Goal: Task Accomplishment & Management: Manage account settings

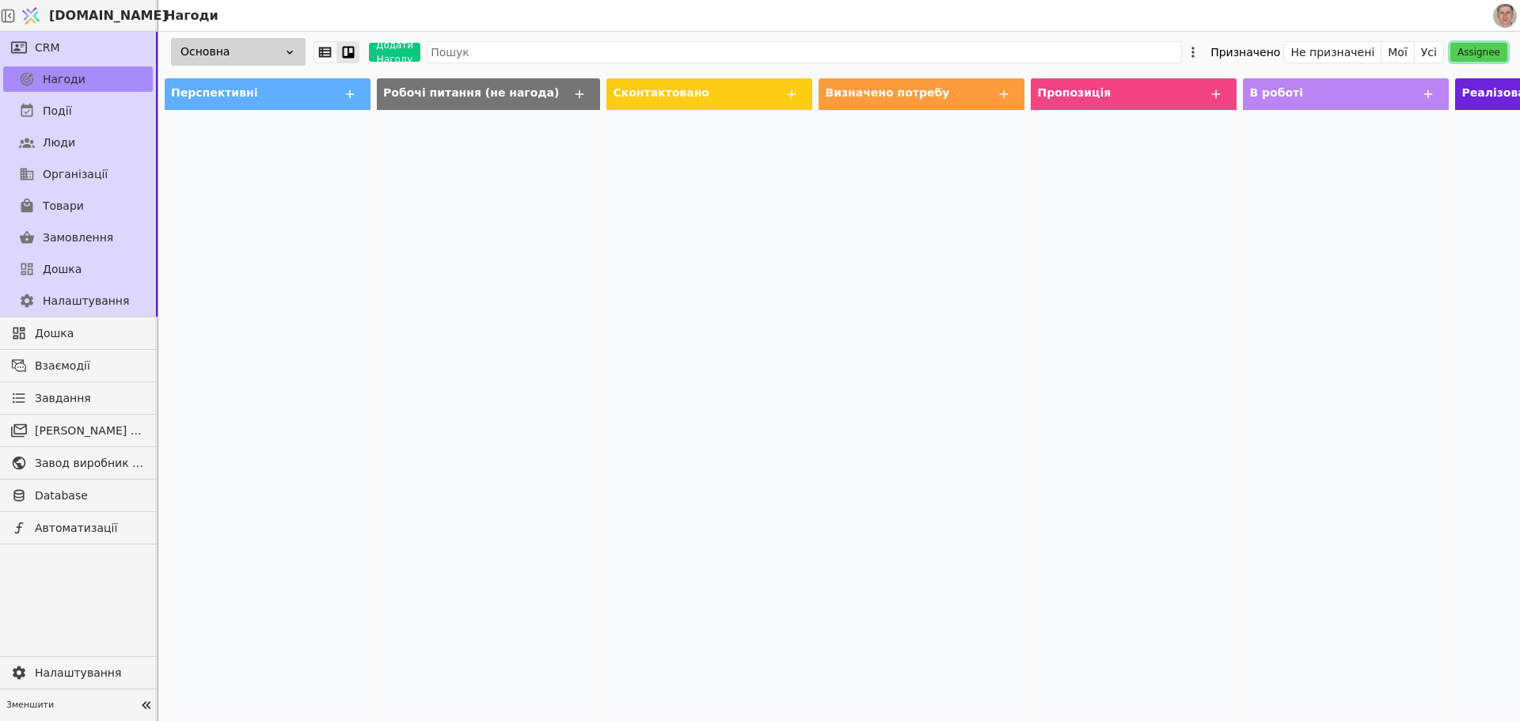
click at [1487, 55] on button "Assignee" at bounding box center [1478, 52] width 57 height 19
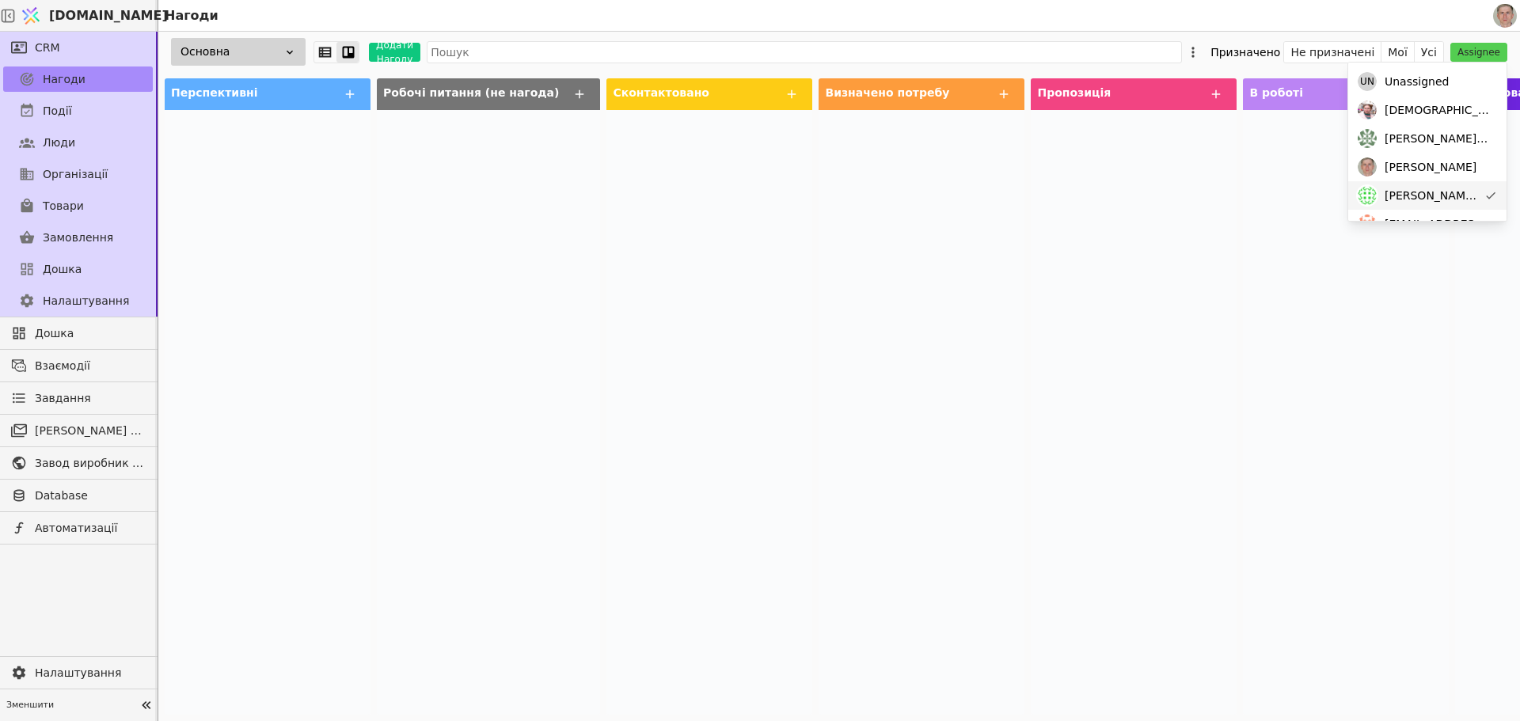
click at [1465, 189] on span "[PERSON_NAME][DOMAIN_NAME][EMAIL_ADDRESS][DOMAIN_NAME]" at bounding box center [1431, 196] width 93 height 17
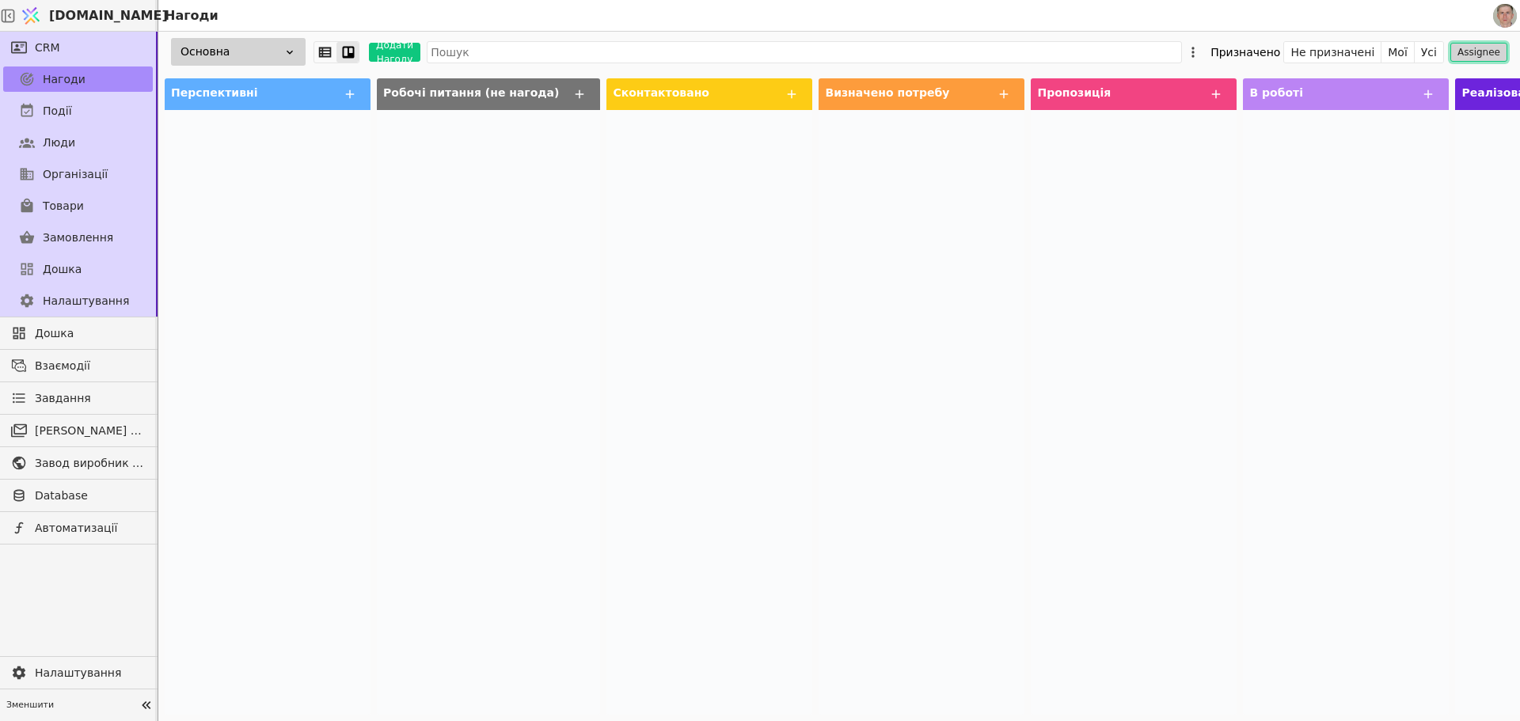
click at [1480, 51] on button "Assignee" at bounding box center [1478, 52] width 57 height 19
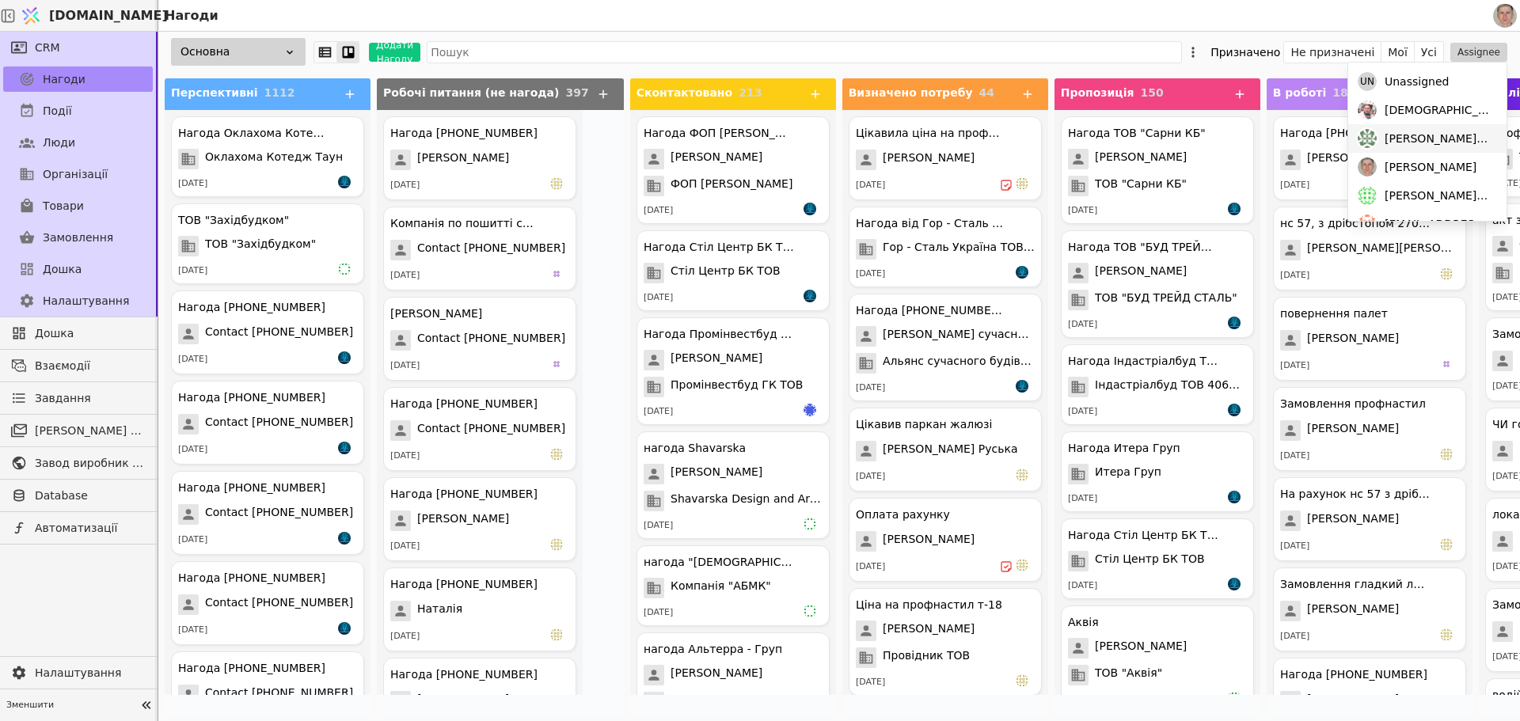
click at [1436, 143] on span "[PERSON_NAME][DOMAIN_NAME][EMAIL_ADDRESS][DOMAIN_NAME]" at bounding box center [1438, 139] width 106 height 17
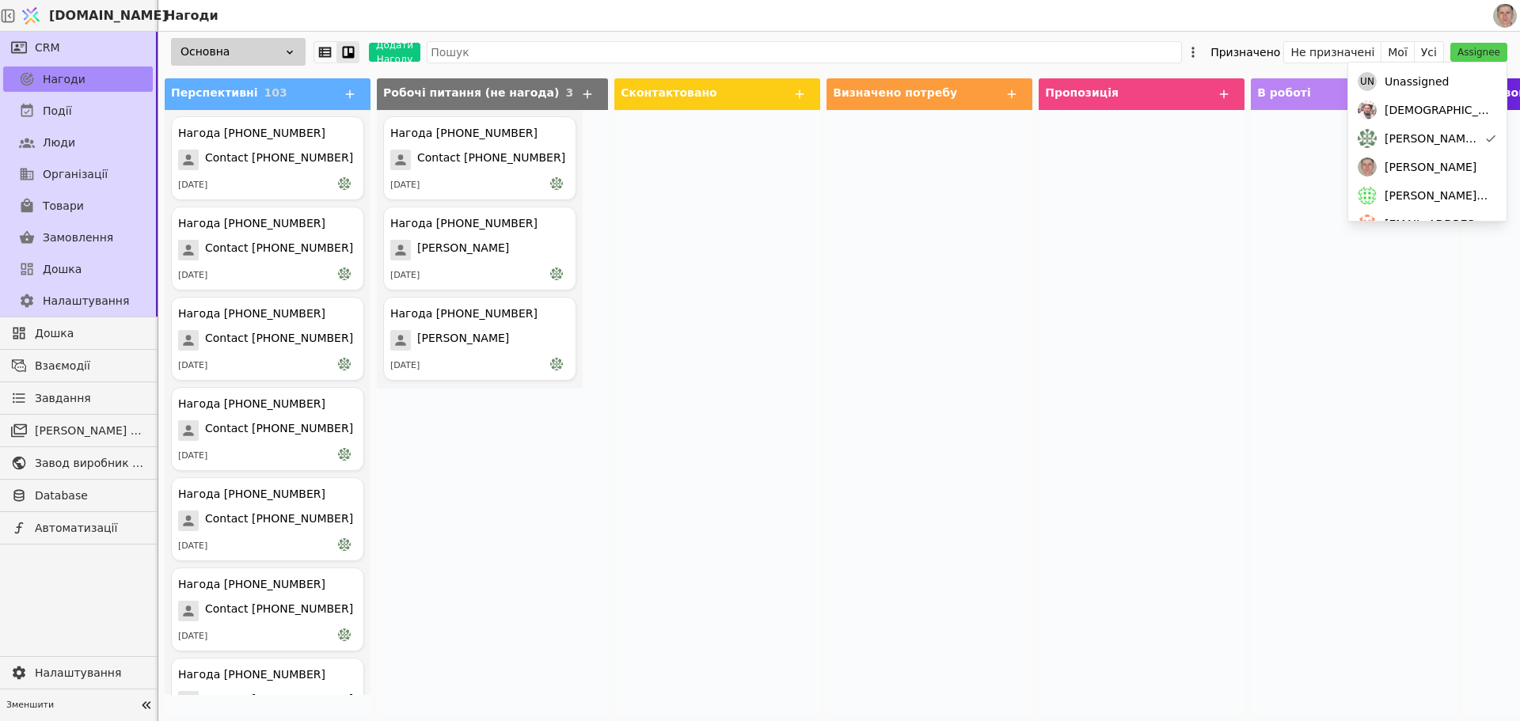
click at [893, 214] on div at bounding box center [929, 412] width 206 height 605
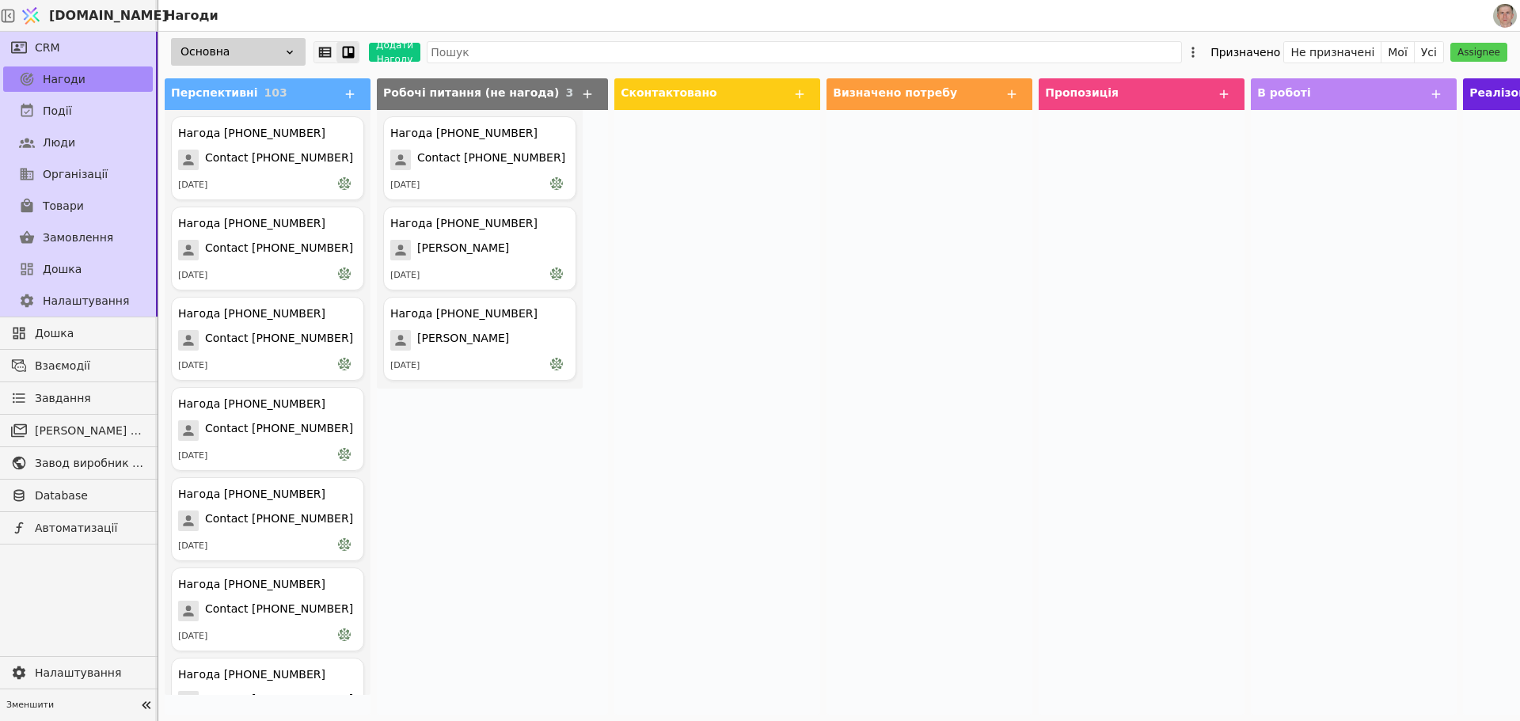
click at [322, 50] on icon at bounding box center [325, 52] width 13 height 10
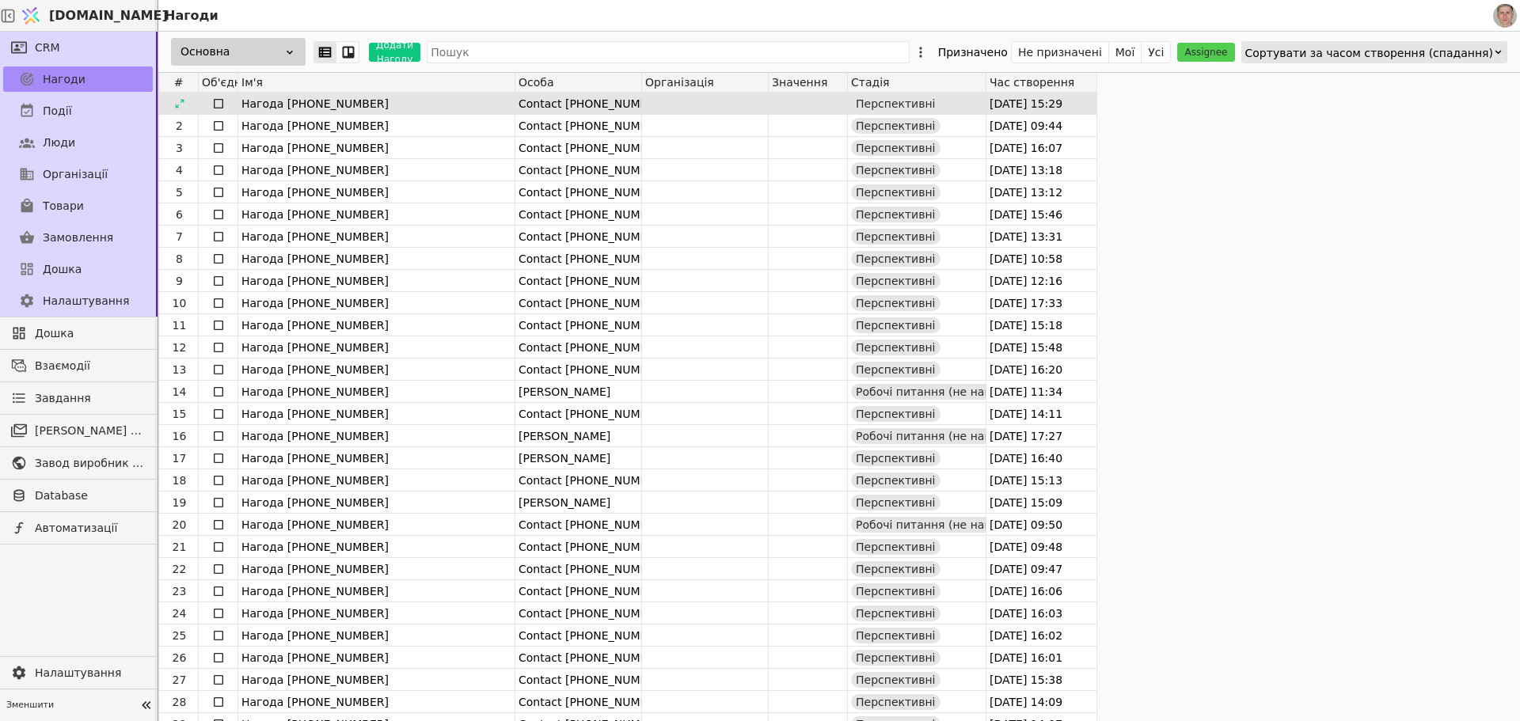
click at [217, 105] on icon at bounding box center [218, 103] width 13 height 13
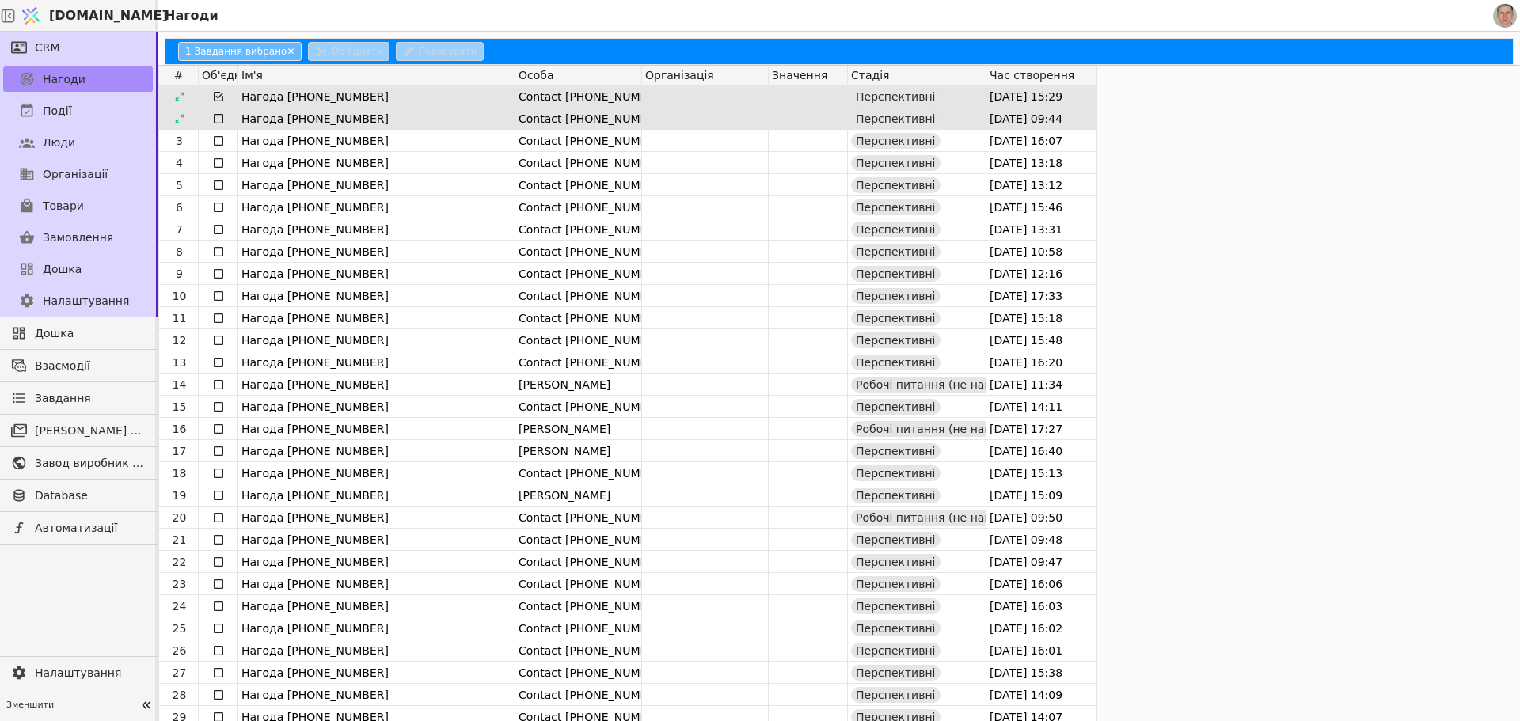
click at [212, 120] on icon at bounding box center [218, 118] width 13 height 13
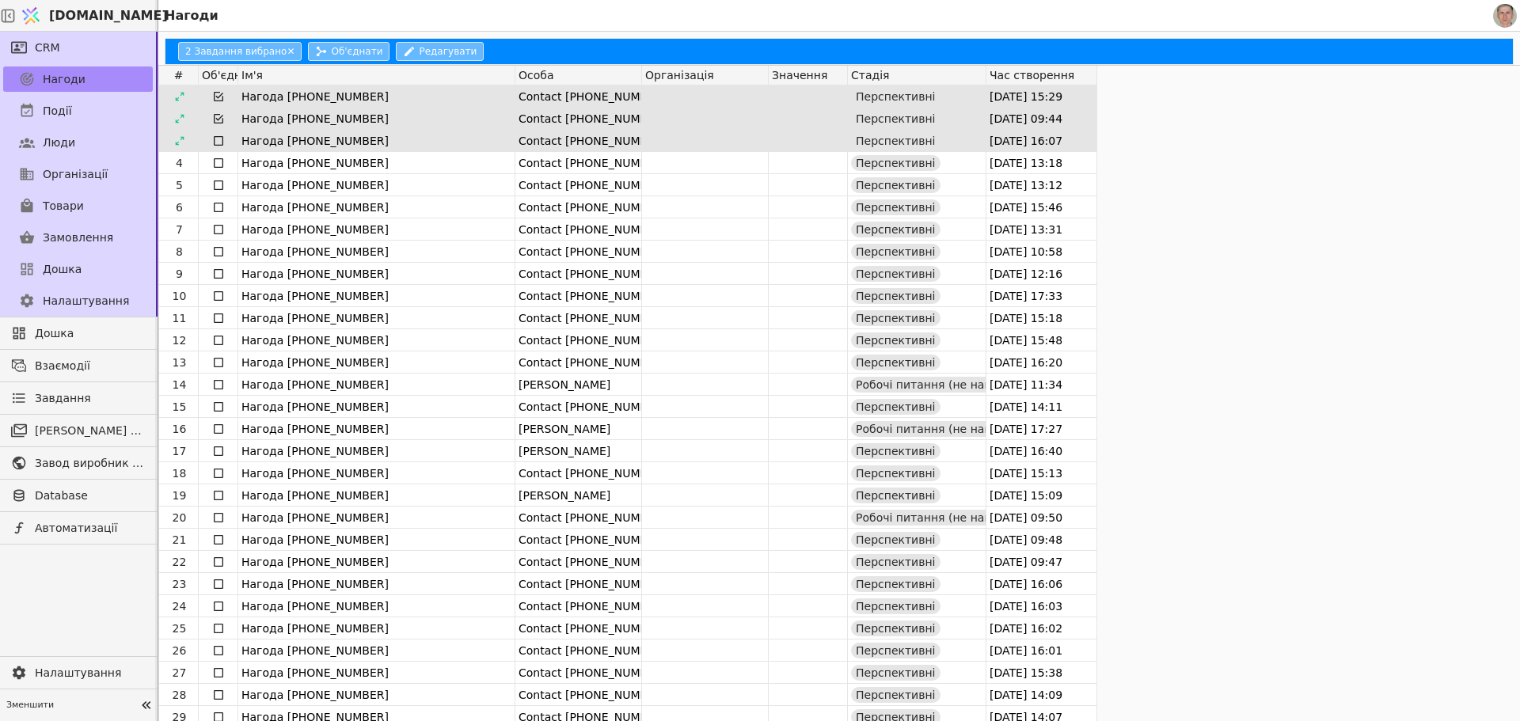
click at [215, 146] on icon at bounding box center [218, 141] width 13 height 13
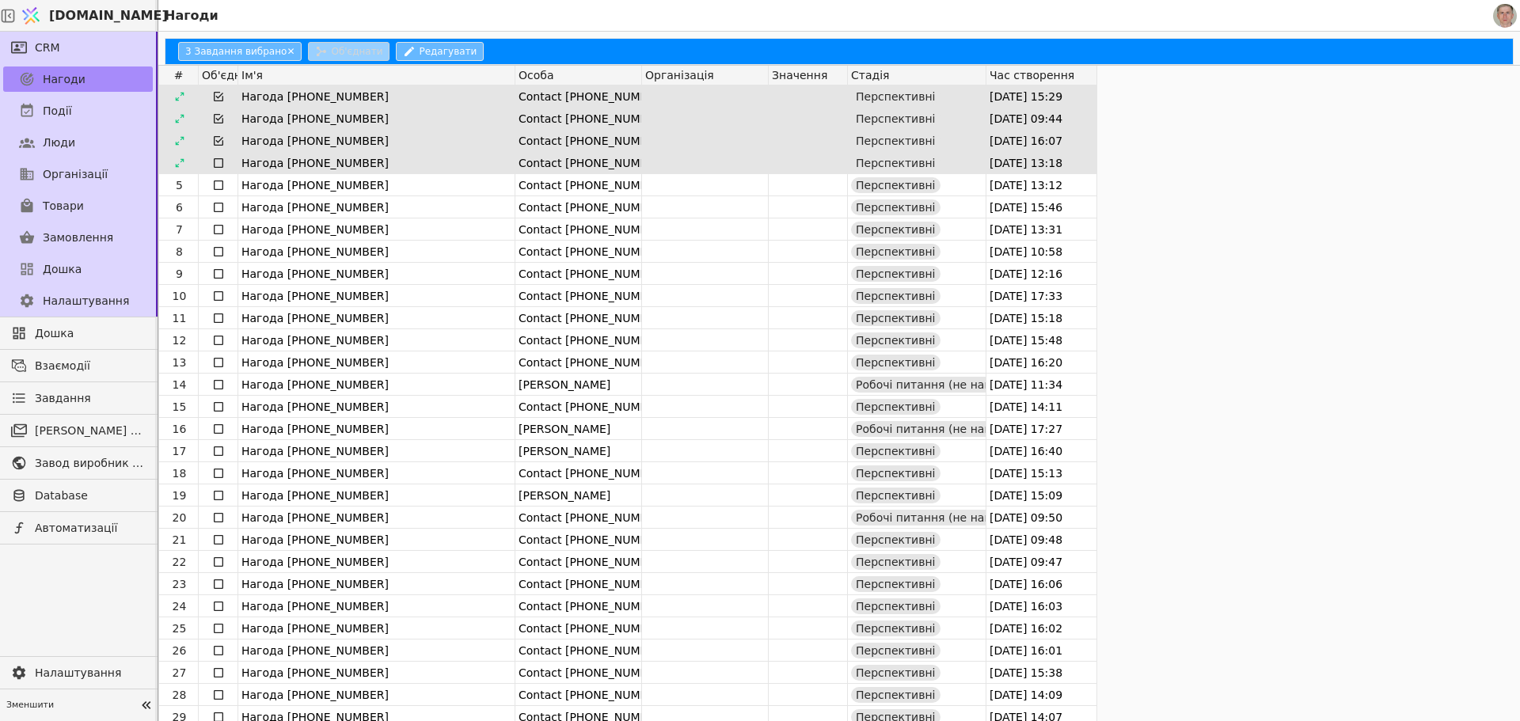
click at [220, 161] on icon at bounding box center [218, 163] width 13 height 13
click at [417, 47] on button "Редагувати" at bounding box center [440, 51] width 88 height 19
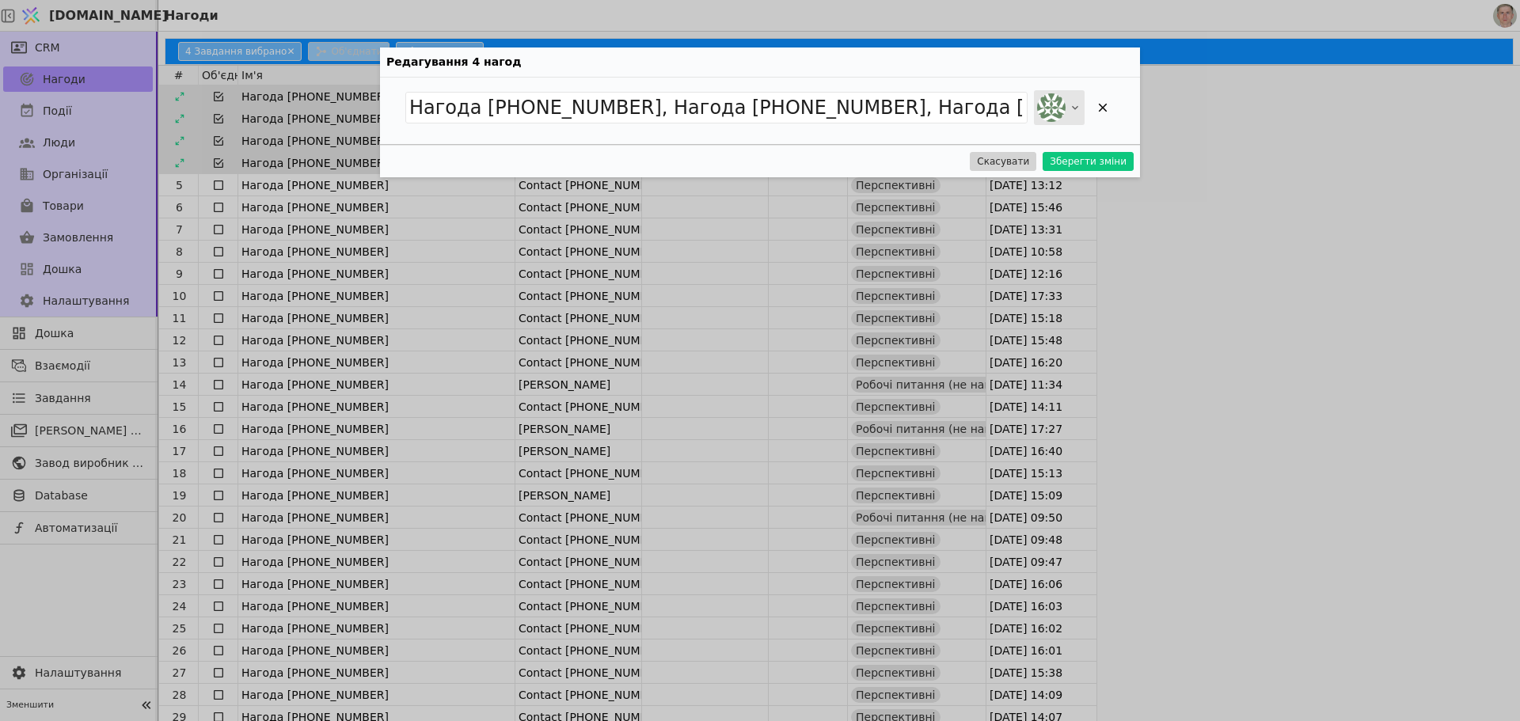
click at [1072, 107] on icon at bounding box center [1075, 107] width 13 height 13
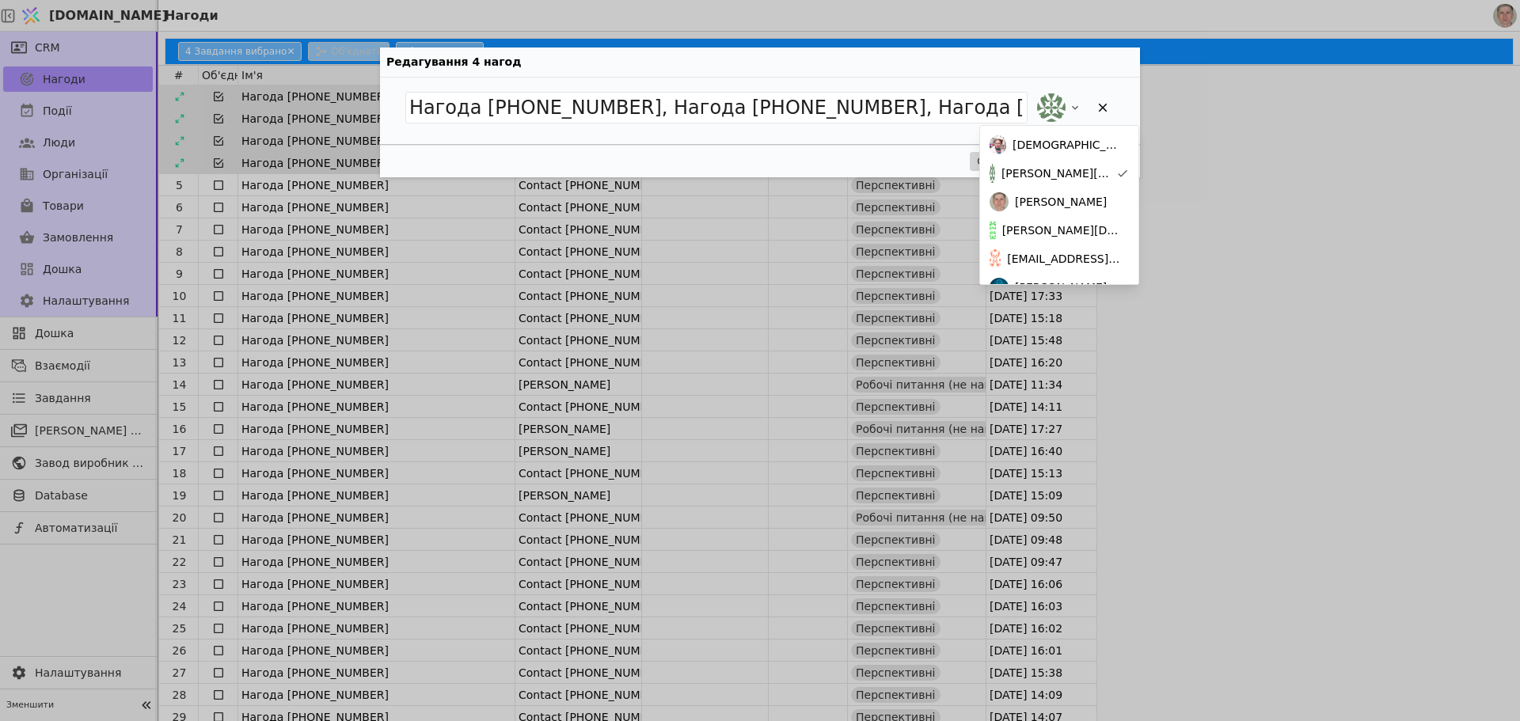
scroll to position [3, 0]
click at [1082, 226] on span "[PERSON_NAME][DOMAIN_NAME][EMAIL_ADDRESS][DOMAIN_NAME]" at bounding box center [1062, 227] width 120 height 17
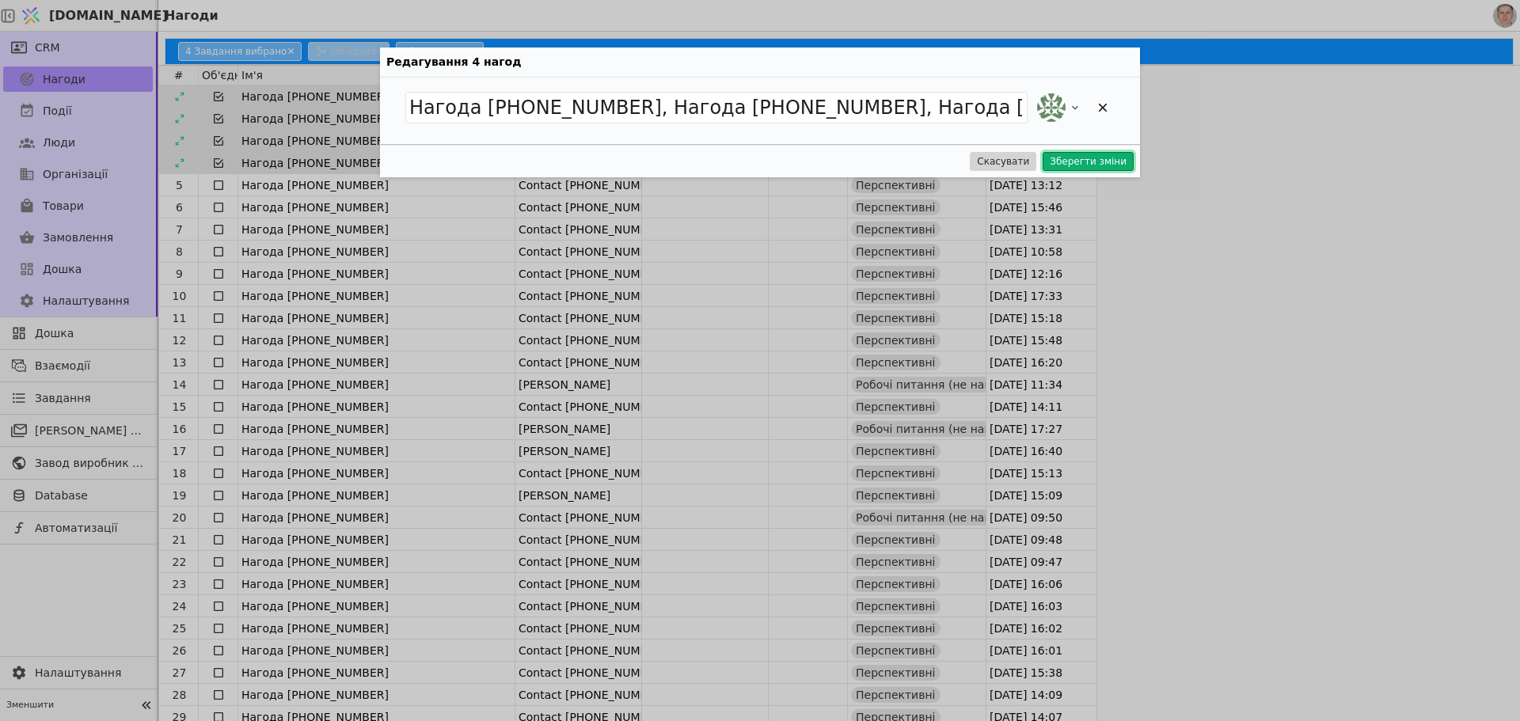
click at [1096, 161] on button "Зберегти зміни" at bounding box center [1088, 161] width 91 height 19
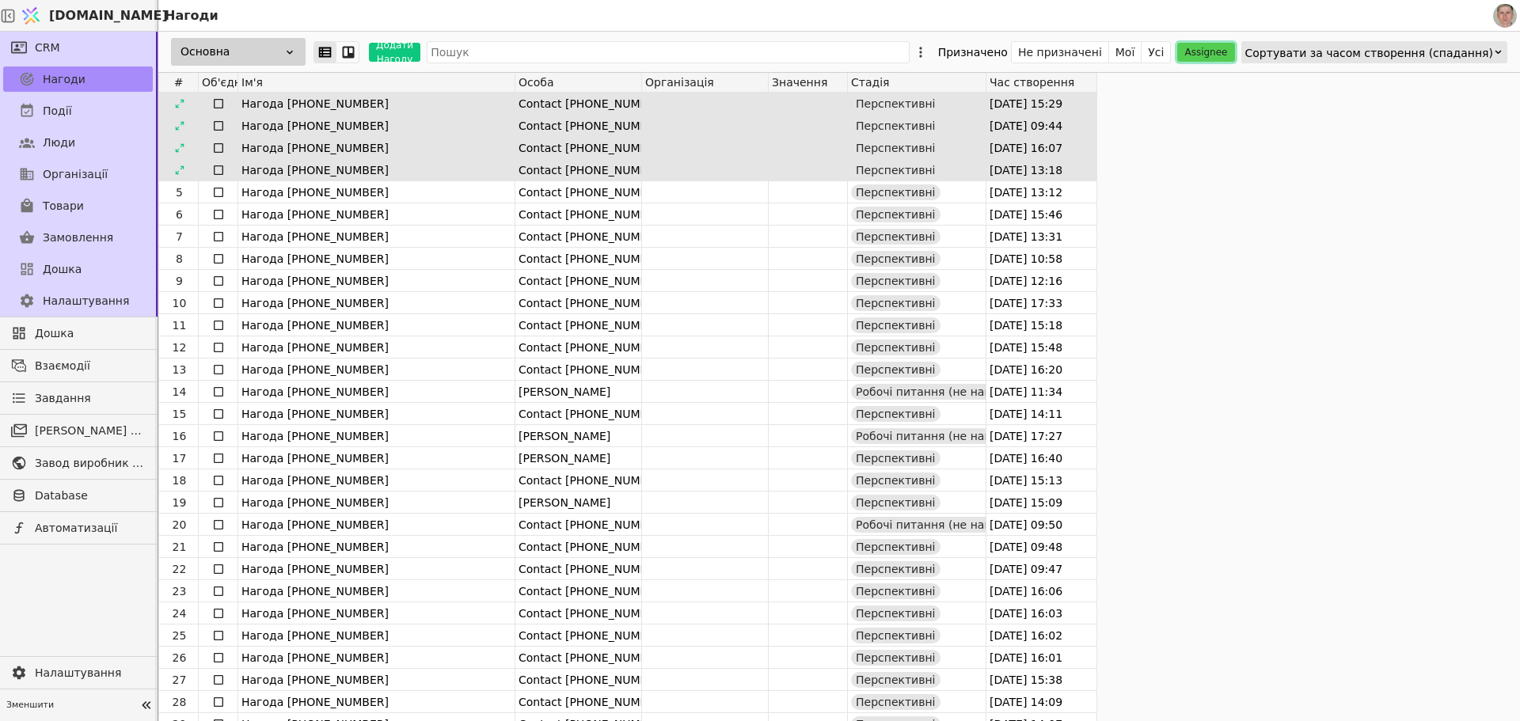
click at [1234, 47] on button "Assignee" at bounding box center [1205, 52] width 57 height 19
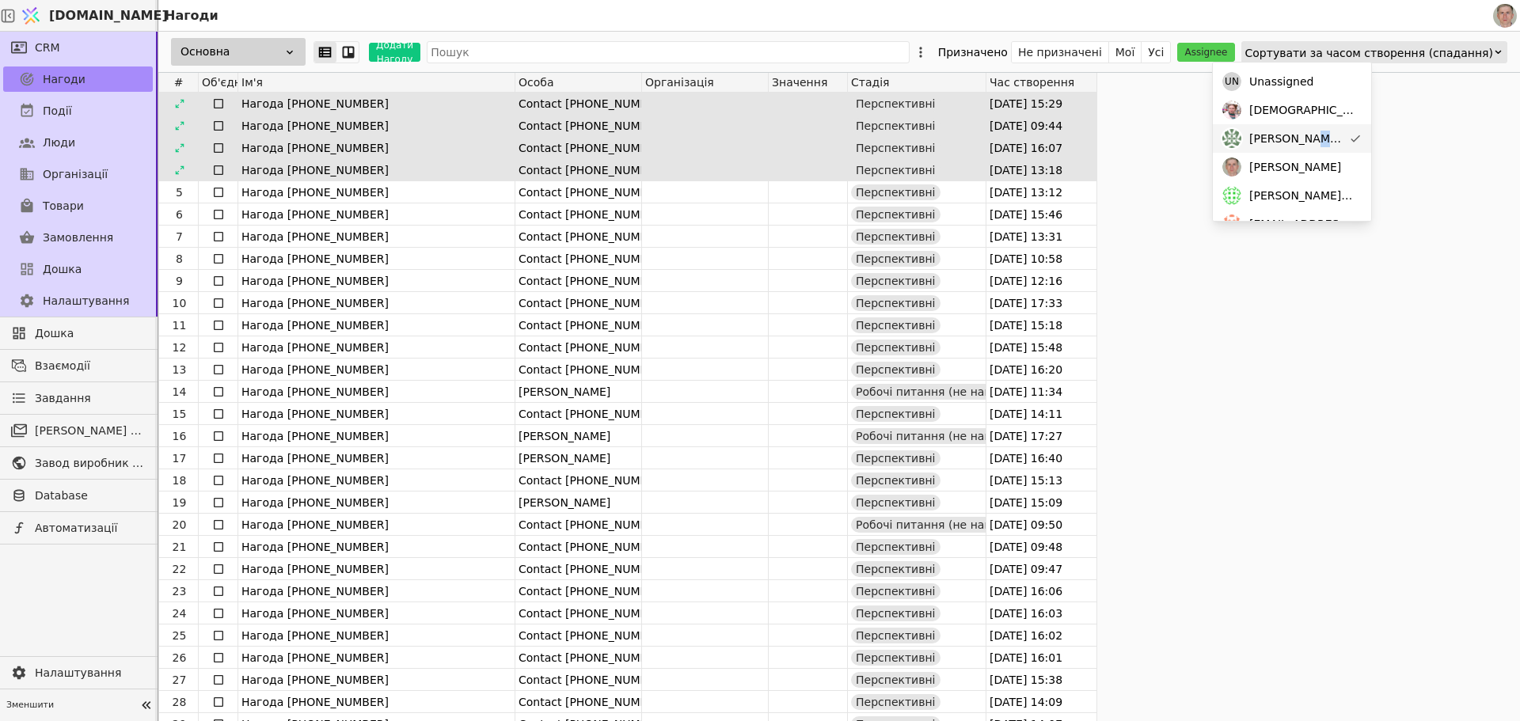
click at [1315, 134] on span "[PERSON_NAME][DOMAIN_NAME][EMAIL_ADDRESS][DOMAIN_NAME]" at bounding box center [1295, 139] width 93 height 17
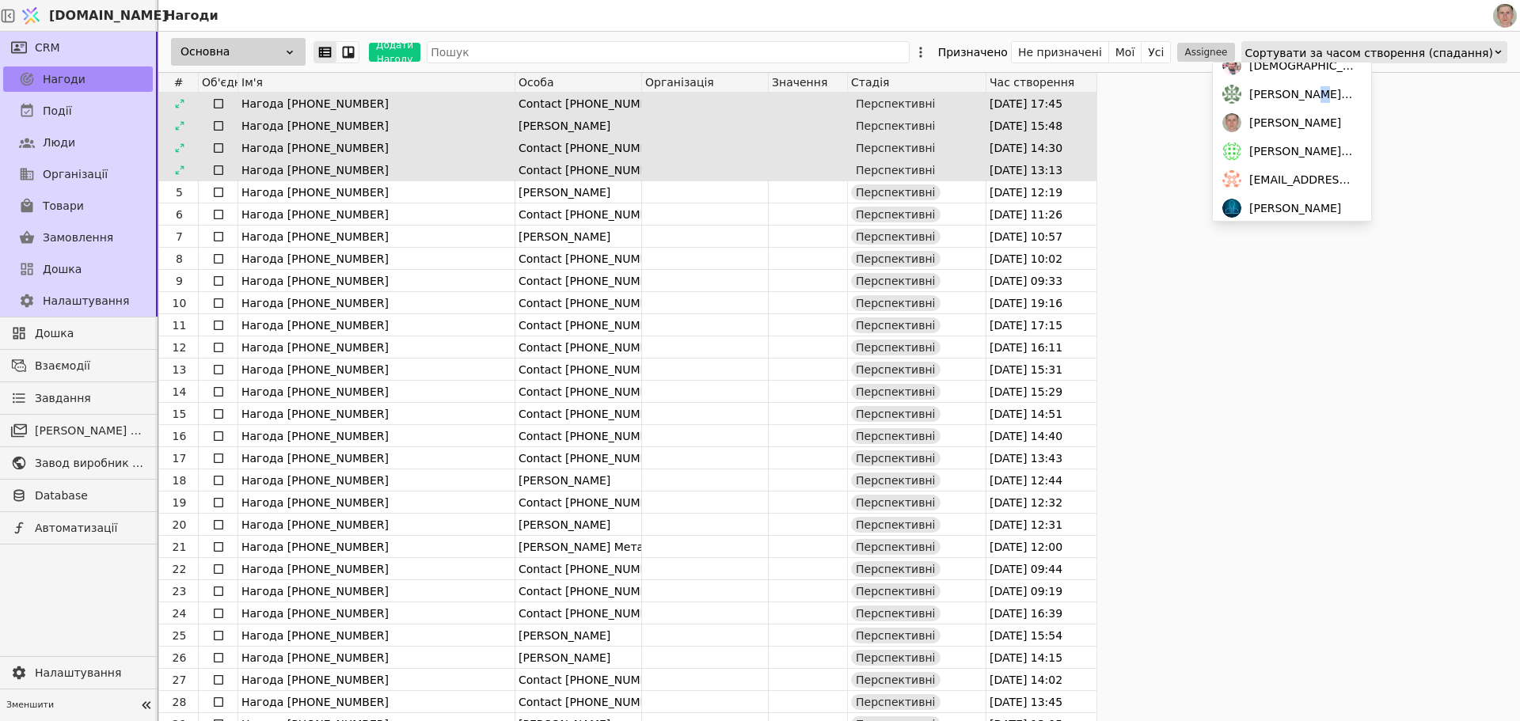
scroll to position [70, 0]
click at [1299, 124] on span "[PERSON_NAME][DOMAIN_NAME][EMAIL_ADDRESS][DOMAIN_NAME]" at bounding box center [1302, 125] width 106 height 17
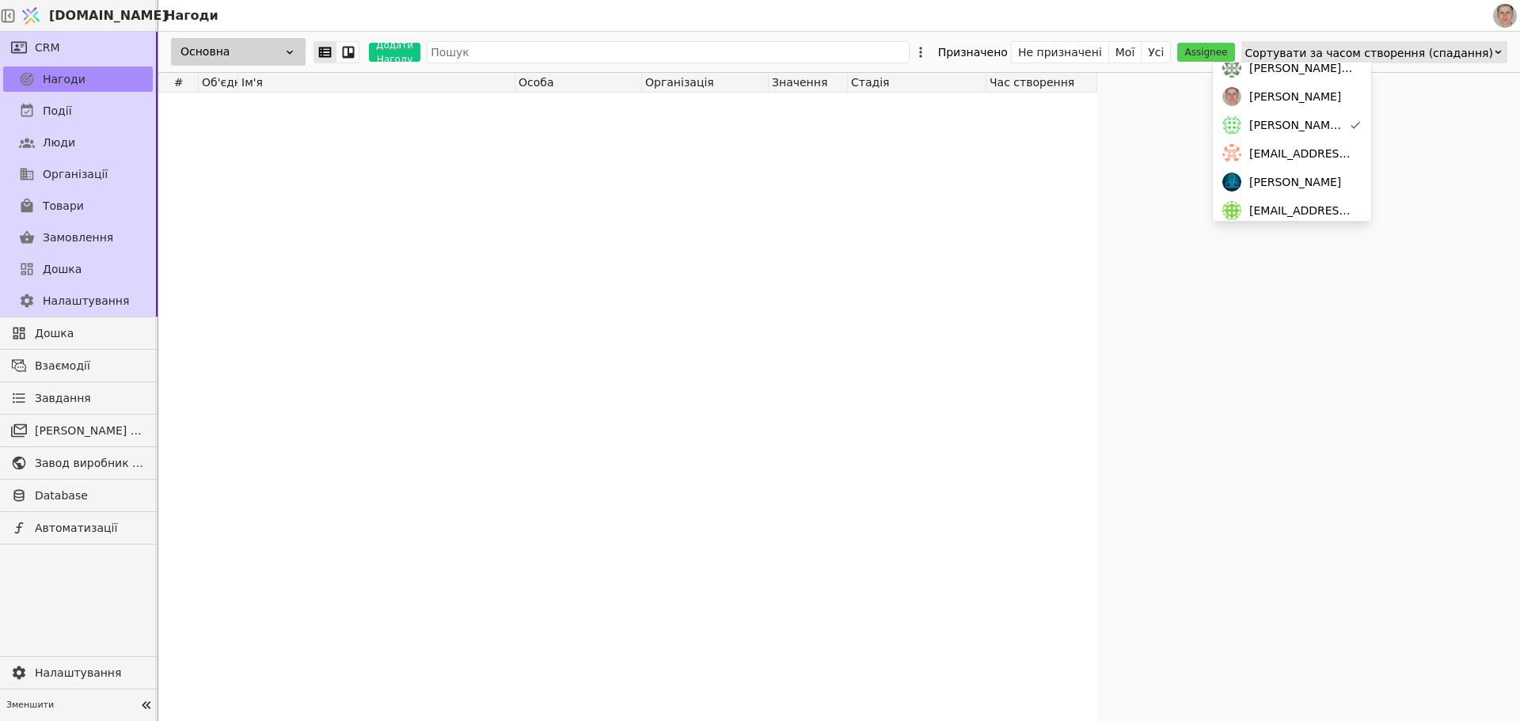
click at [1009, 149] on div at bounding box center [627, 407] width 939 height 629
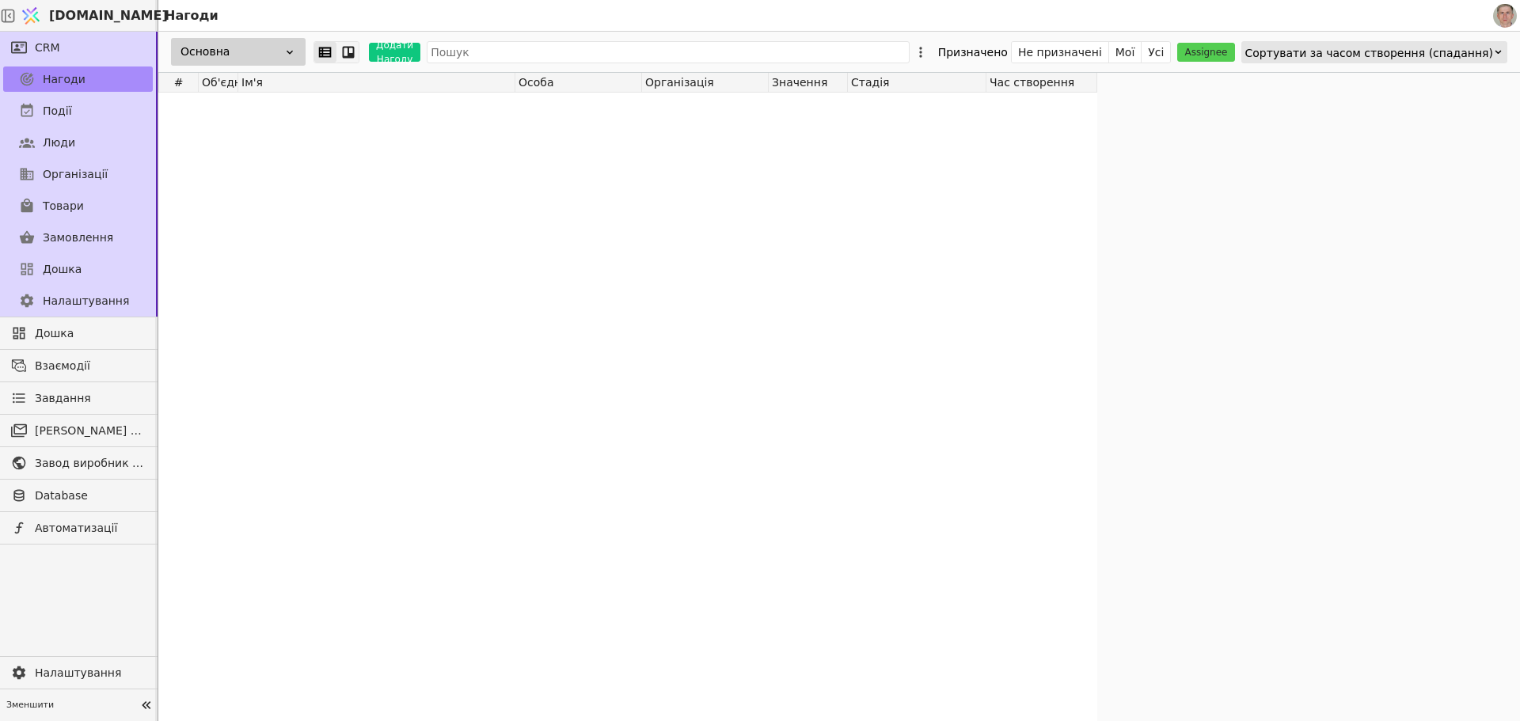
click at [340, 48] on div at bounding box center [347, 52] width 19 height 21
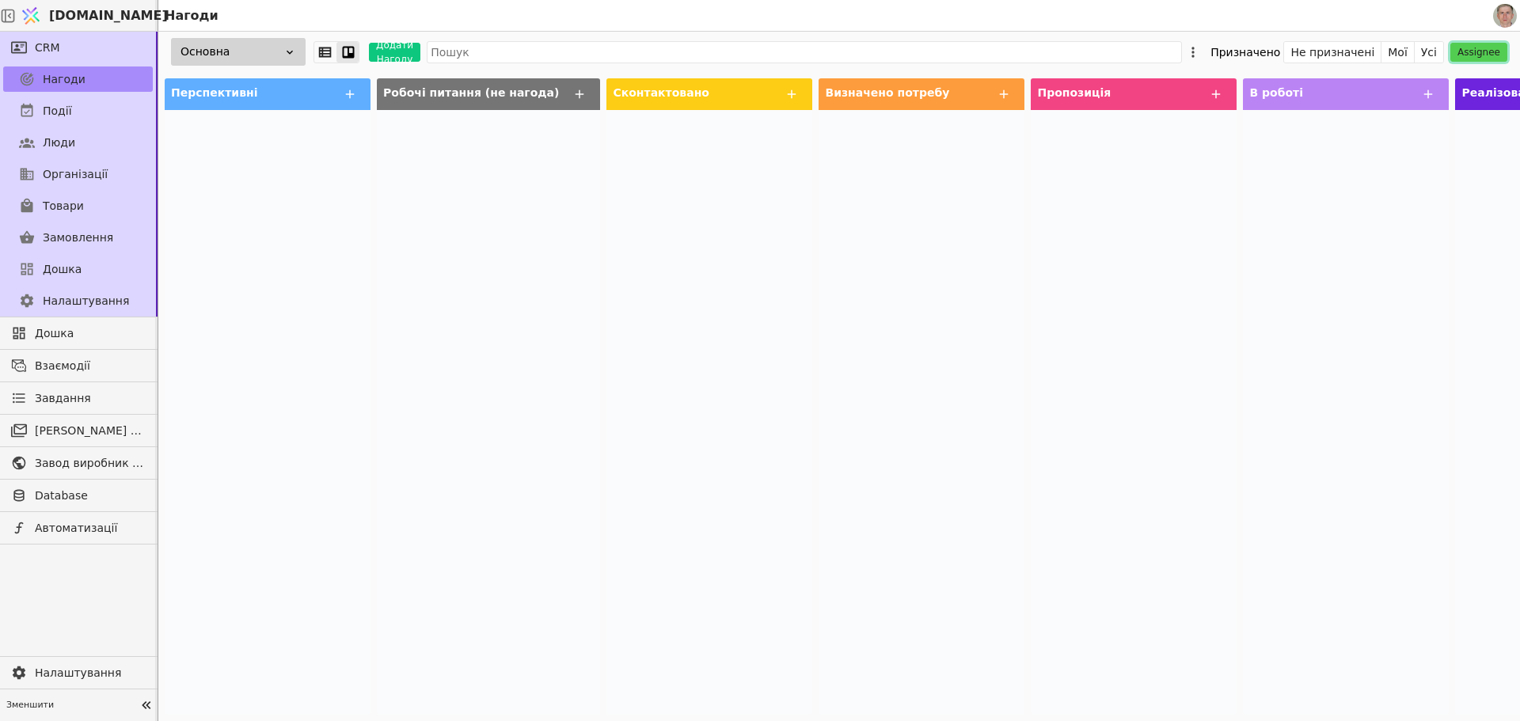
click at [1477, 52] on button "Assignee" at bounding box center [1478, 52] width 57 height 19
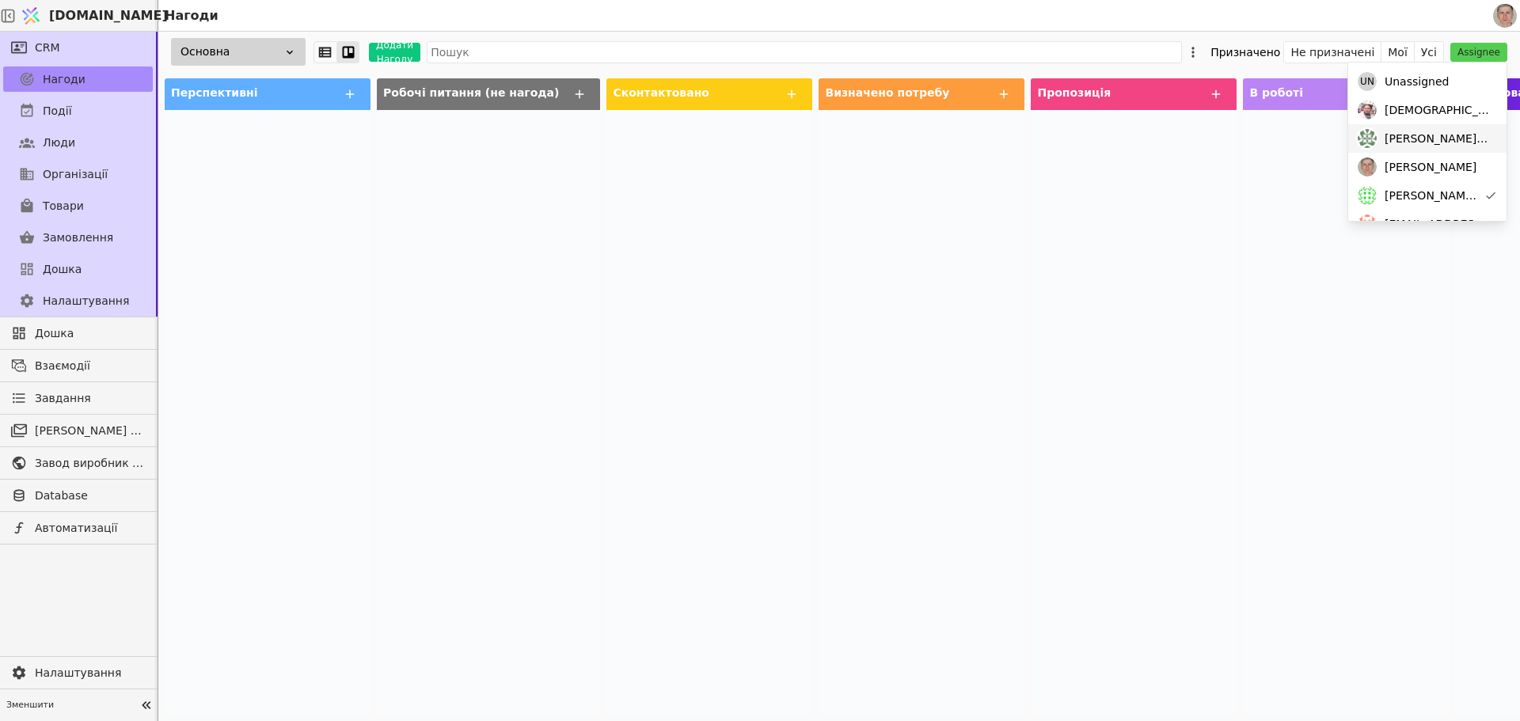
click at [1463, 136] on span "[PERSON_NAME][DOMAIN_NAME][EMAIL_ADDRESS][DOMAIN_NAME]" at bounding box center [1438, 139] width 106 height 17
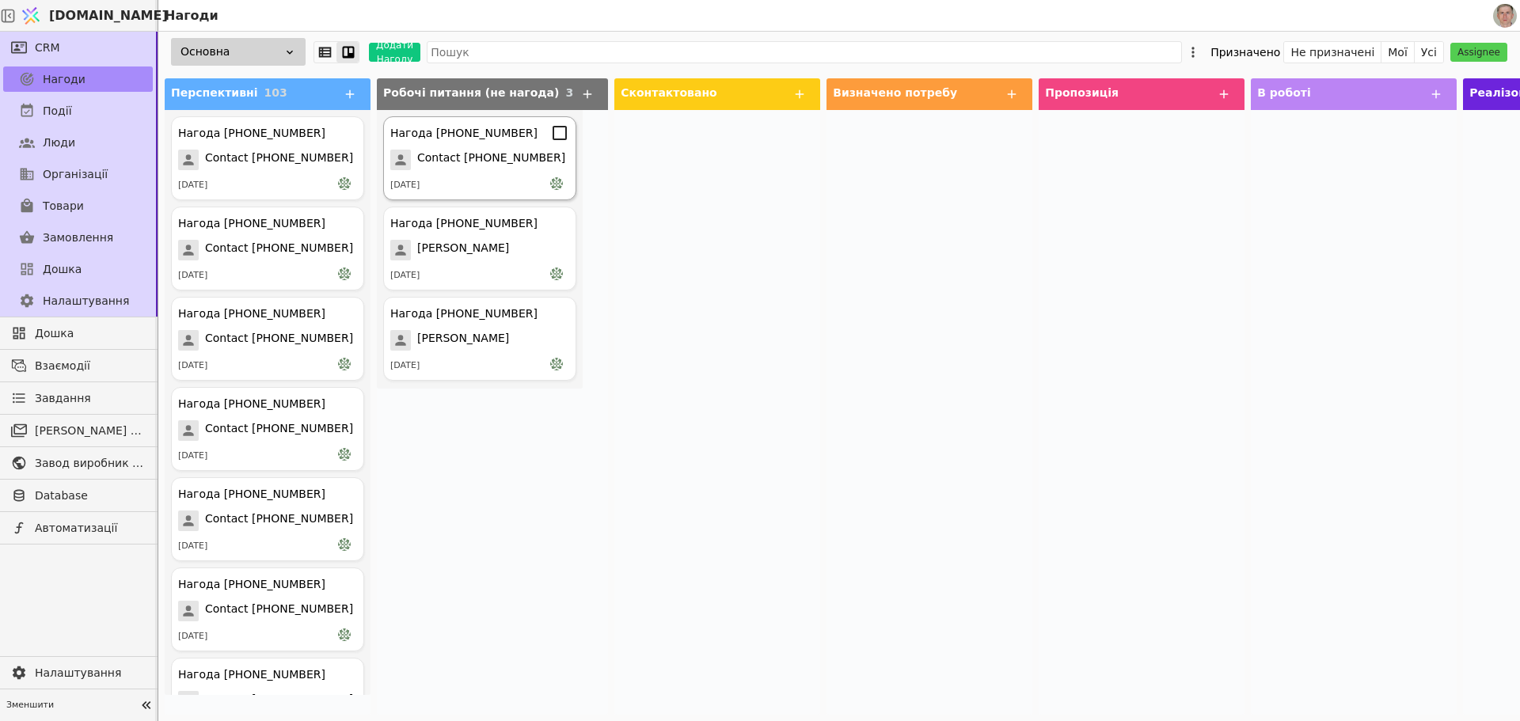
click at [494, 164] on span "Contact [PHONE_NUMBER]" at bounding box center [491, 160] width 148 height 21
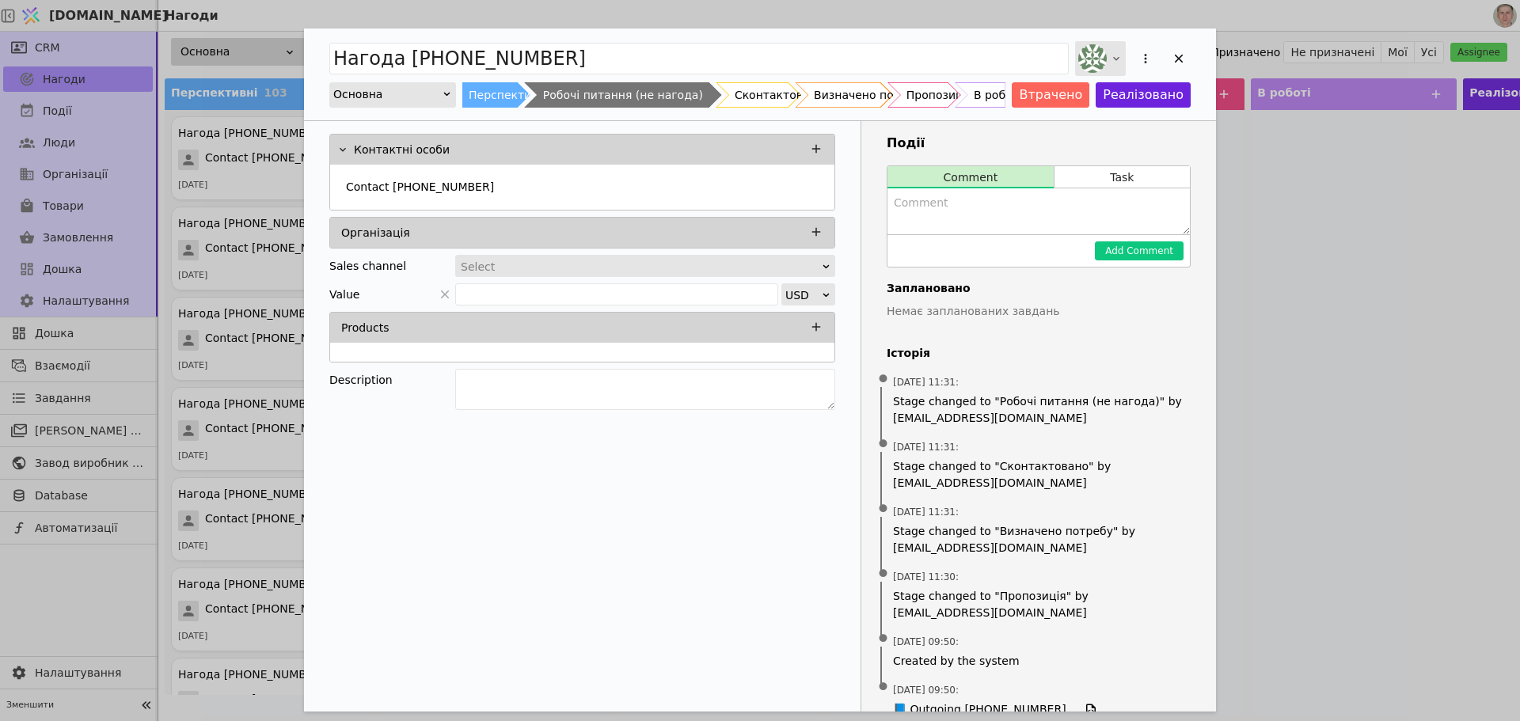
click at [1103, 52] on img "Add Opportunity" at bounding box center [1092, 58] width 28 height 28
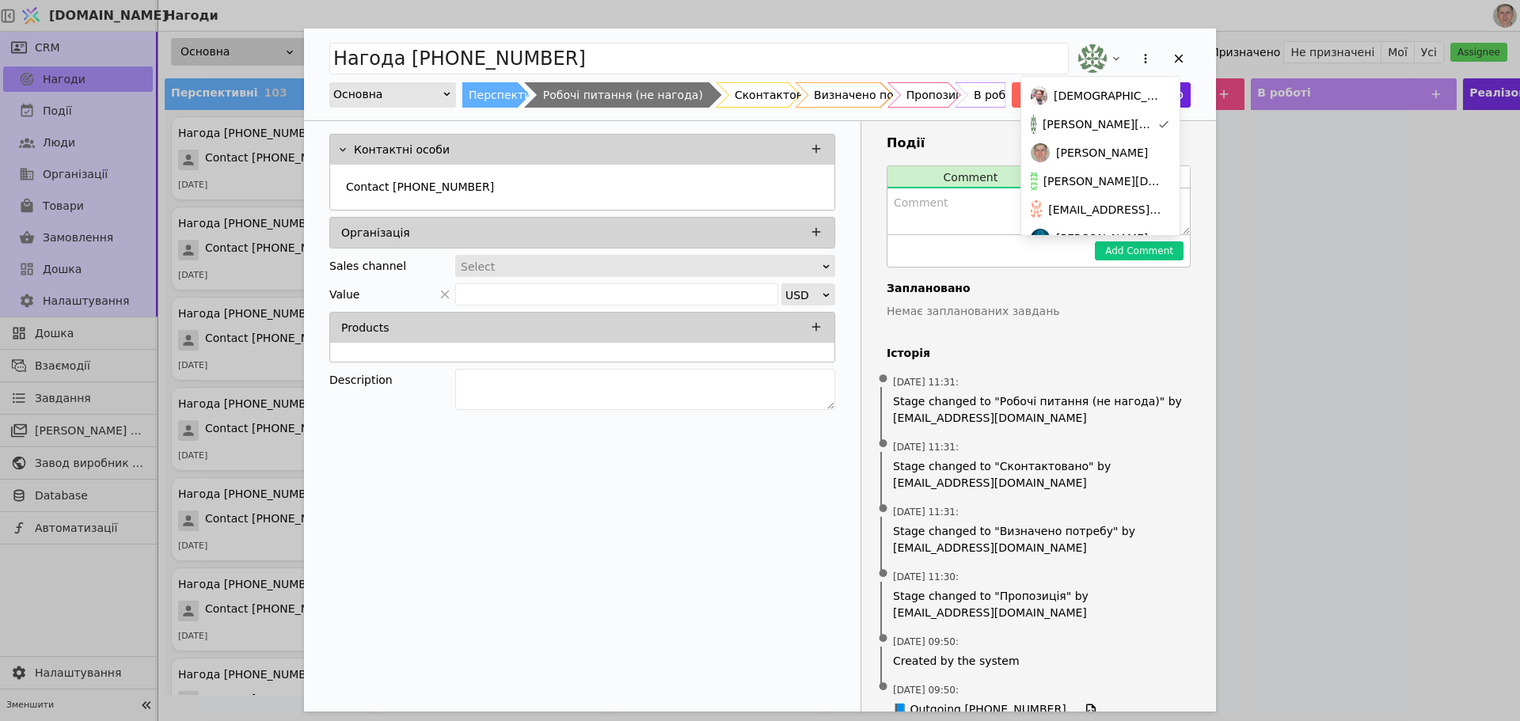
click at [1106, 176] on span "[PERSON_NAME][DOMAIN_NAME][EMAIL_ADDRESS][DOMAIN_NAME]" at bounding box center [1103, 181] width 120 height 17
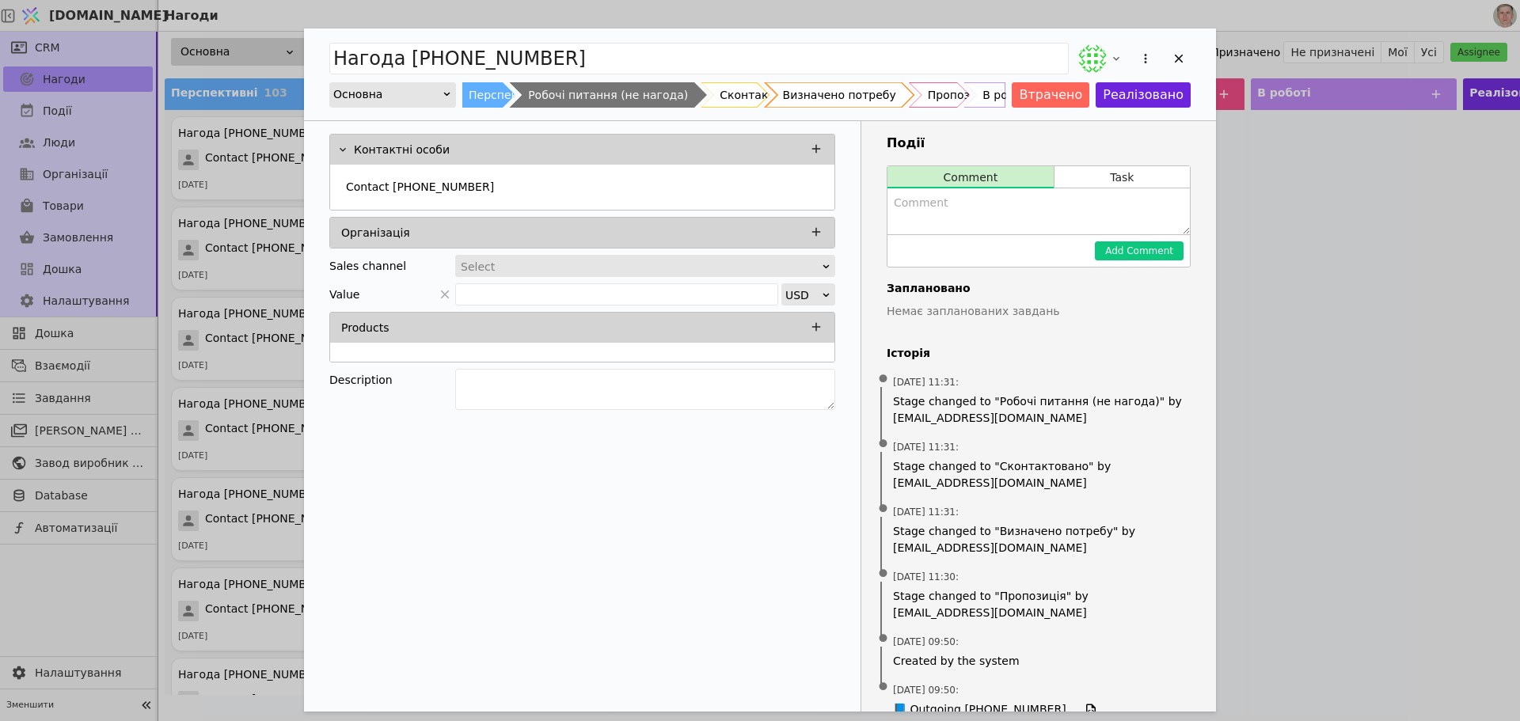
click at [1180, 52] on icon "Add Opportunity" at bounding box center [1179, 58] width 14 height 14
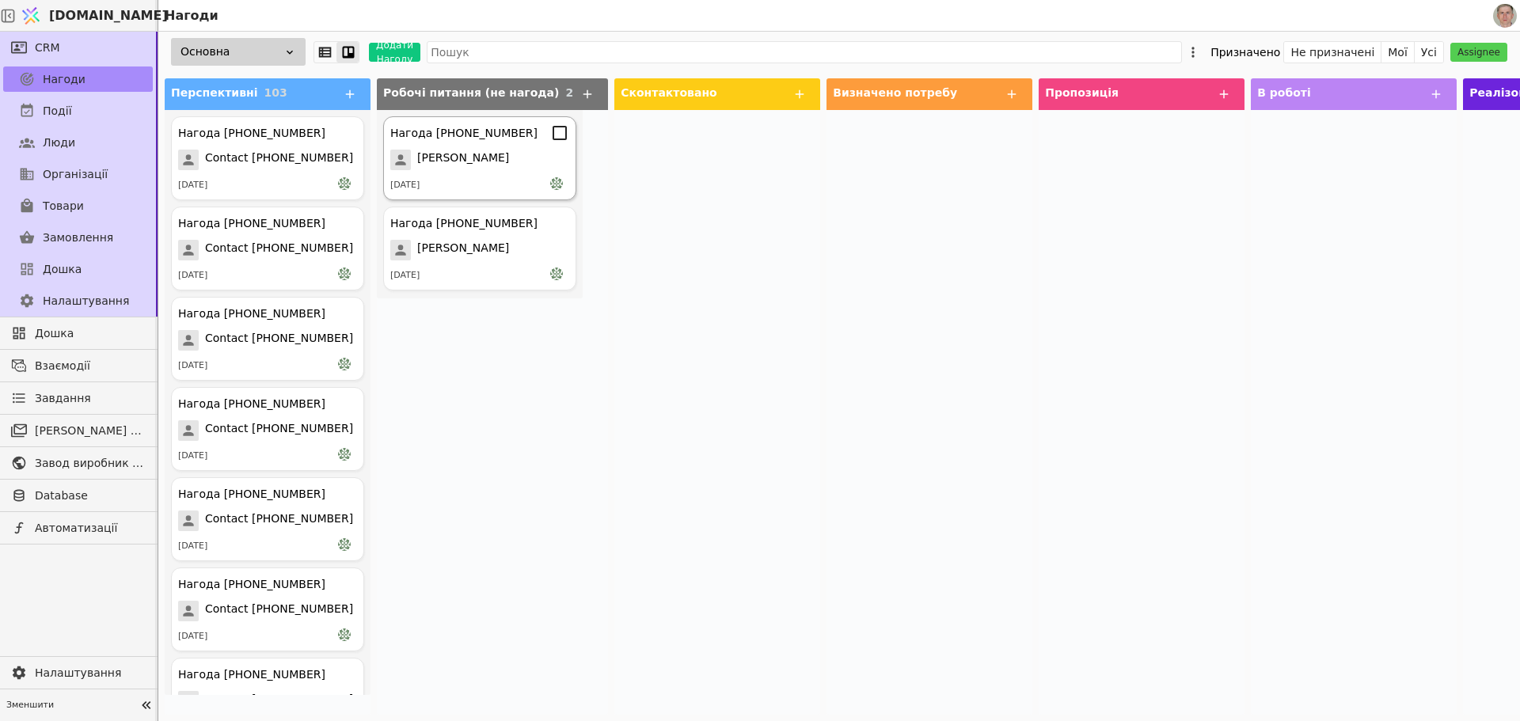
click at [518, 158] on div "[PERSON_NAME]" at bounding box center [479, 160] width 179 height 21
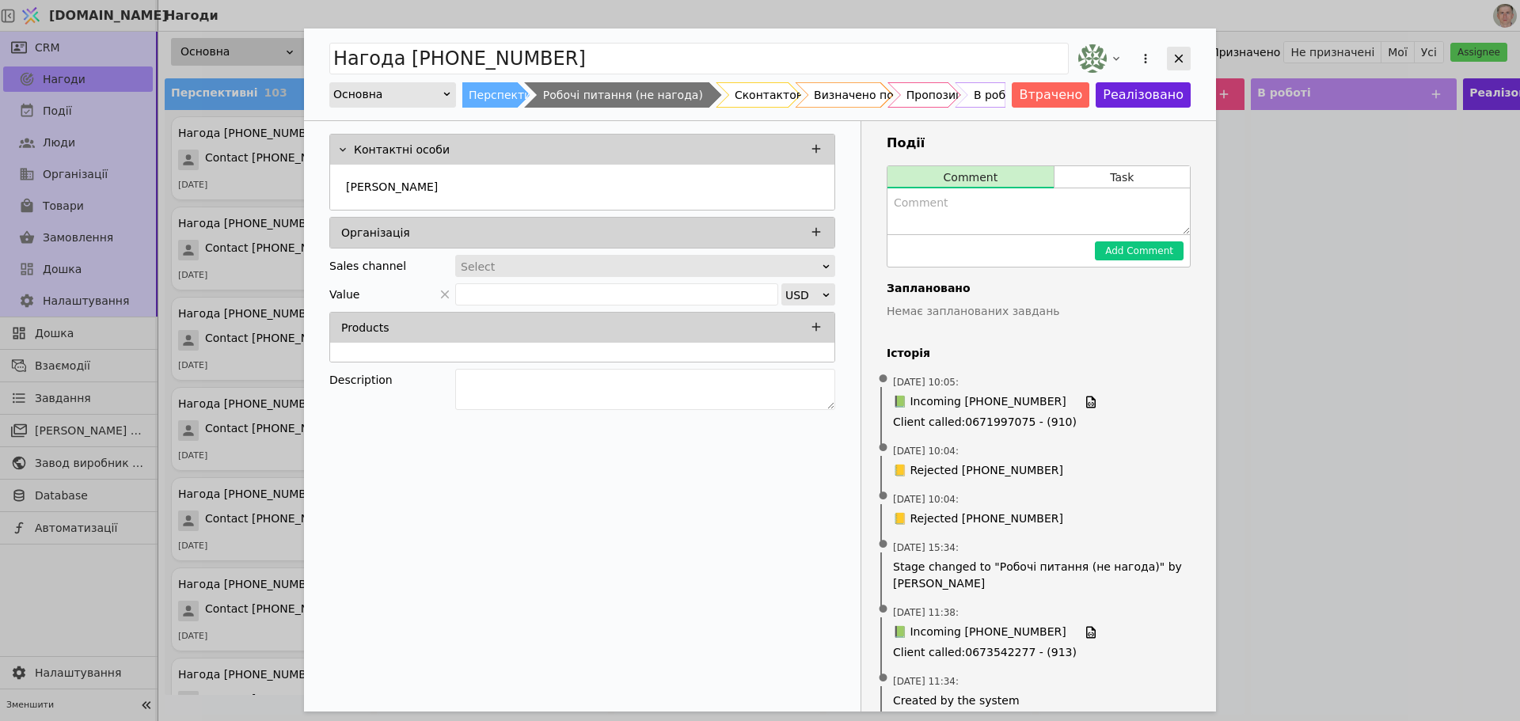
click at [1177, 59] on icon "Add Opportunity" at bounding box center [1179, 59] width 9 height 9
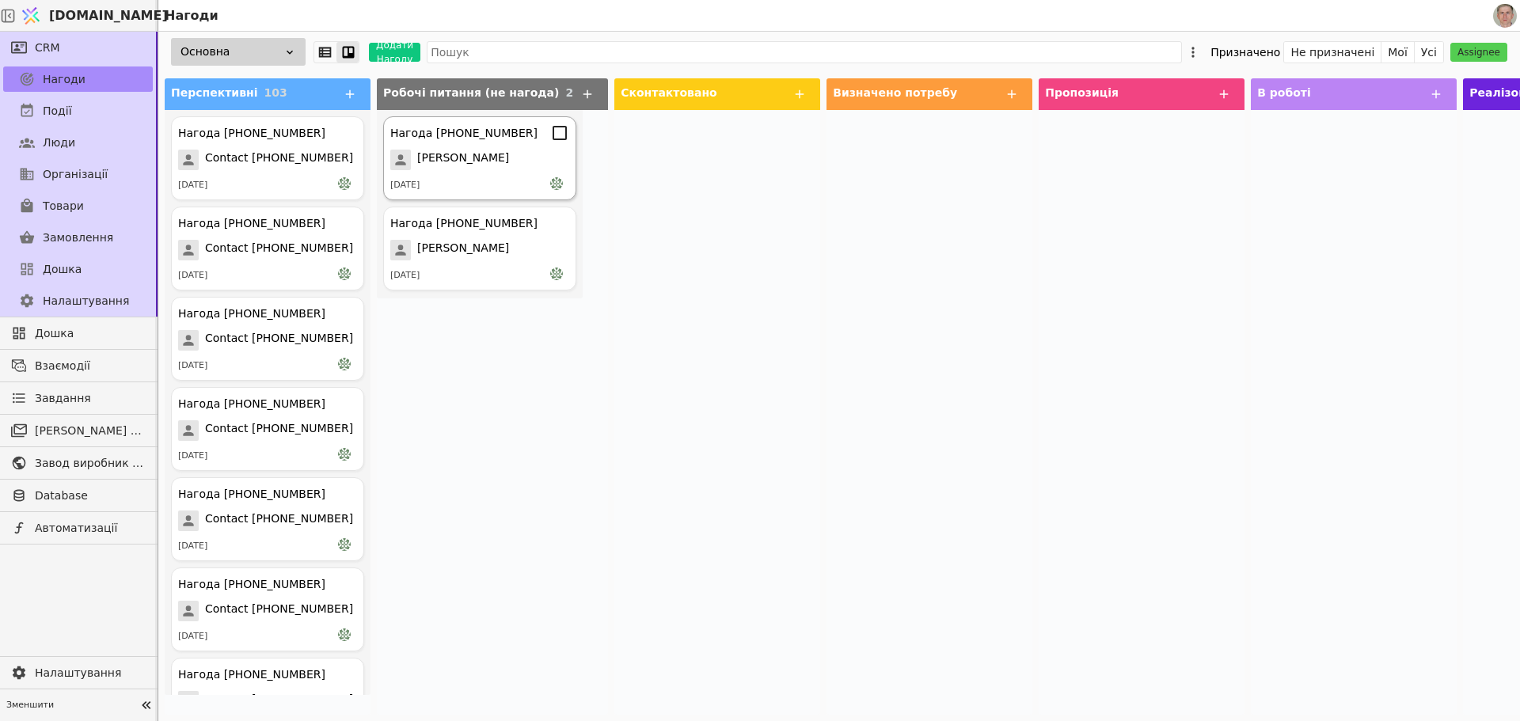
click at [523, 165] on div "[PERSON_NAME]" at bounding box center [479, 160] width 179 height 21
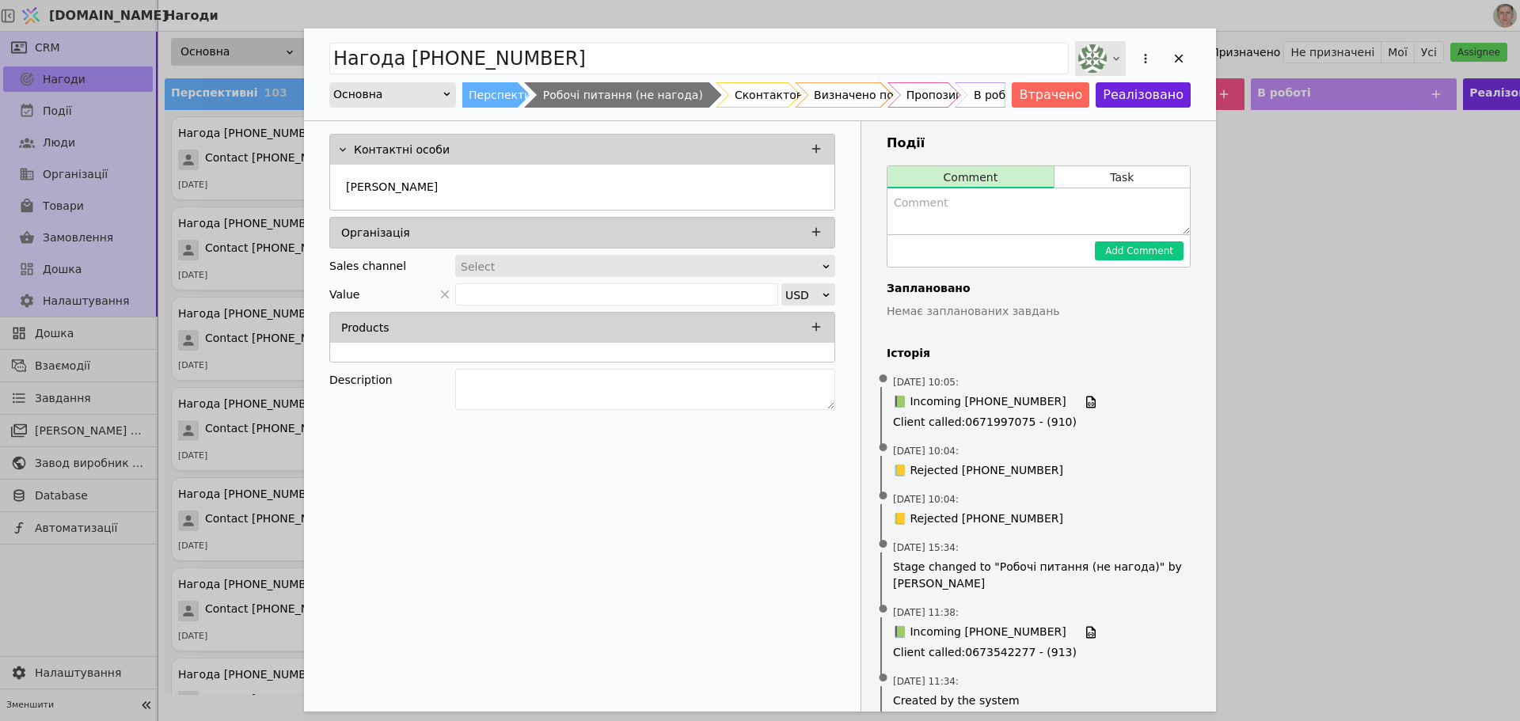
click at [1114, 58] on icon "Add Opportunity" at bounding box center [1116, 59] width 6 height 4
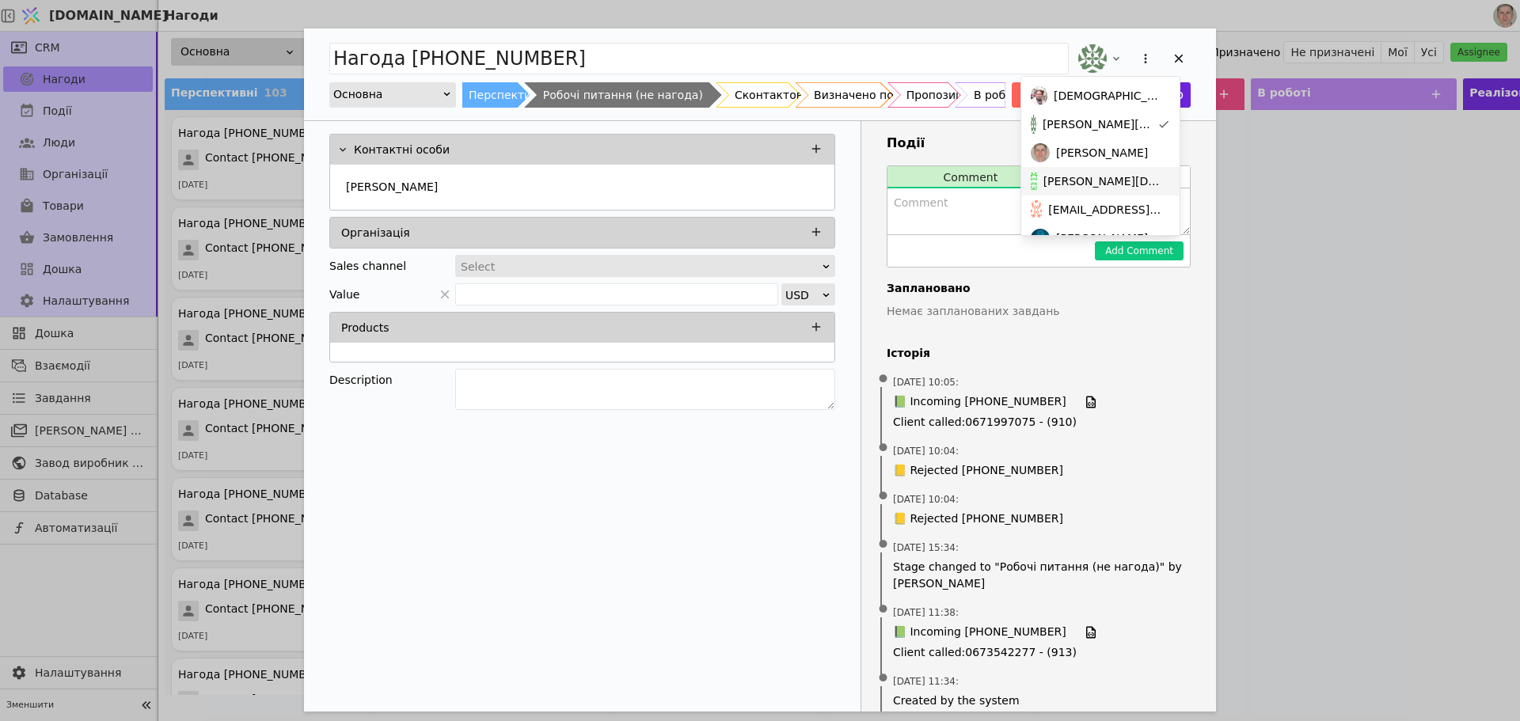
click at [1114, 179] on span "[PERSON_NAME][DOMAIN_NAME][EMAIL_ADDRESS][DOMAIN_NAME]" at bounding box center [1103, 181] width 120 height 17
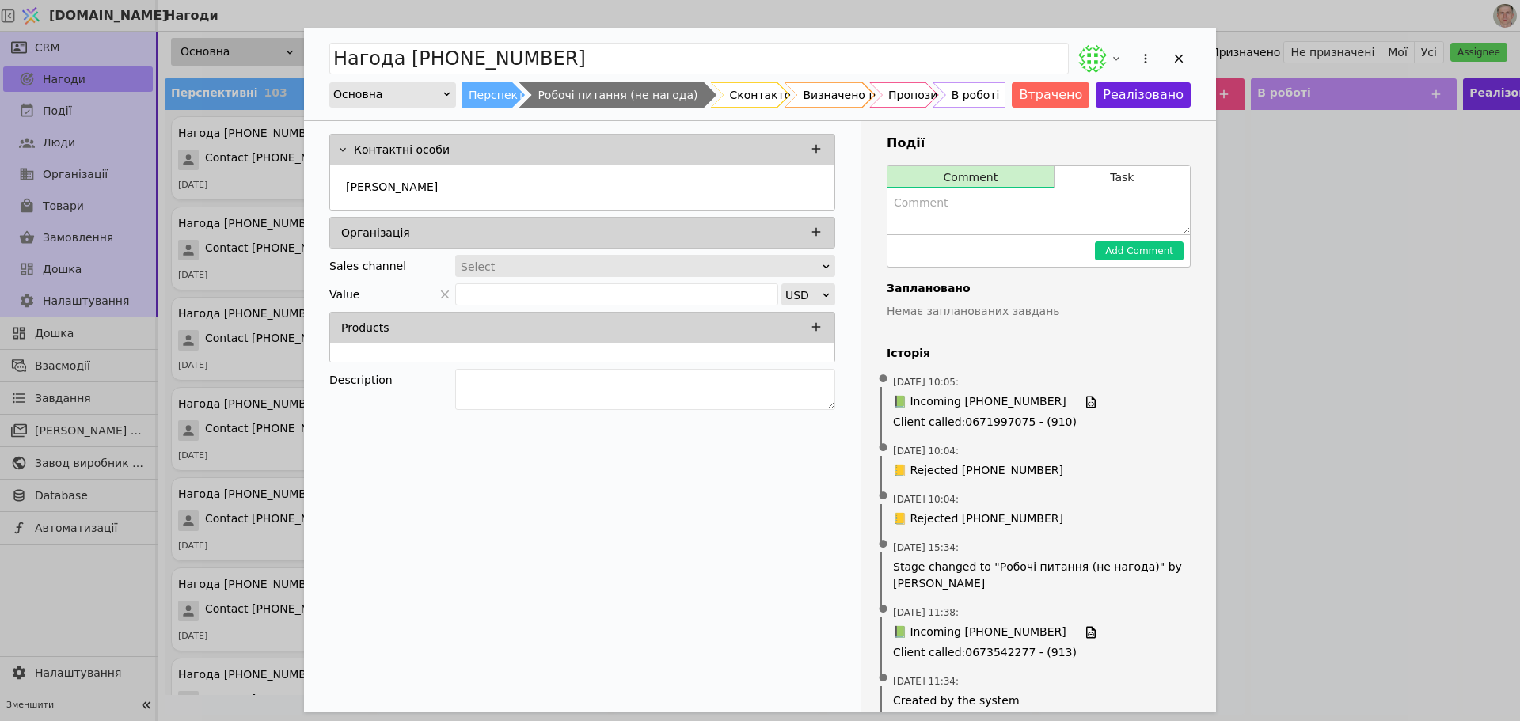
click at [1180, 51] on icon "Add Opportunity" at bounding box center [1179, 58] width 14 height 14
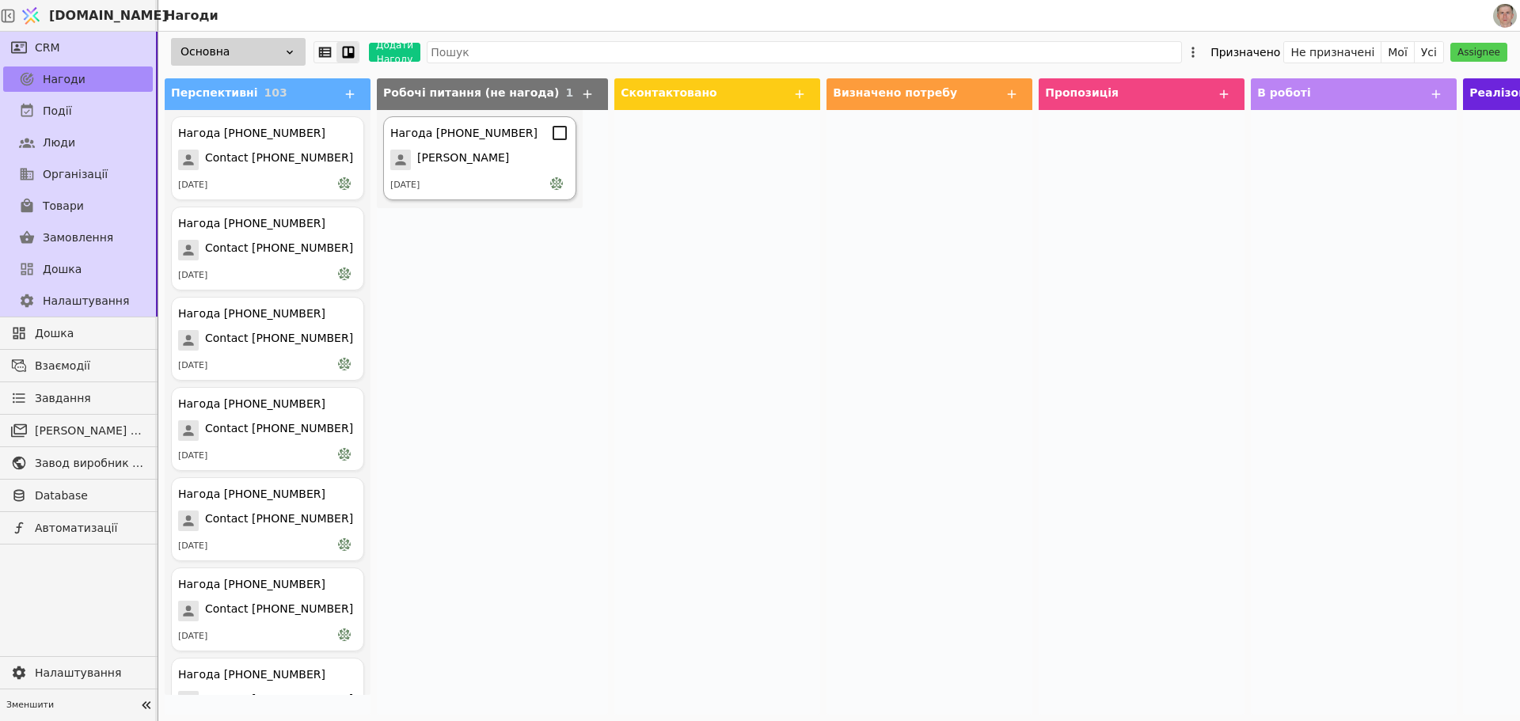
click at [511, 157] on div "[PERSON_NAME]" at bounding box center [479, 160] width 179 height 21
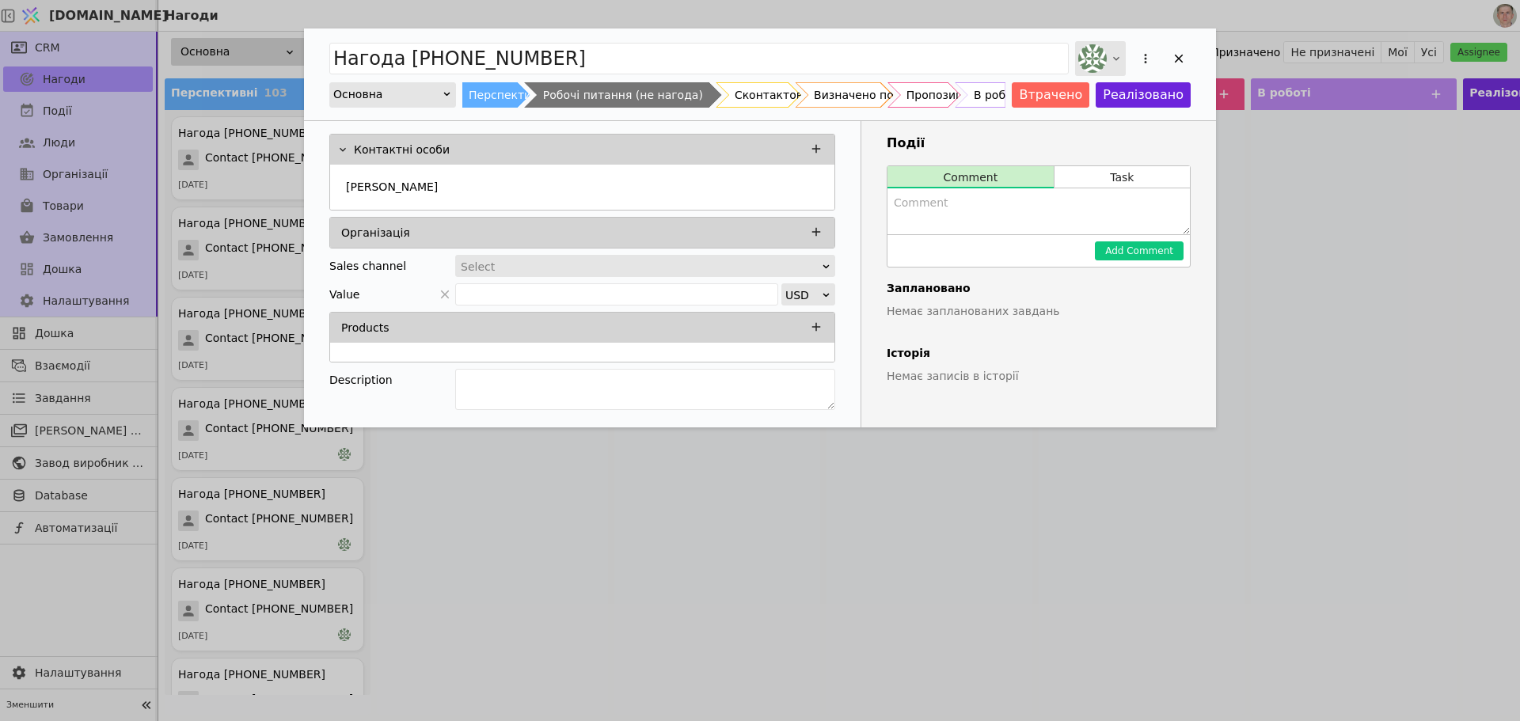
click at [1111, 55] on icon "Add Opportunity" at bounding box center [1116, 58] width 13 height 13
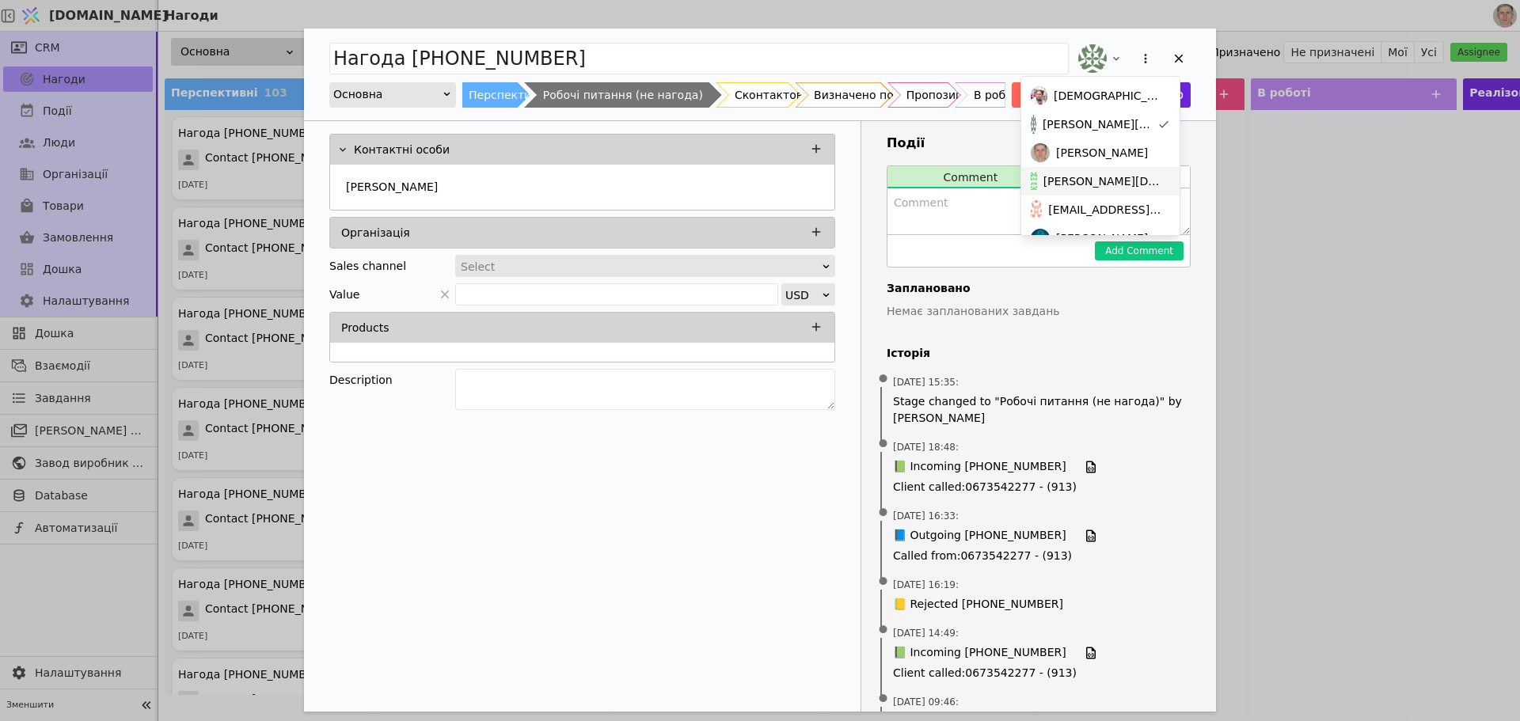
click at [1108, 177] on span "[PERSON_NAME][DOMAIN_NAME][EMAIL_ADDRESS][DOMAIN_NAME]" at bounding box center [1103, 181] width 120 height 17
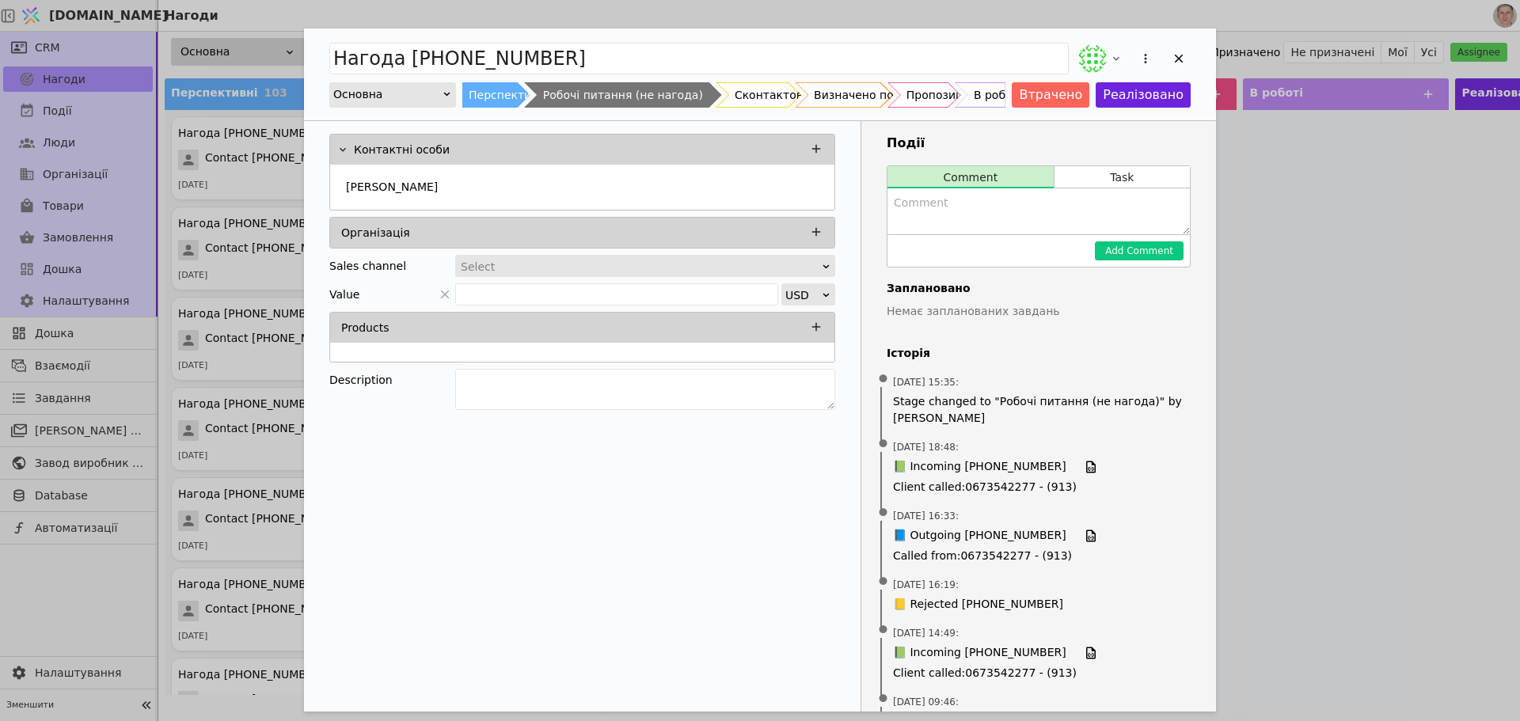
click at [1176, 54] on icon "Add Opportunity" at bounding box center [1179, 58] width 14 height 14
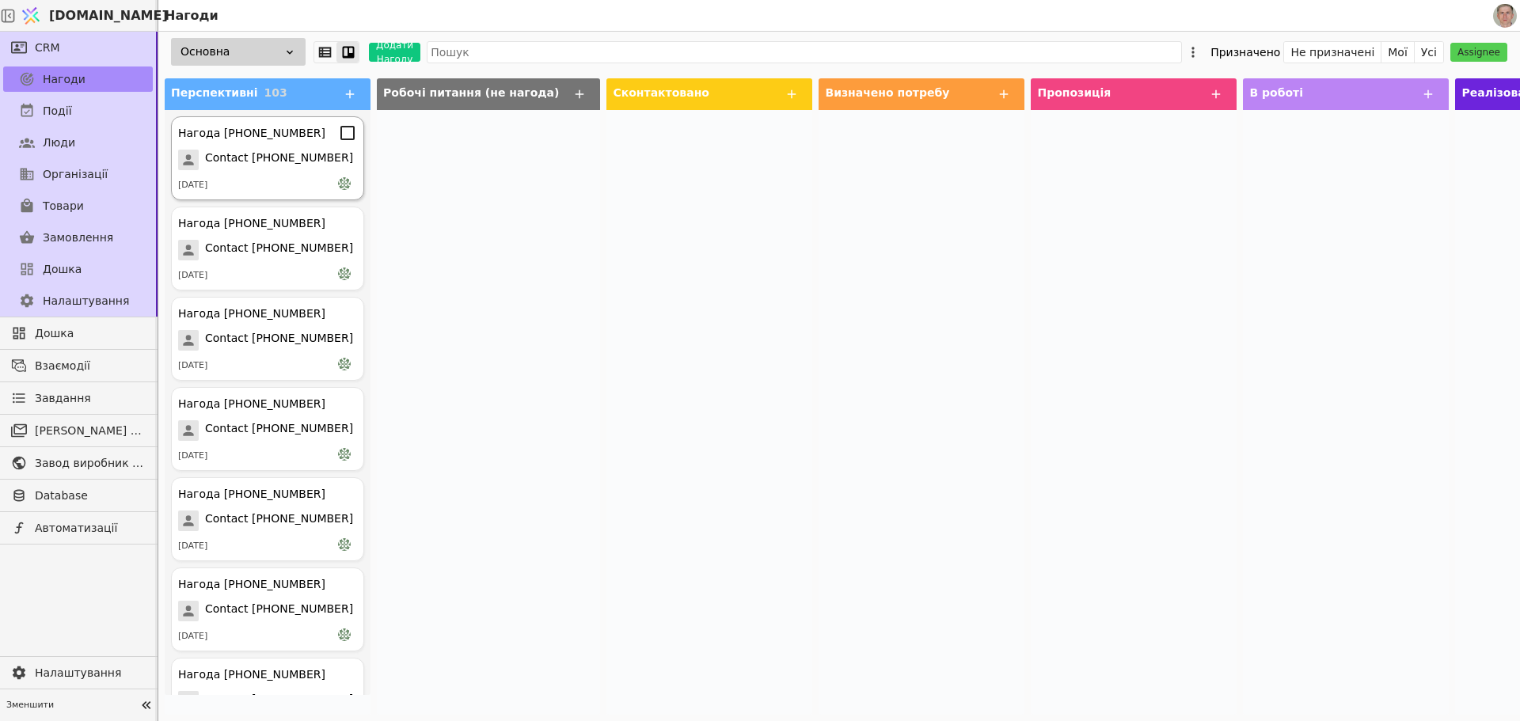
click at [291, 167] on span "Contact [PHONE_NUMBER]" at bounding box center [279, 160] width 148 height 21
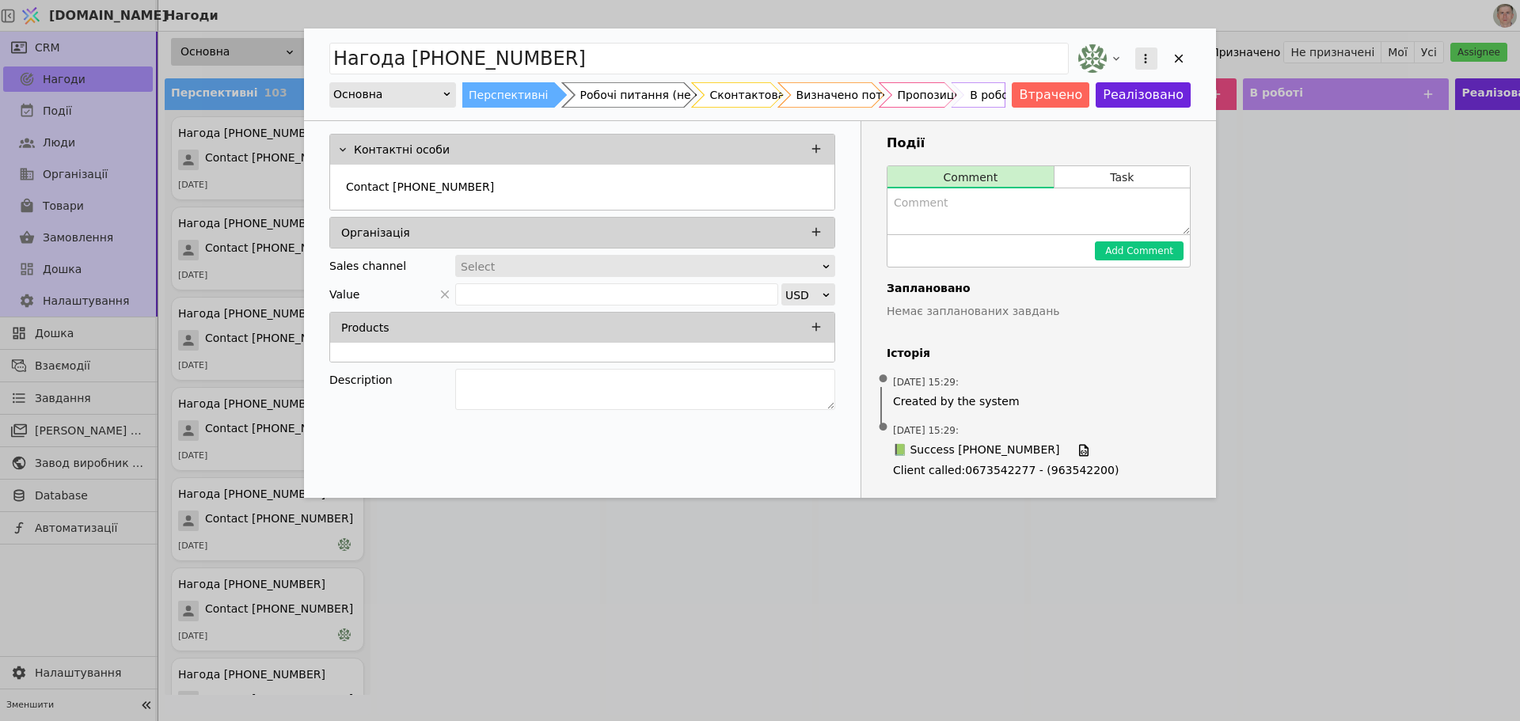
click at [1141, 56] on icon "Add Opportunity" at bounding box center [1145, 58] width 14 height 14
click at [1078, 104] on div "Видалити" at bounding box center [1062, 110] width 182 height 22
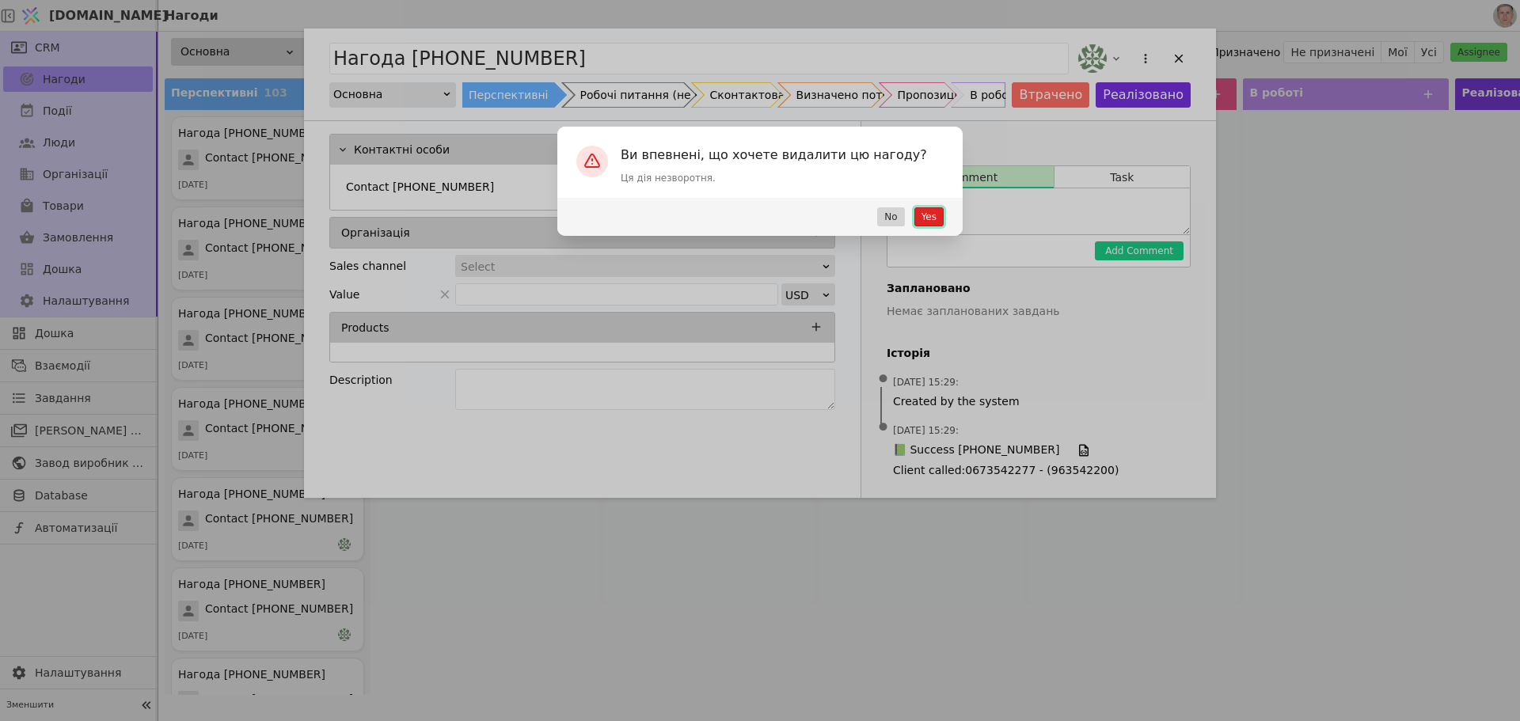
click at [927, 214] on button "Yes" at bounding box center [928, 216] width 29 height 19
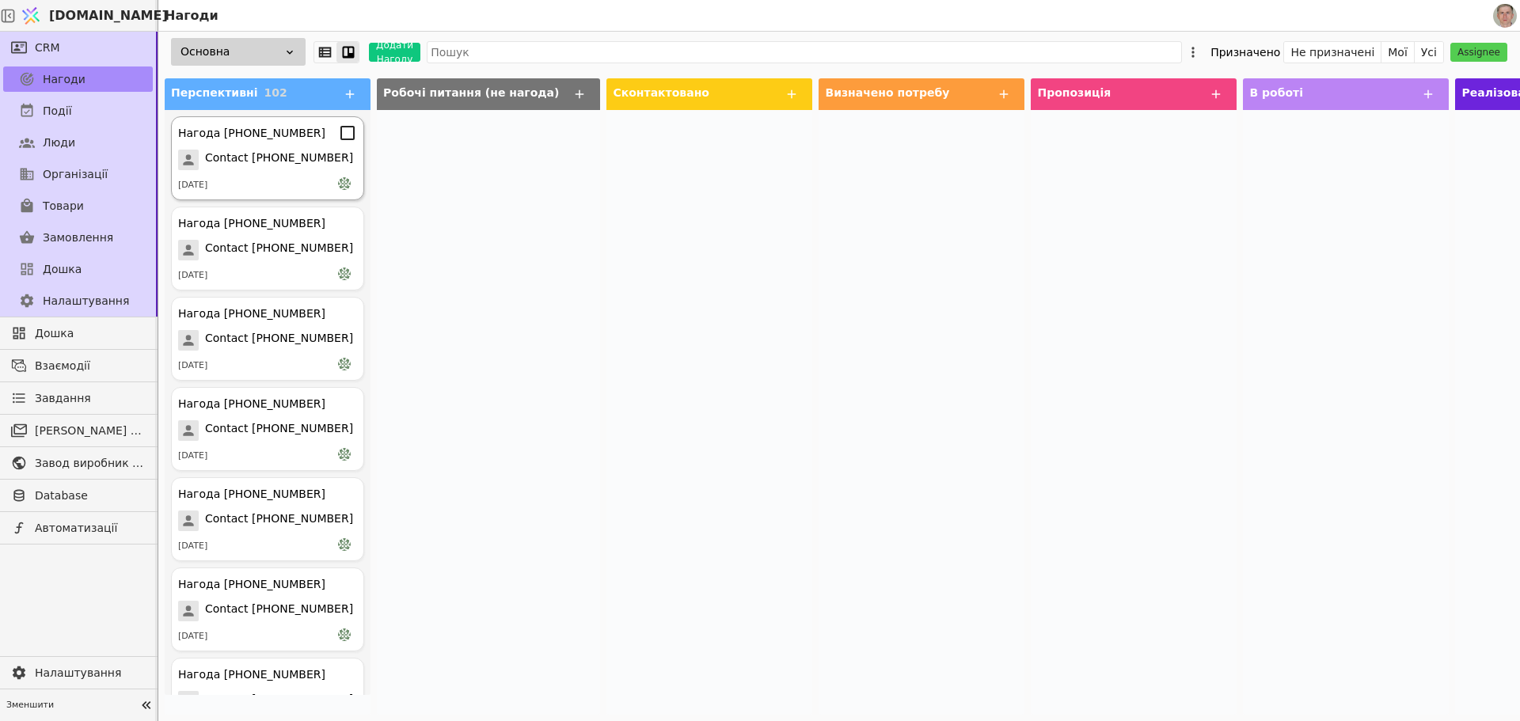
click at [295, 161] on span "Contact [PHONE_NUMBER]" at bounding box center [279, 160] width 148 height 21
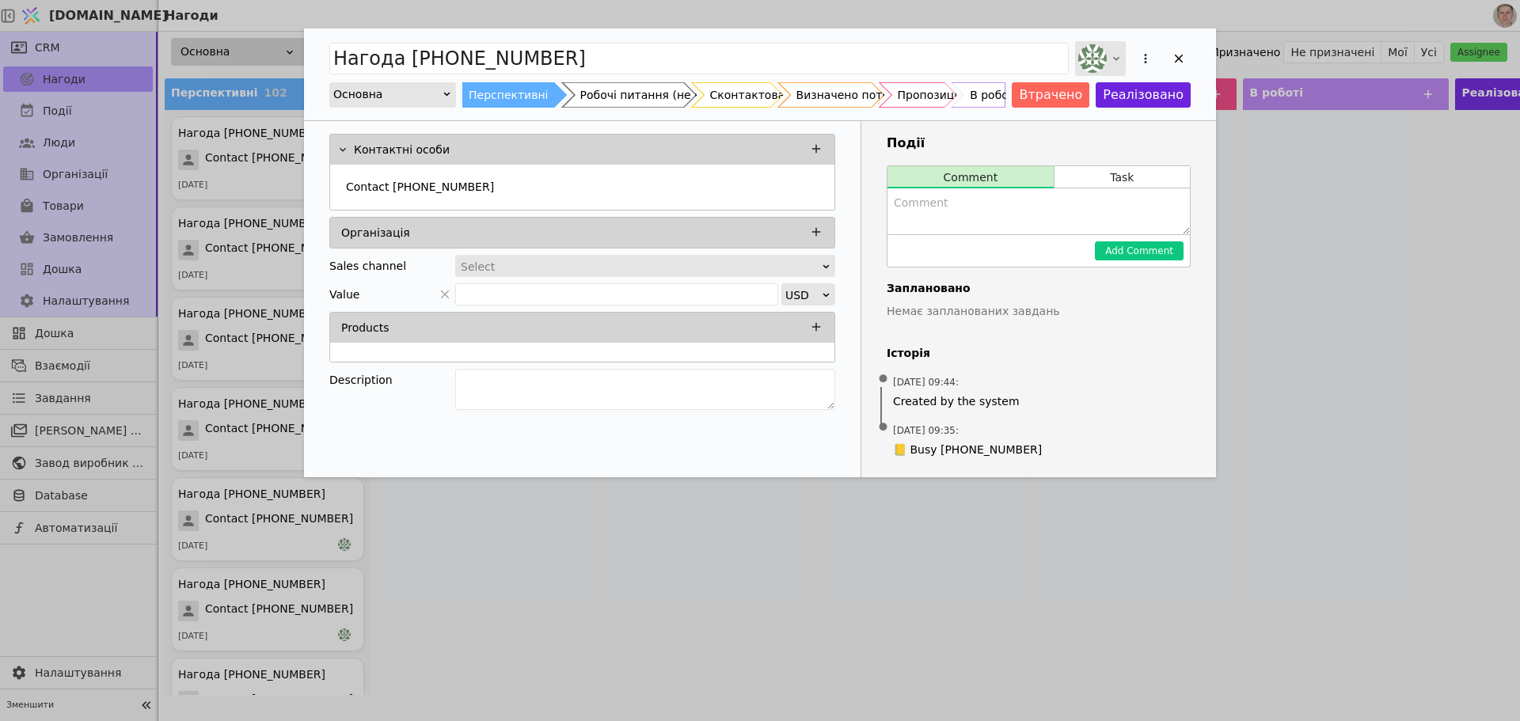
click at [1110, 56] on icon "Add Opportunity" at bounding box center [1116, 58] width 13 height 13
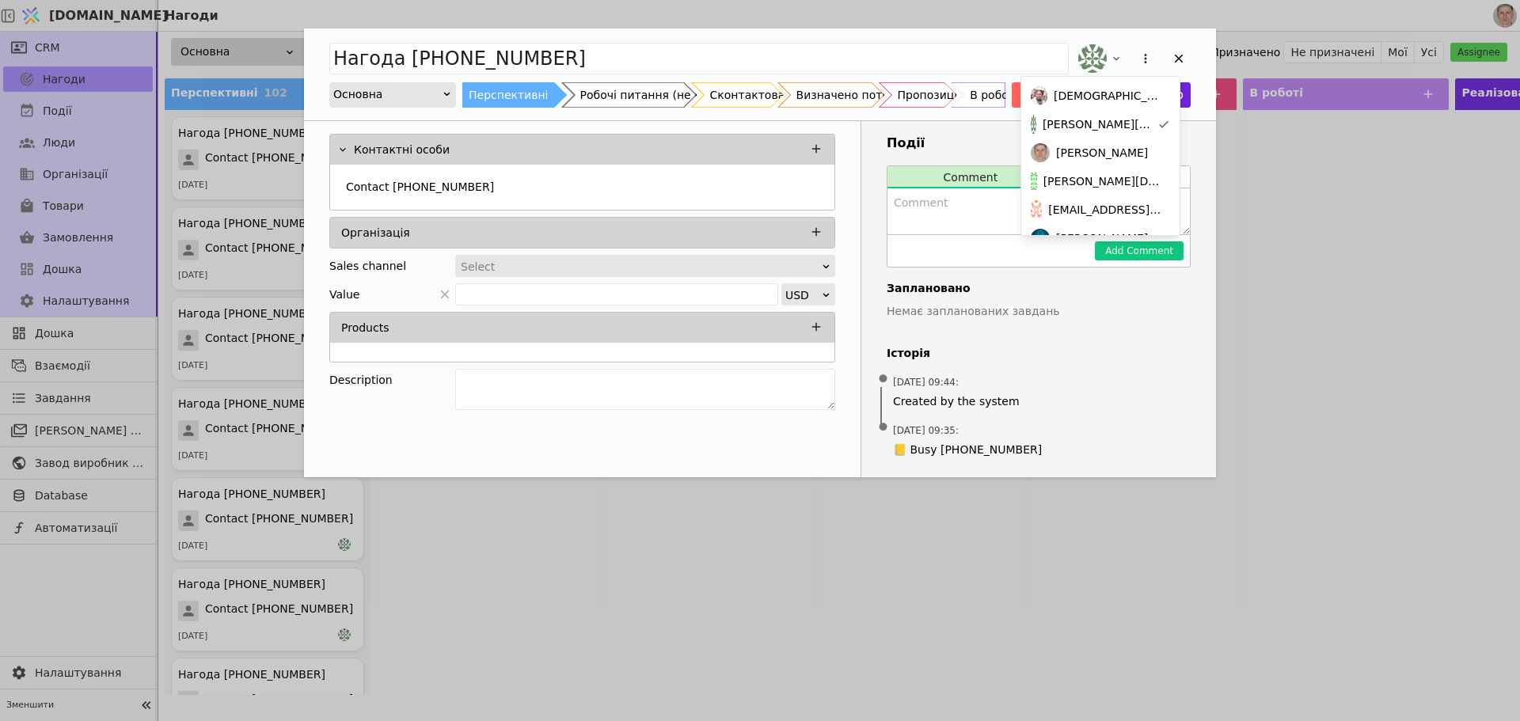
drag, startPoint x: 1096, startPoint y: 173, endPoint x: 1160, endPoint y: 85, distance: 108.8
click at [1096, 173] on span "[PERSON_NAME][DOMAIN_NAME][EMAIL_ADDRESS][DOMAIN_NAME]" at bounding box center [1103, 181] width 120 height 17
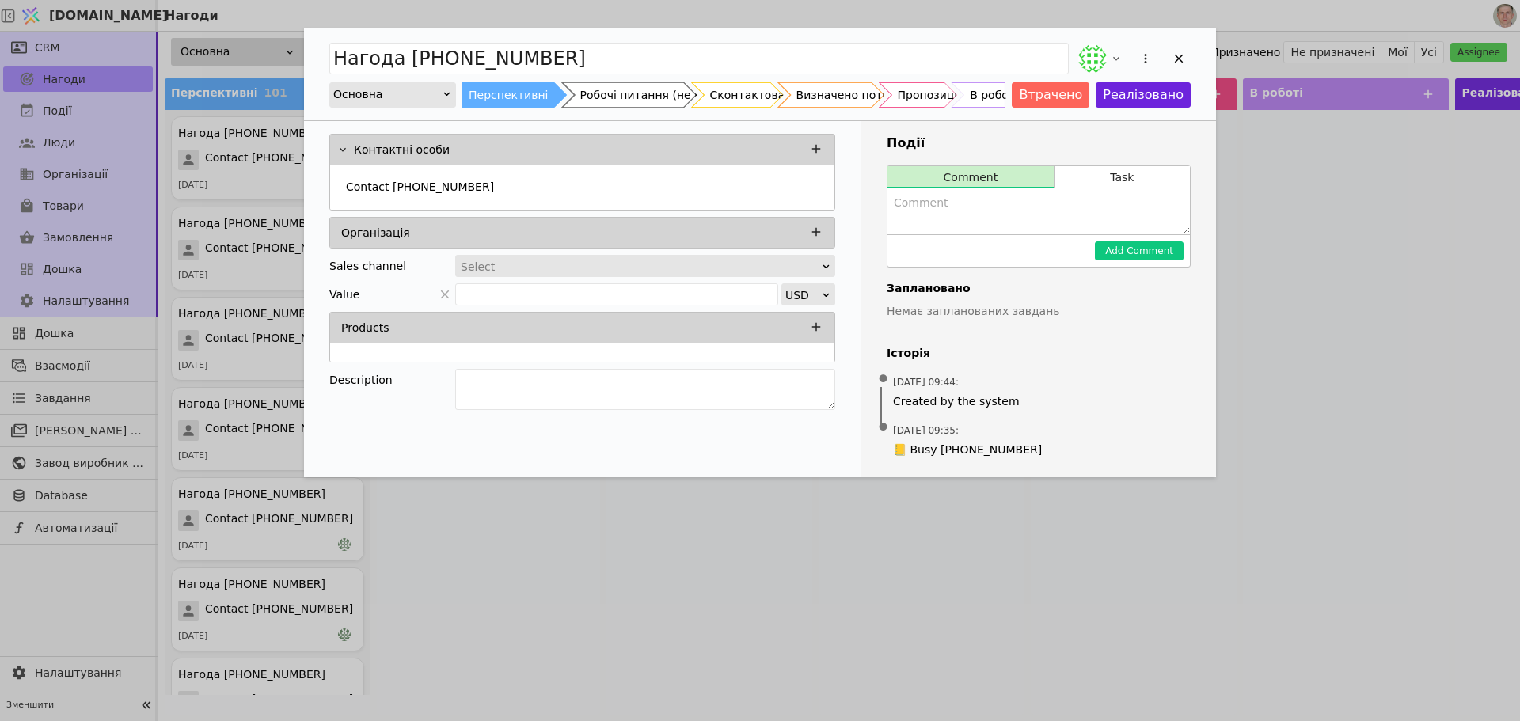
click at [1176, 59] on icon "Add Opportunity" at bounding box center [1179, 58] width 14 height 14
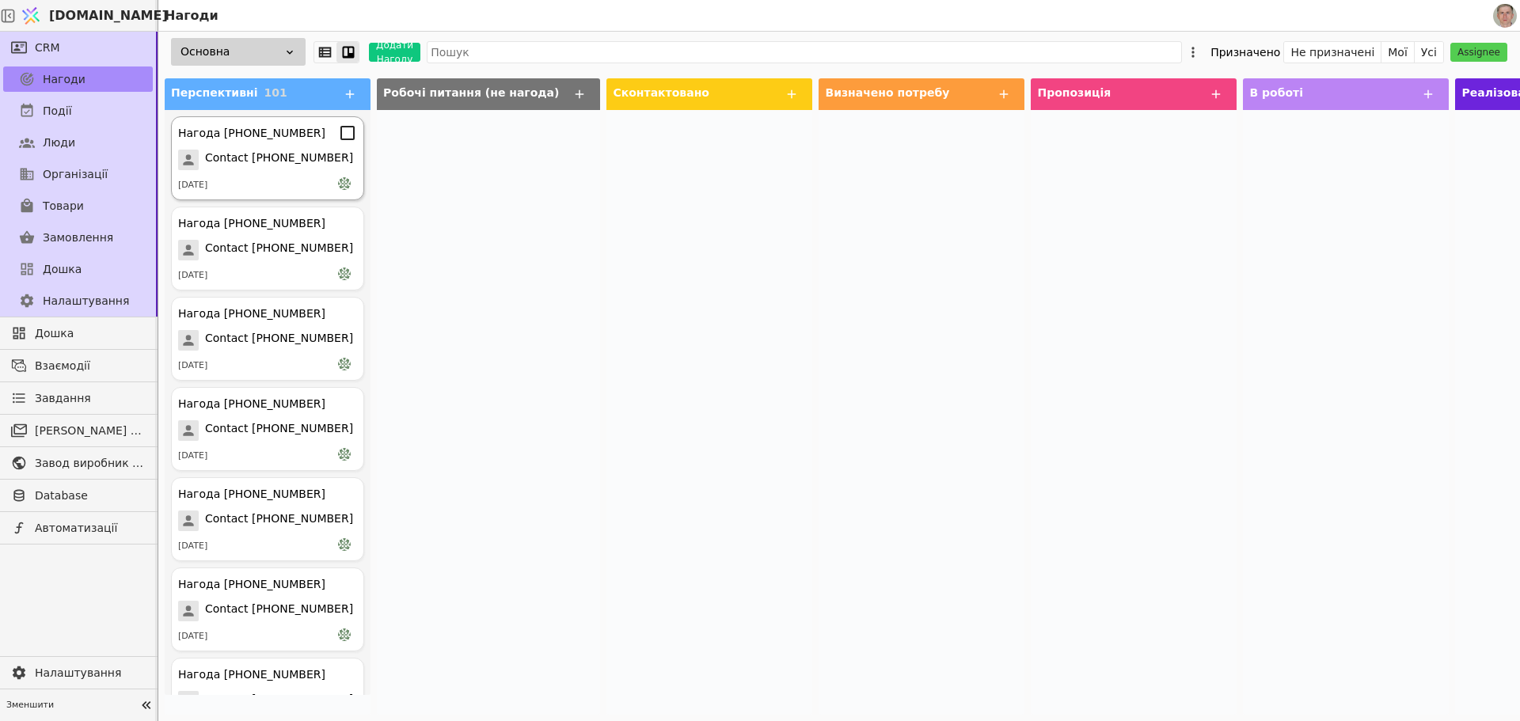
click at [294, 173] on div "Нагода [PHONE_NUMBER] Contact [PHONE_NUMBER] [DATE]" at bounding box center [267, 158] width 193 height 84
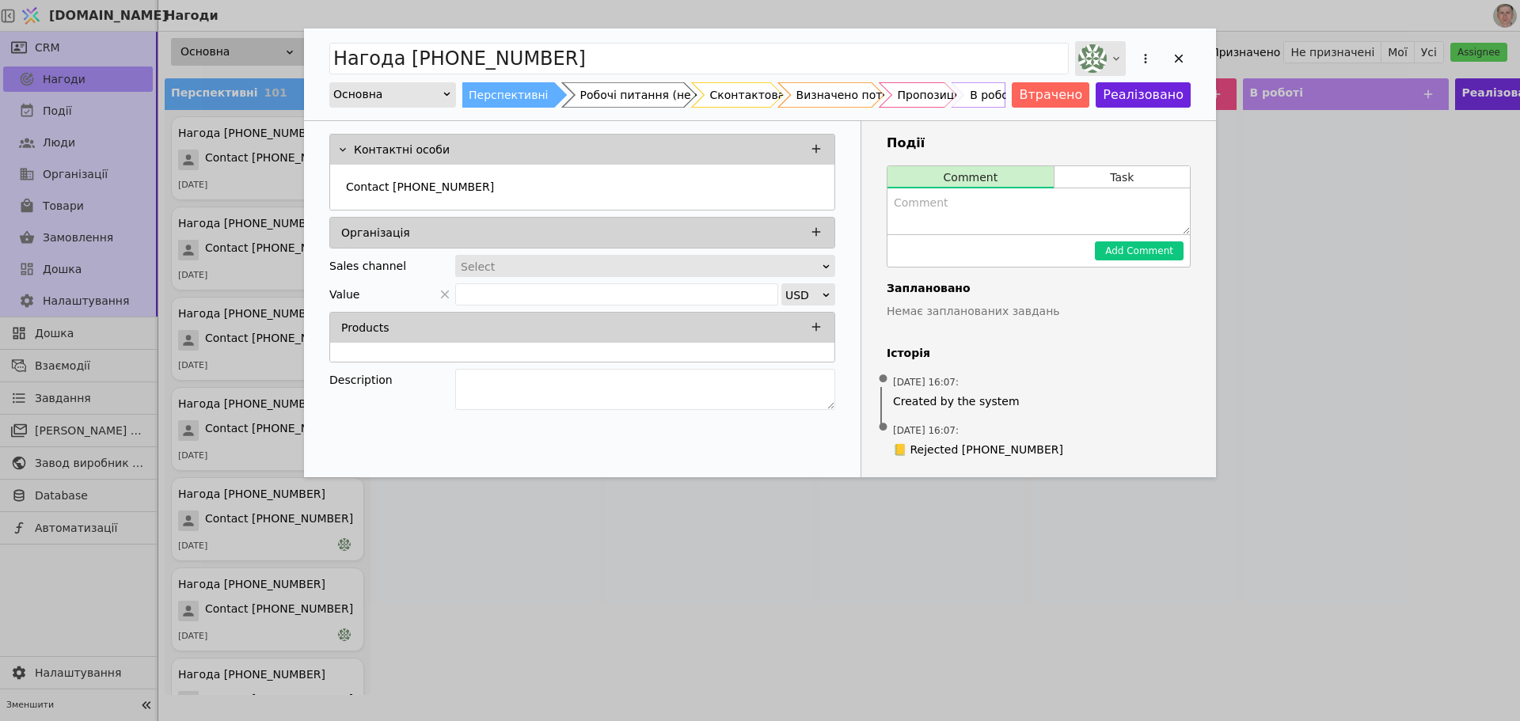
click at [1113, 56] on icon "Add Opportunity" at bounding box center [1116, 58] width 13 height 13
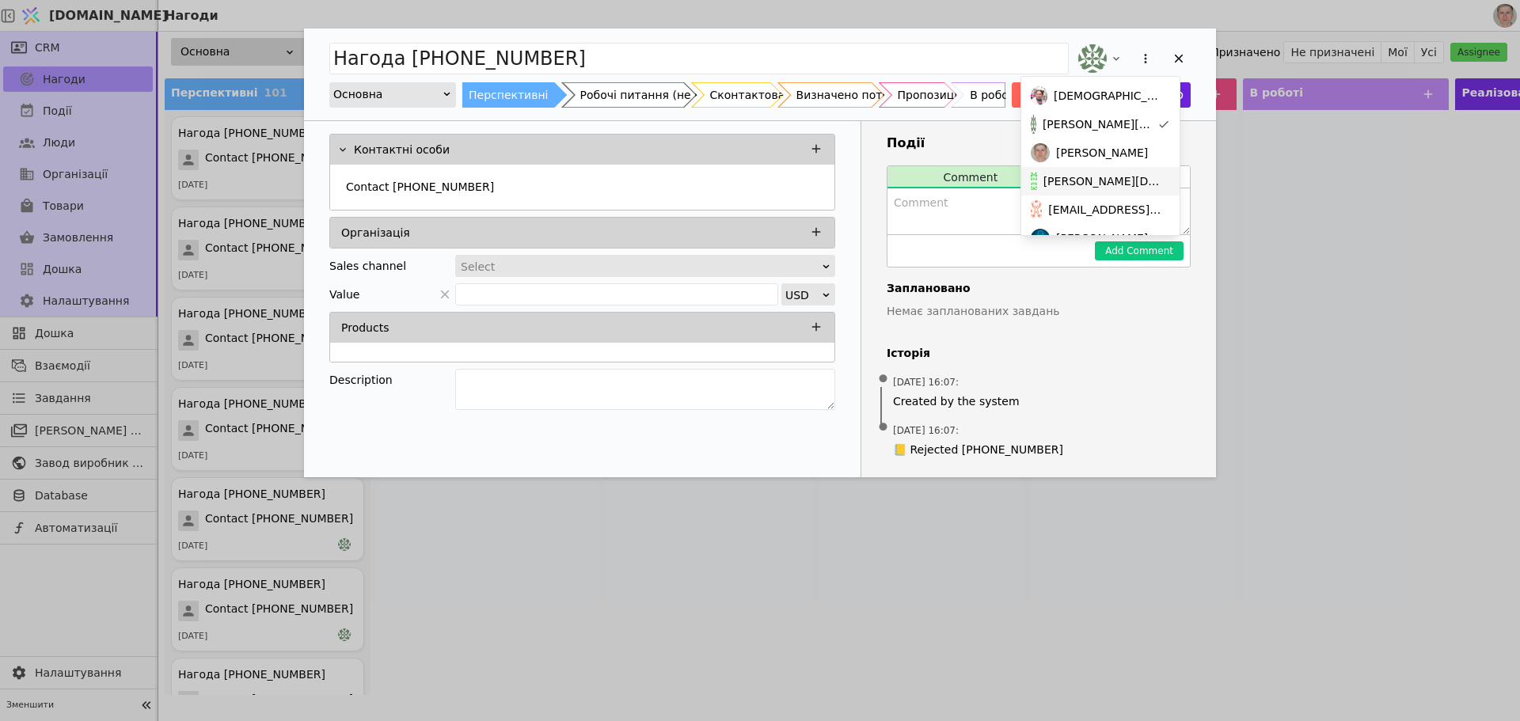
click at [1076, 177] on span "[PERSON_NAME][DOMAIN_NAME][EMAIL_ADDRESS][DOMAIN_NAME]" at bounding box center [1103, 181] width 120 height 17
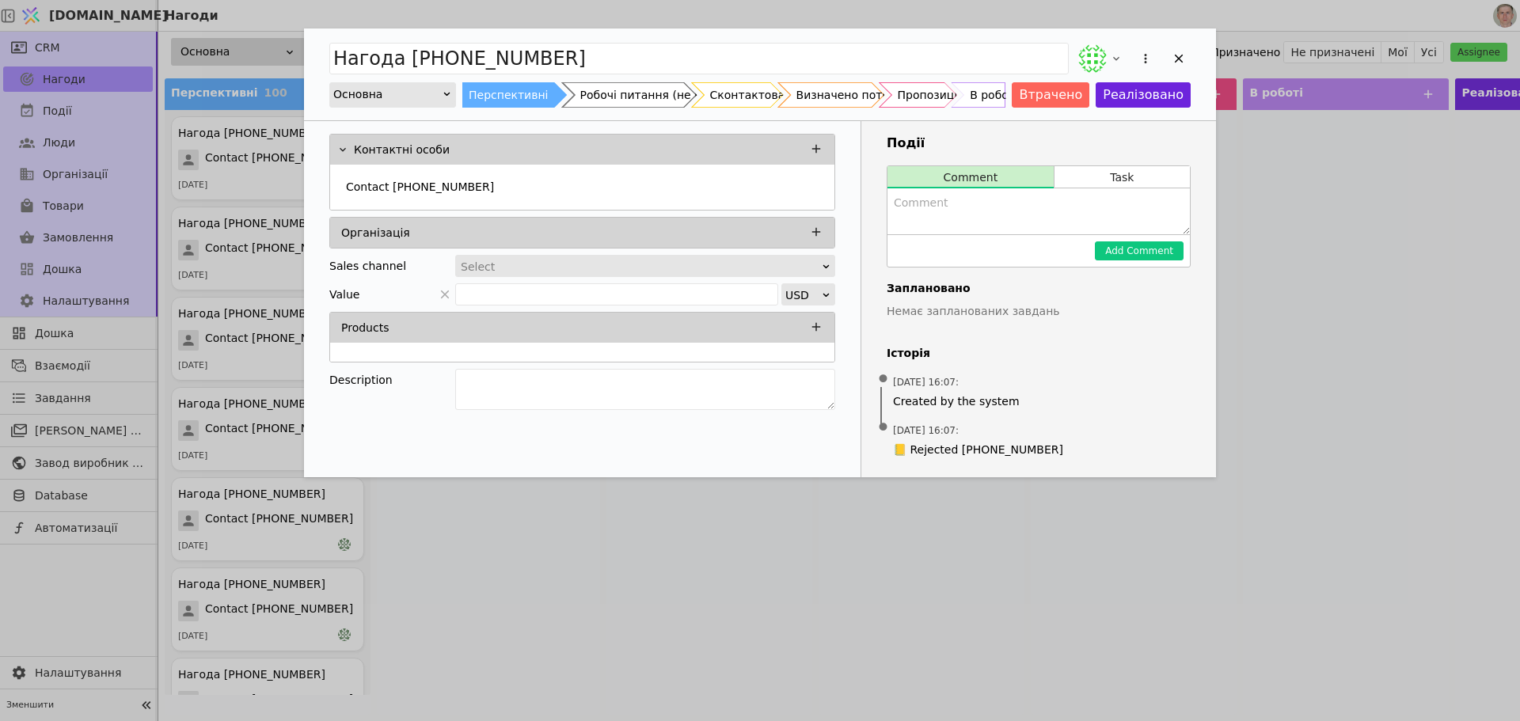
click at [1169, 57] on div "Add Opportunity" at bounding box center [1179, 59] width 24 height 24
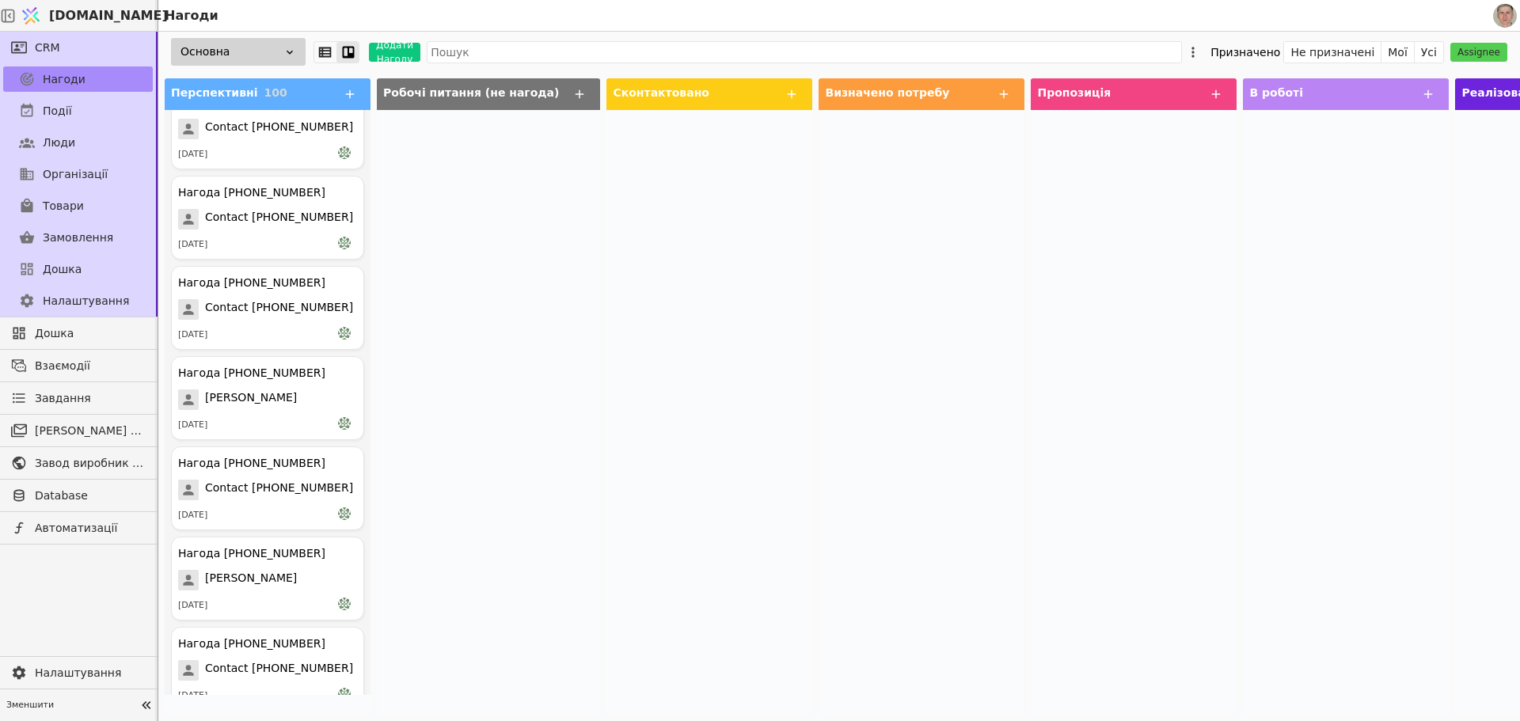
scroll to position [8446, 0]
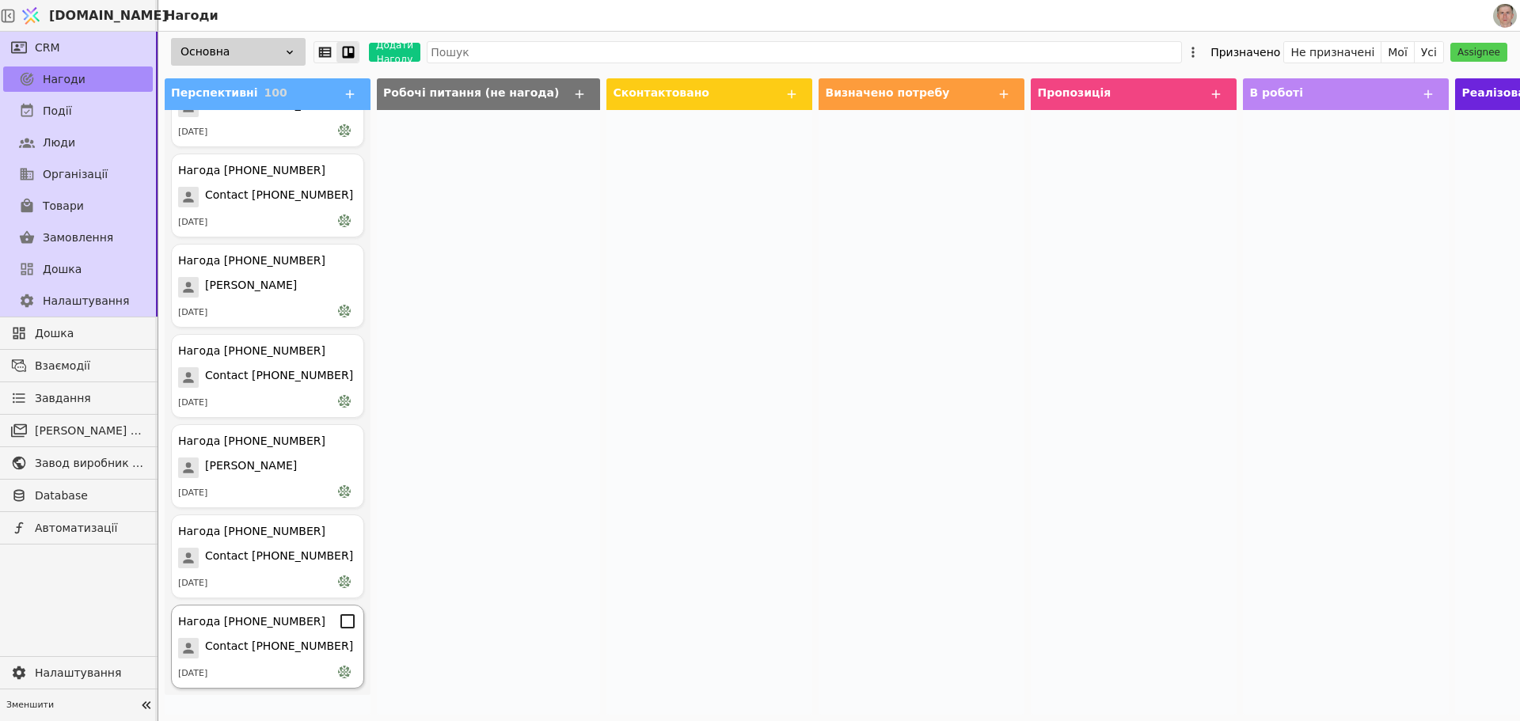
click at [303, 627] on div "Нагода [PHONE_NUMBER]" at bounding box center [267, 621] width 179 height 19
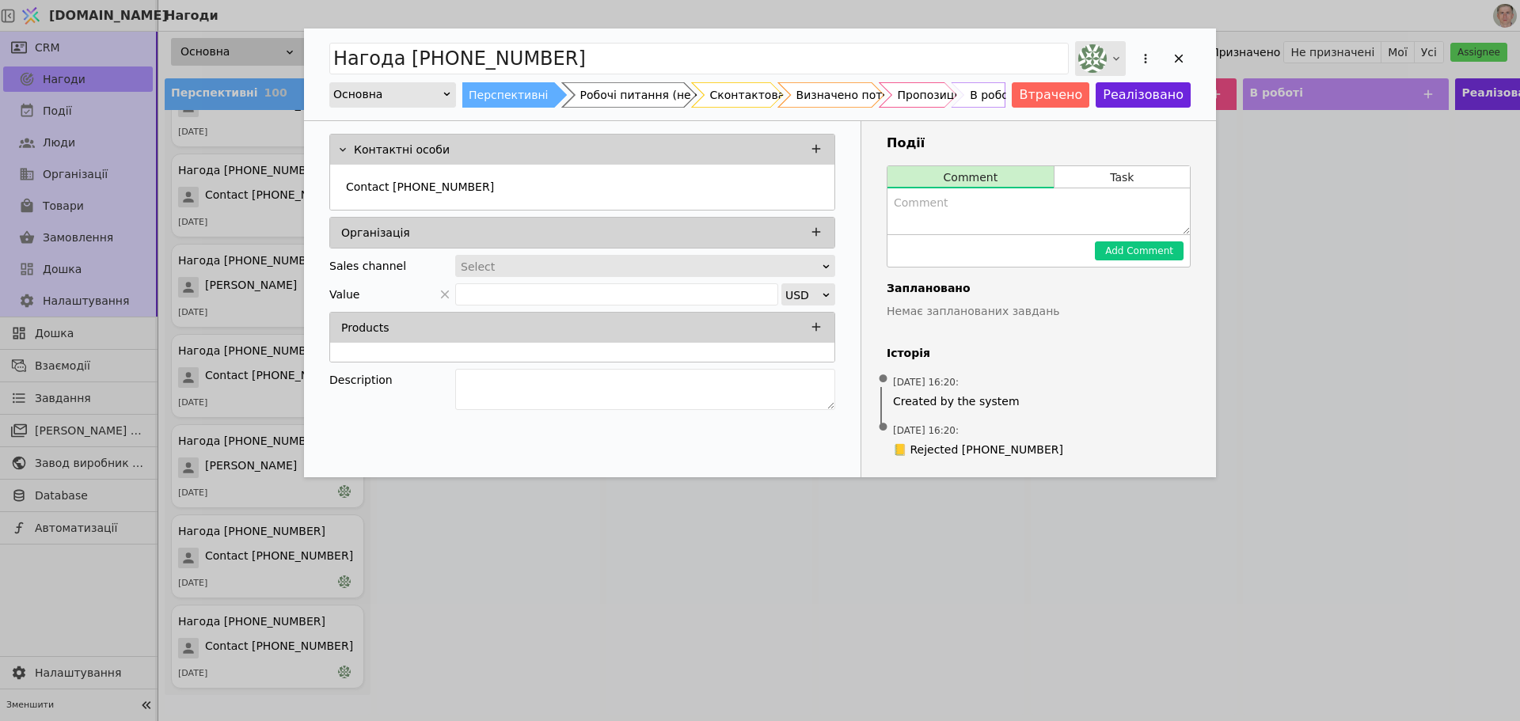
click at [1109, 58] on div "Add Opportunity" at bounding box center [1100, 58] width 51 height 35
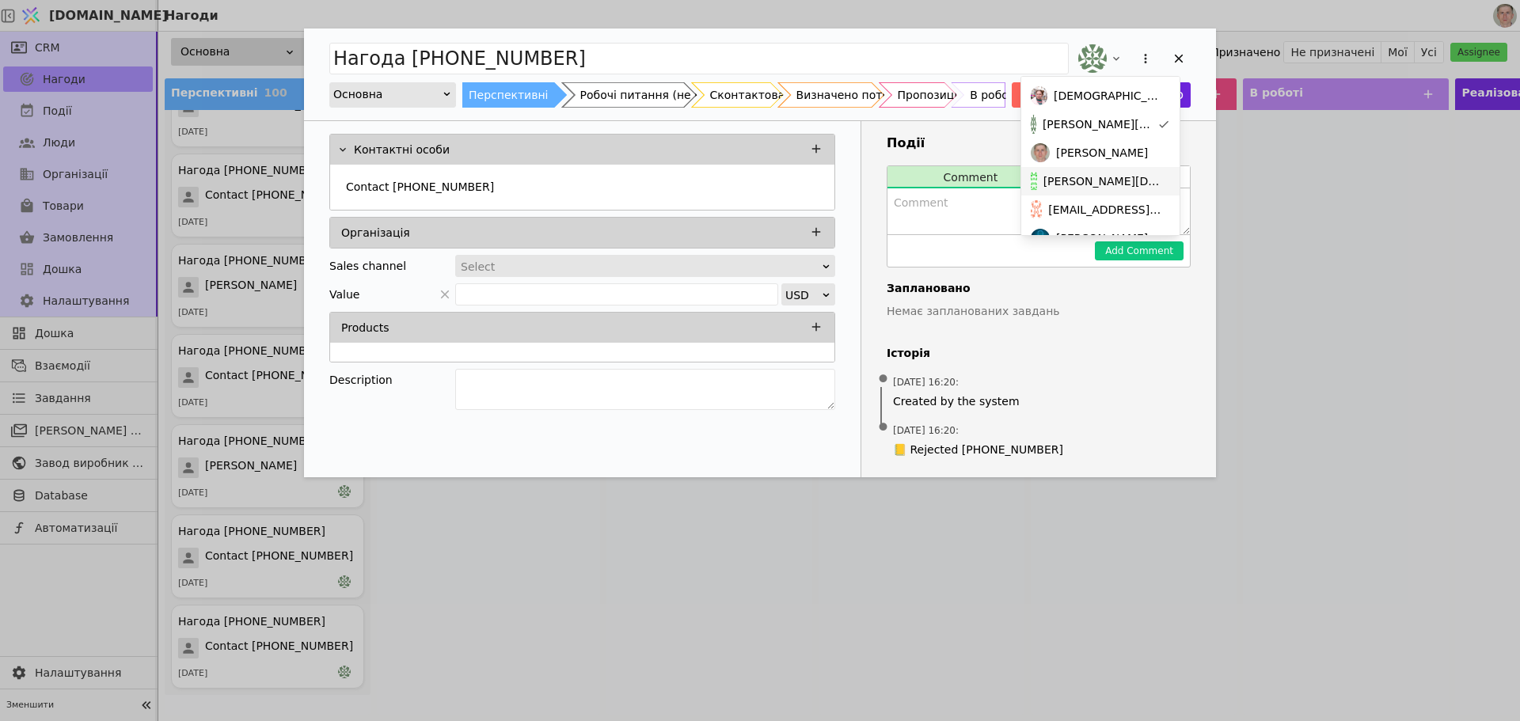
click at [1087, 179] on span "[PERSON_NAME][DOMAIN_NAME][EMAIL_ADDRESS][DOMAIN_NAME]" at bounding box center [1103, 181] width 120 height 17
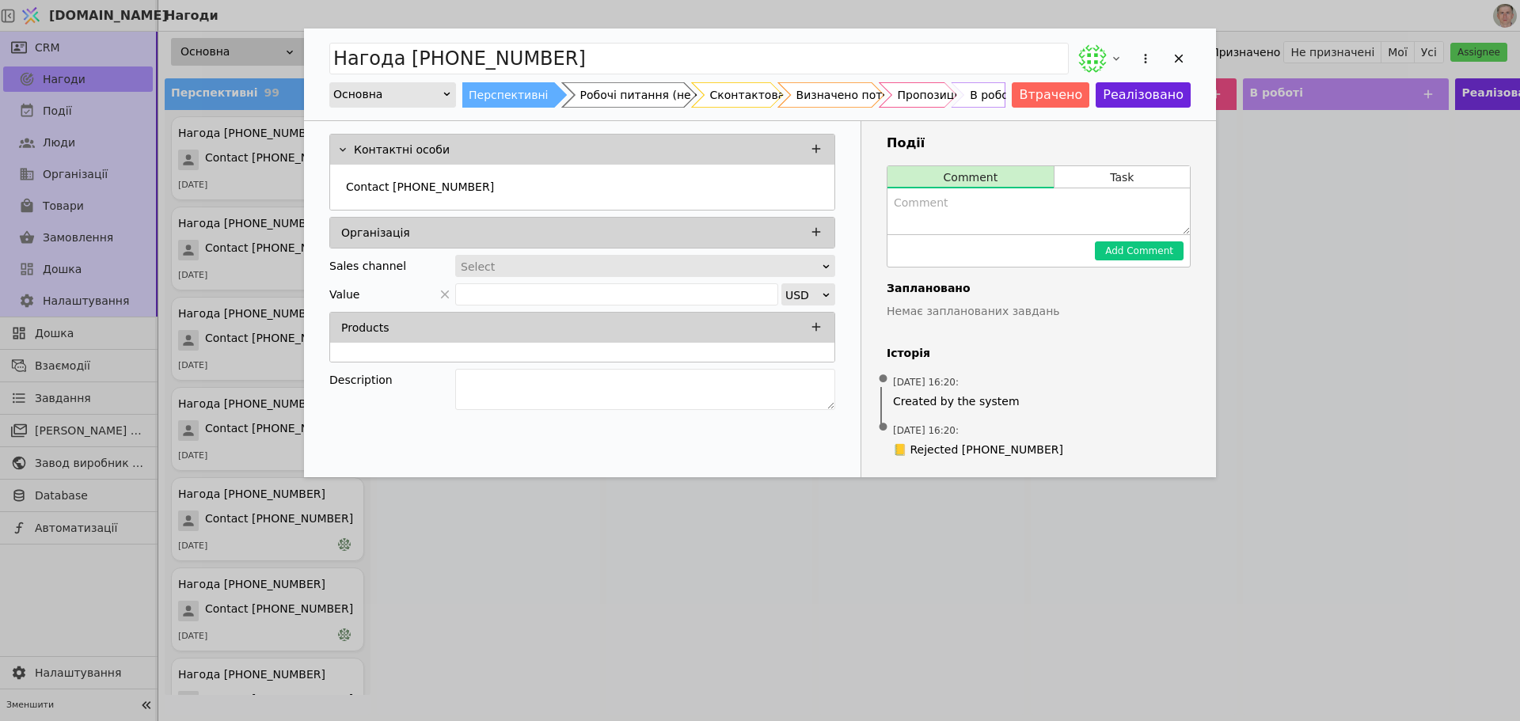
click at [1184, 51] on icon "Add Opportunity" at bounding box center [1179, 58] width 14 height 14
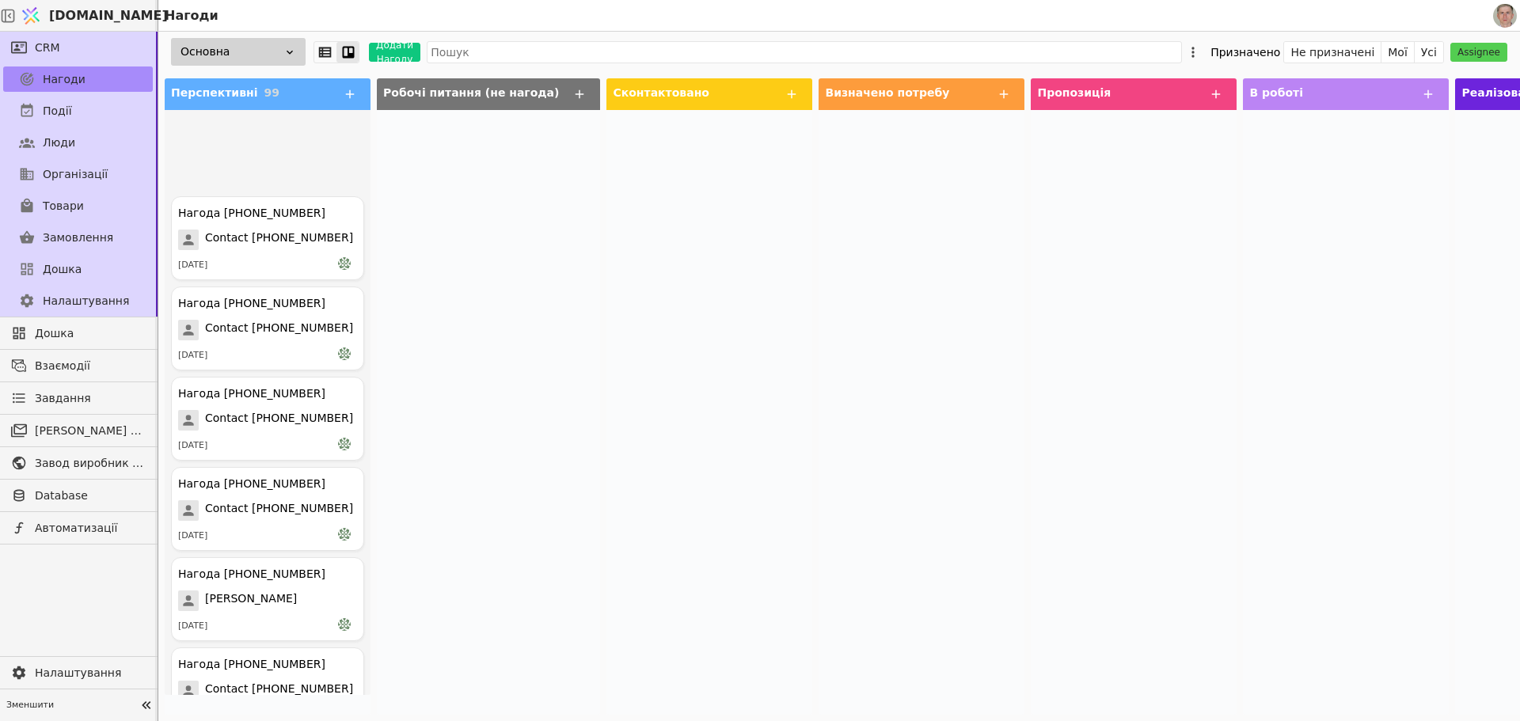
scroll to position [8356, 0]
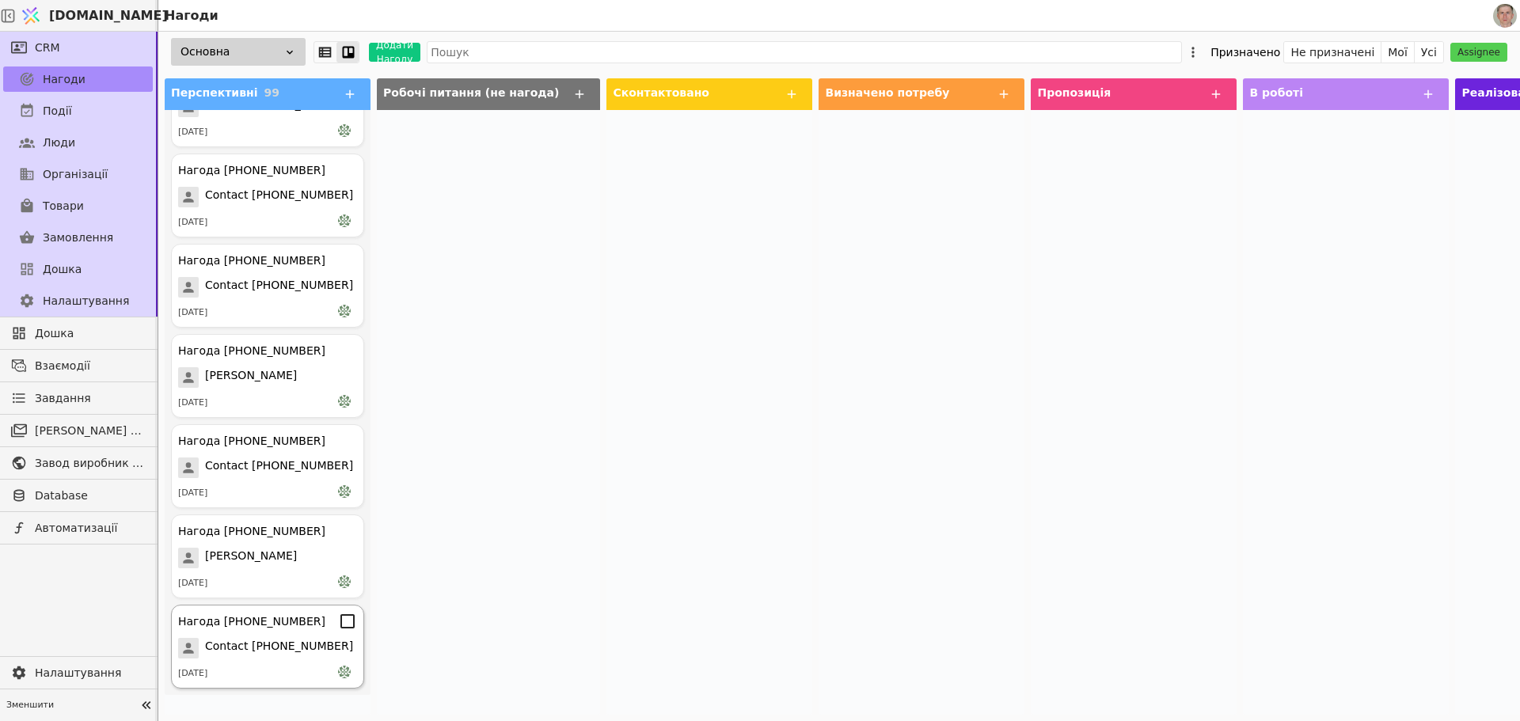
click at [298, 651] on span "Contact [PHONE_NUMBER]" at bounding box center [279, 648] width 148 height 21
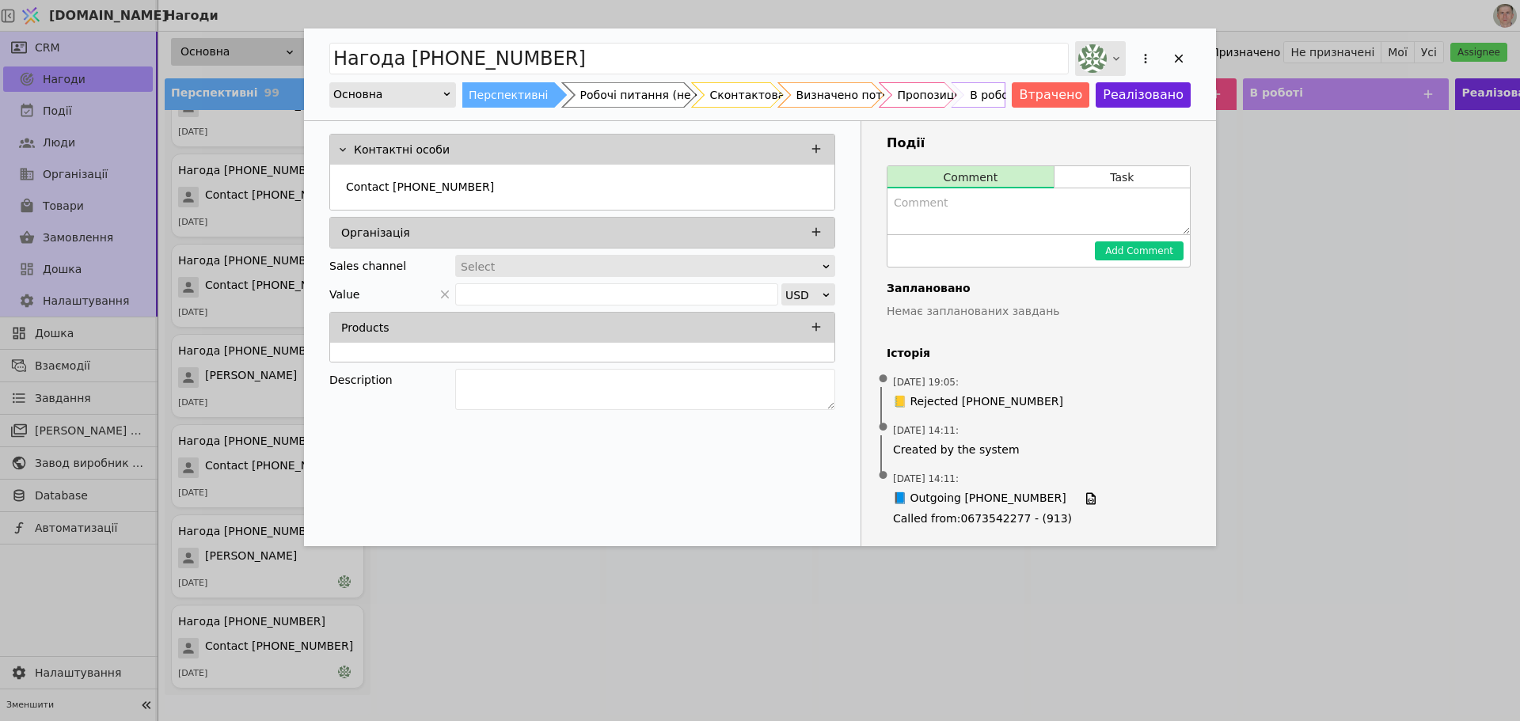
click at [1118, 55] on icon "Add Opportunity" at bounding box center [1116, 58] width 13 height 13
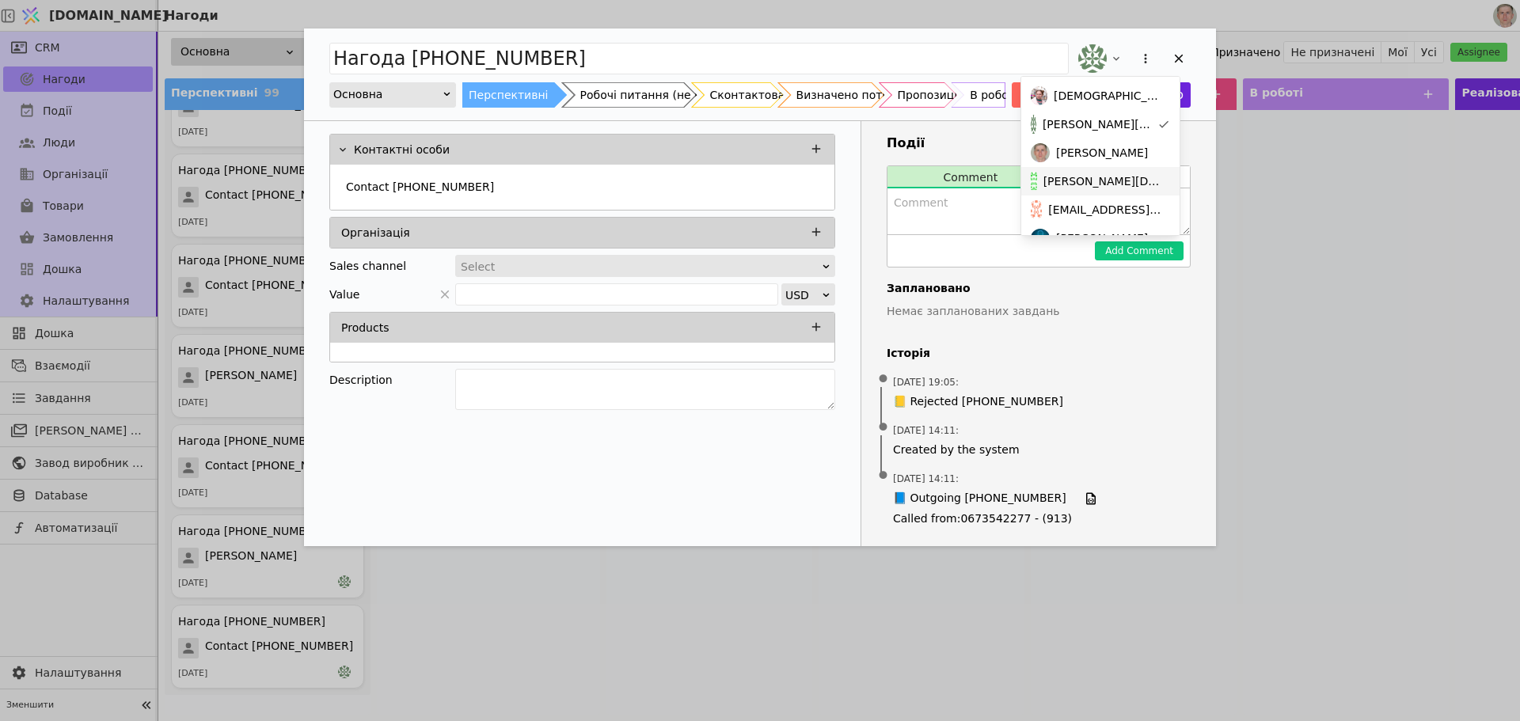
click at [1087, 176] on span "[PERSON_NAME][DOMAIN_NAME][EMAIL_ADDRESS][DOMAIN_NAME]" at bounding box center [1103, 181] width 120 height 17
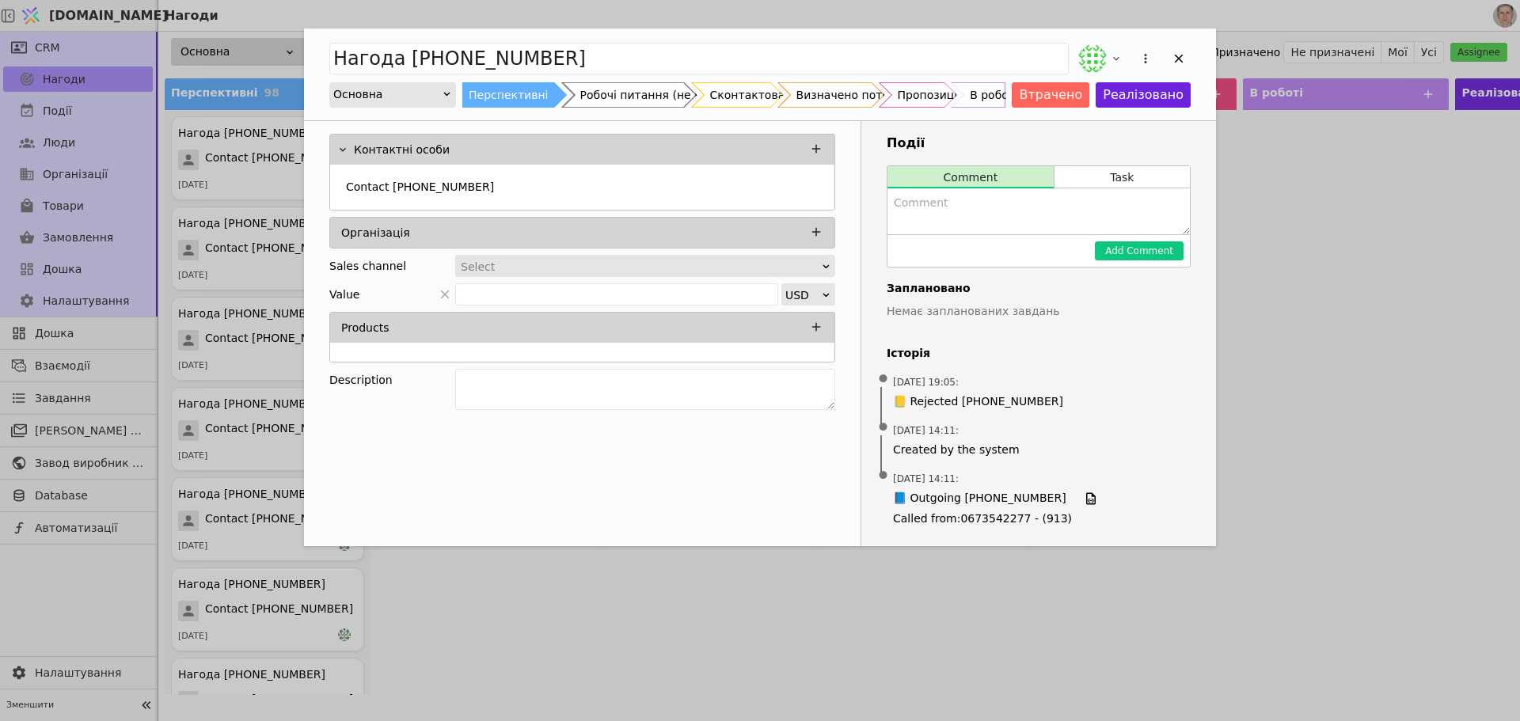
click at [1178, 59] on icon "Add Opportunity" at bounding box center [1179, 59] width 9 height 9
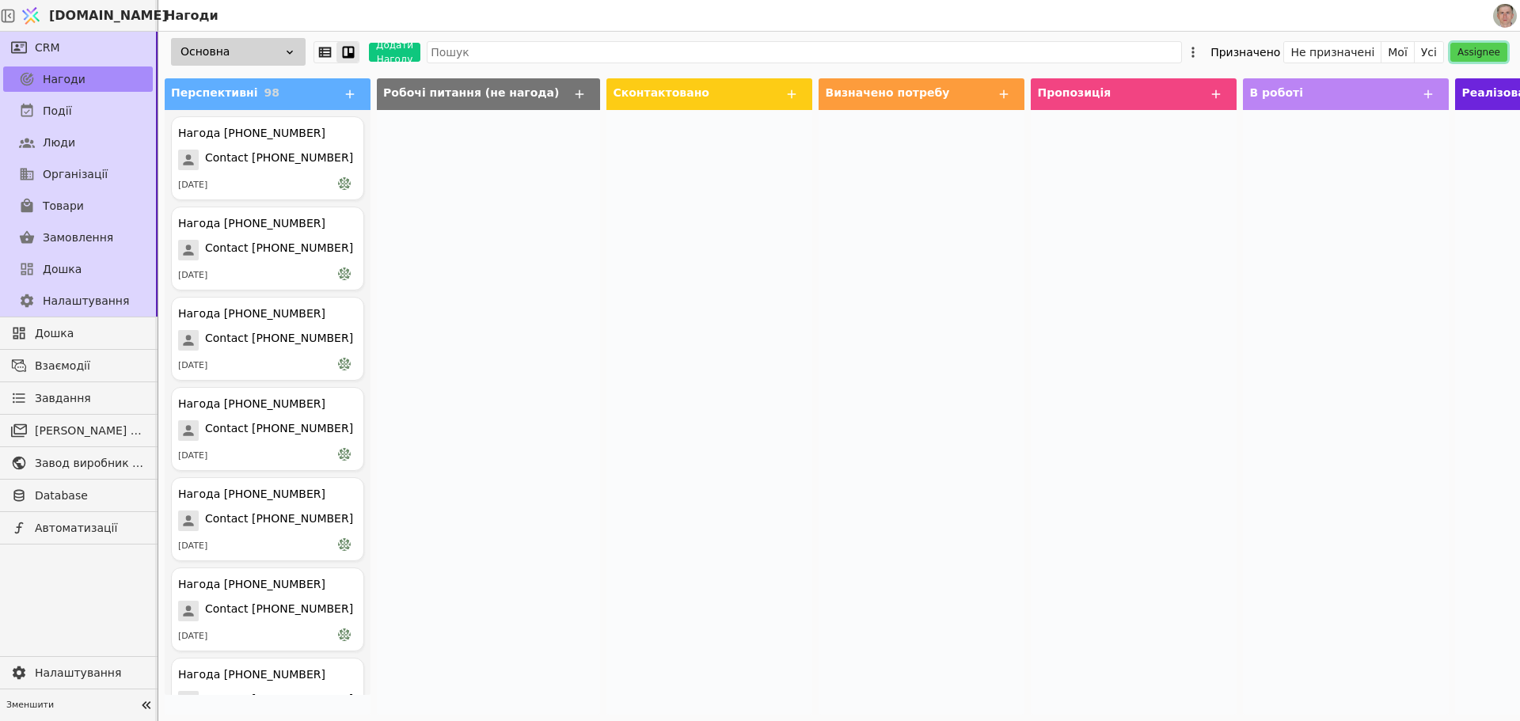
click at [1480, 53] on button "Assignee" at bounding box center [1478, 52] width 57 height 19
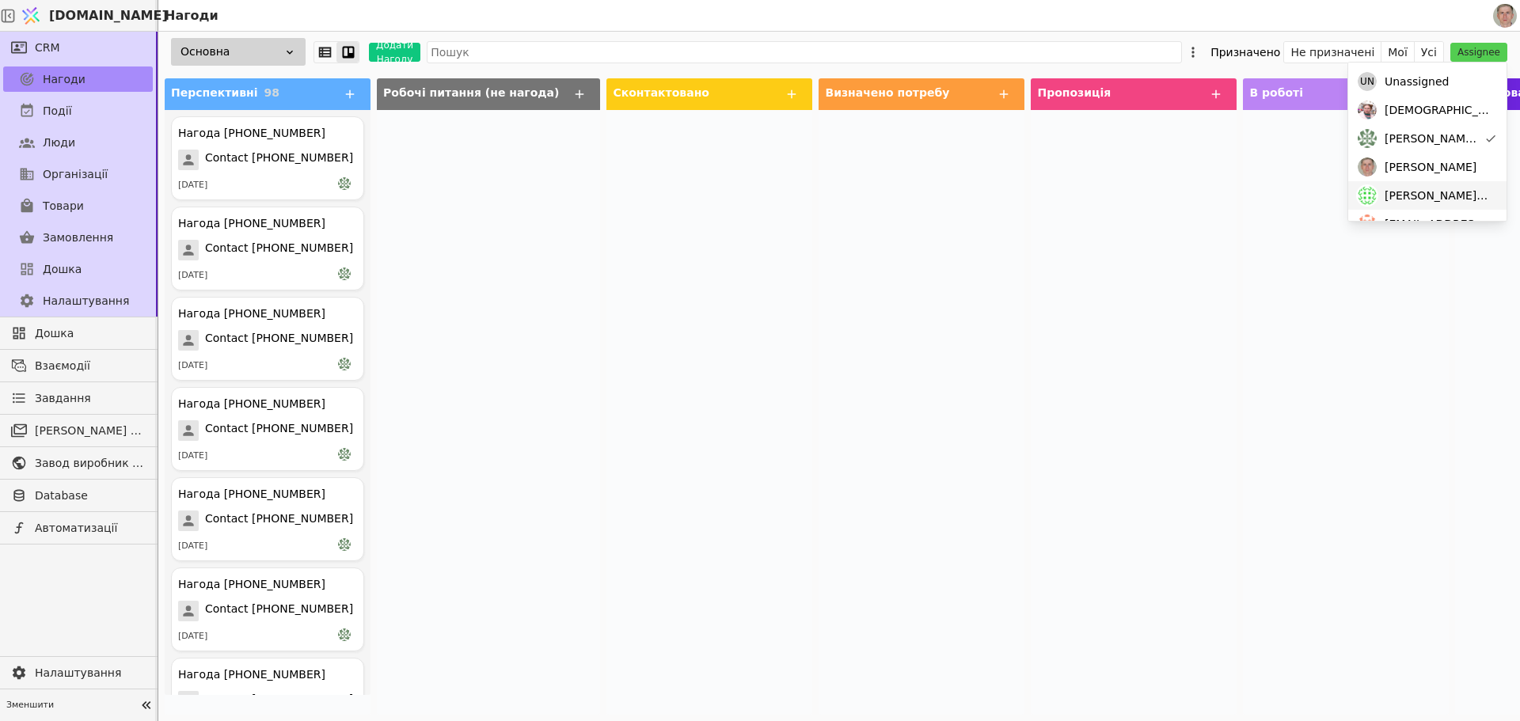
click at [1452, 197] on span "[PERSON_NAME][DOMAIN_NAME][EMAIL_ADDRESS][DOMAIN_NAME]" at bounding box center [1438, 196] width 106 height 17
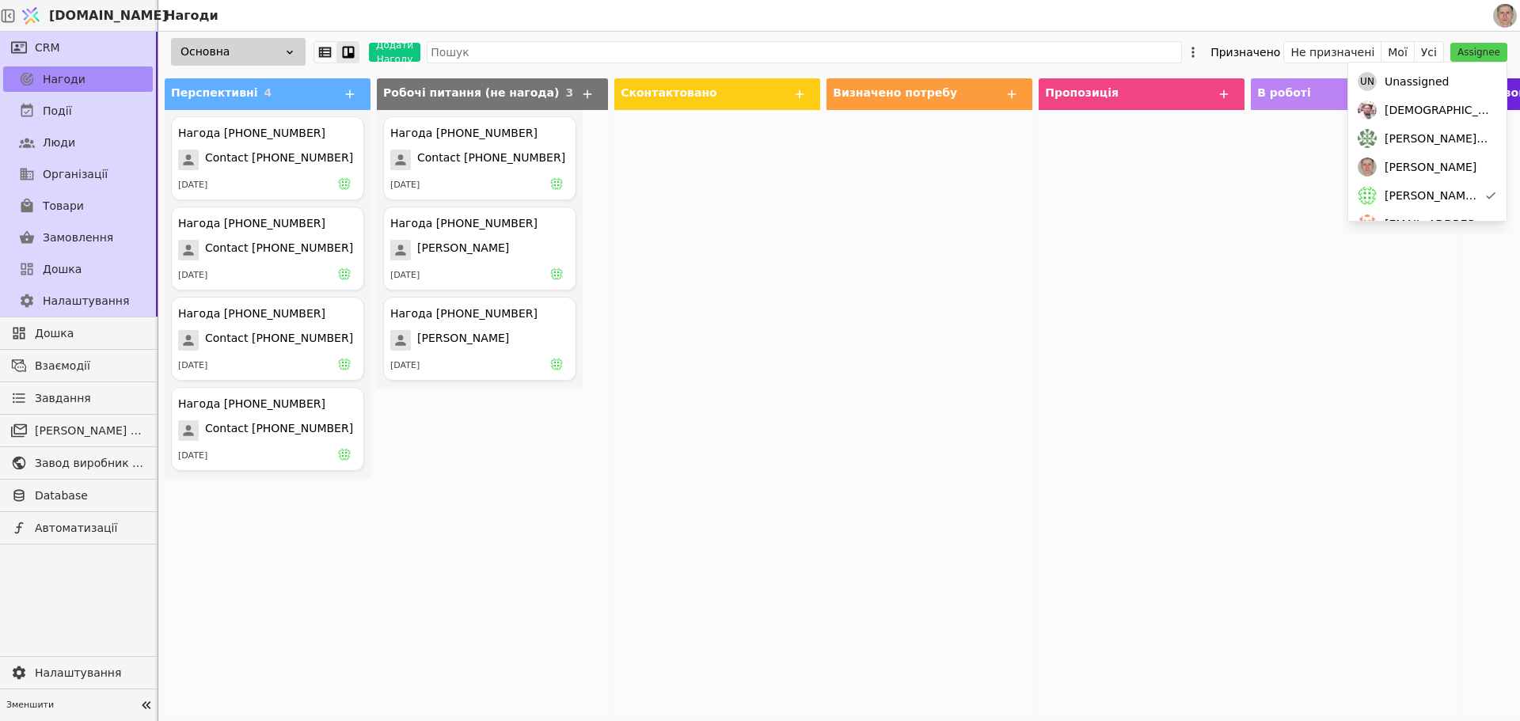
click at [939, 231] on div at bounding box center [929, 412] width 206 height 605
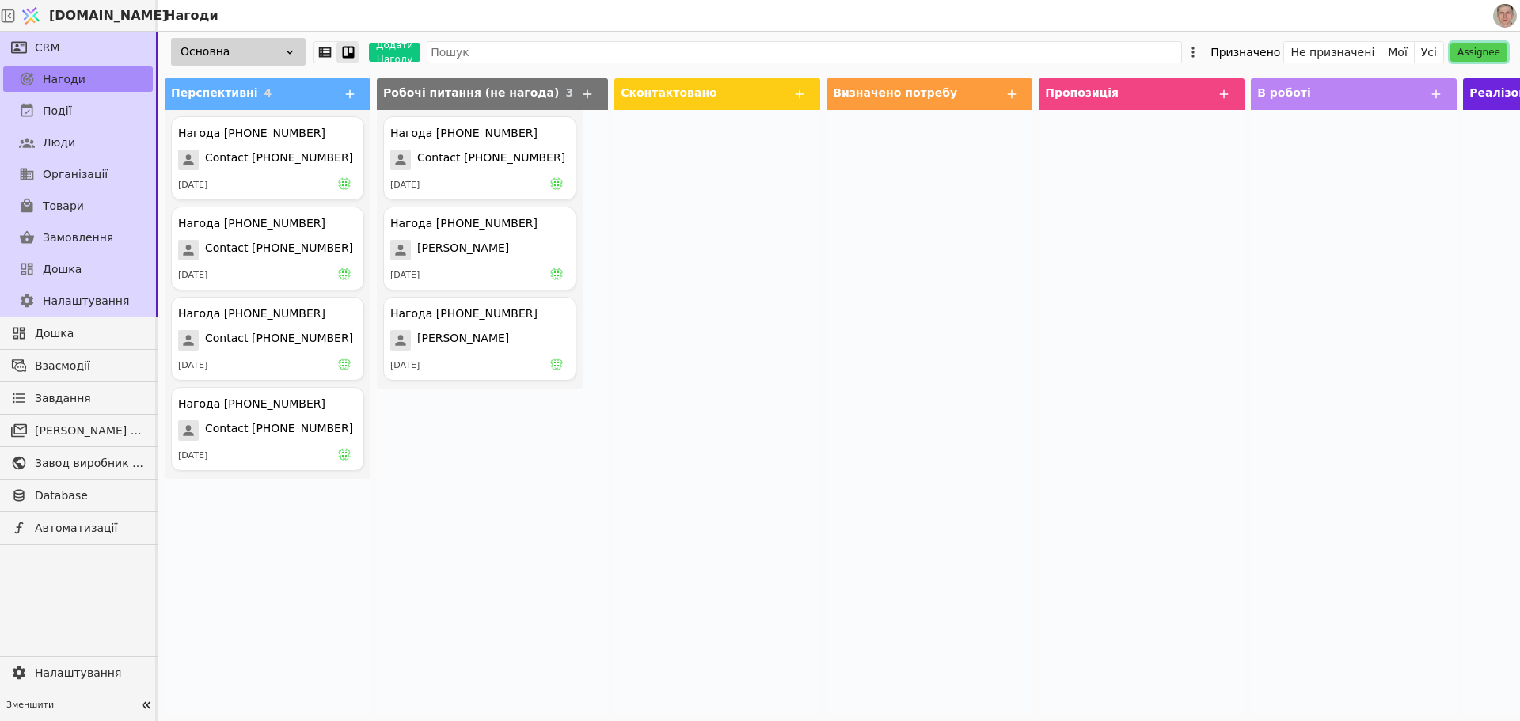
click at [1480, 57] on button "Assignee" at bounding box center [1478, 52] width 57 height 19
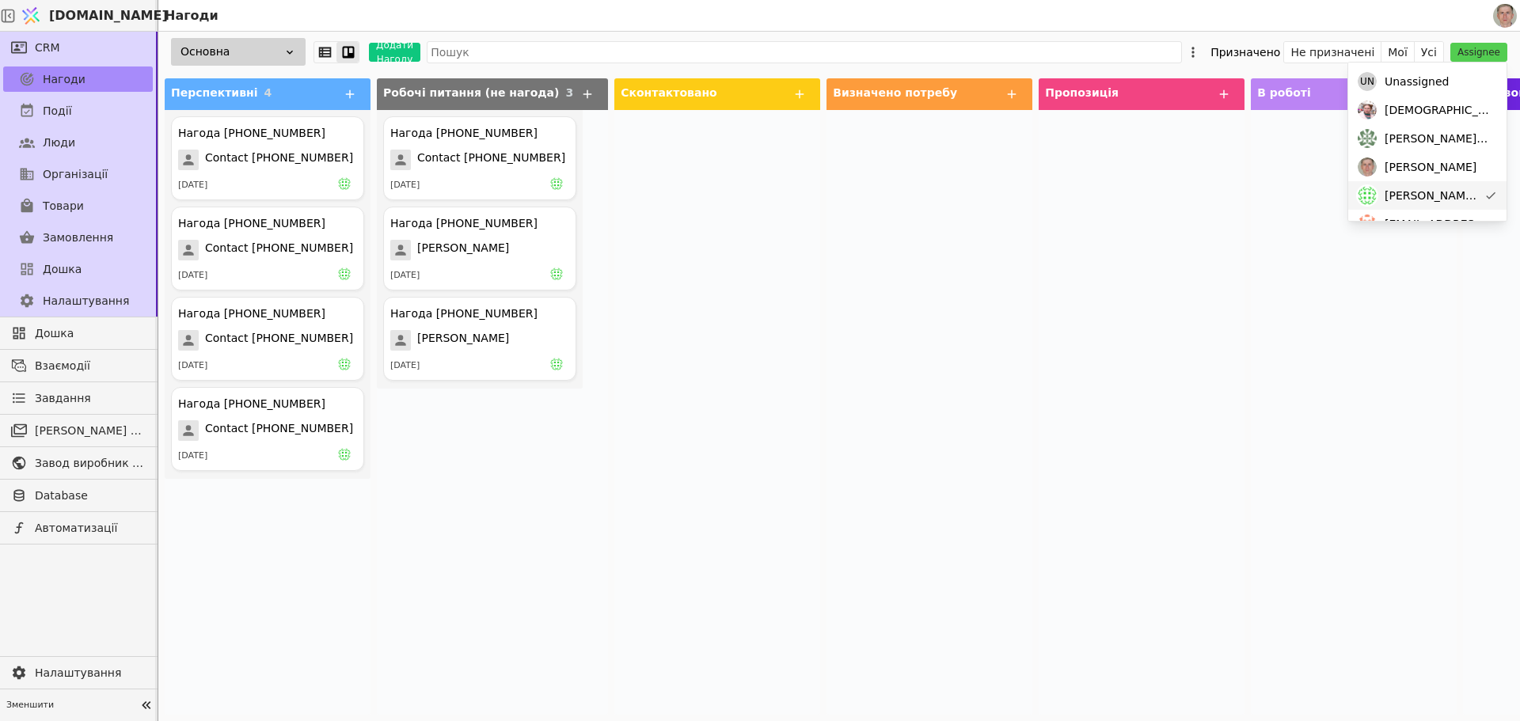
click at [1468, 199] on div "[PERSON_NAME][DOMAIN_NAME][EMAIL_ADDRESS][DOMAIN_NAME]" at bounding box center [1427, 195] width 158 height 28
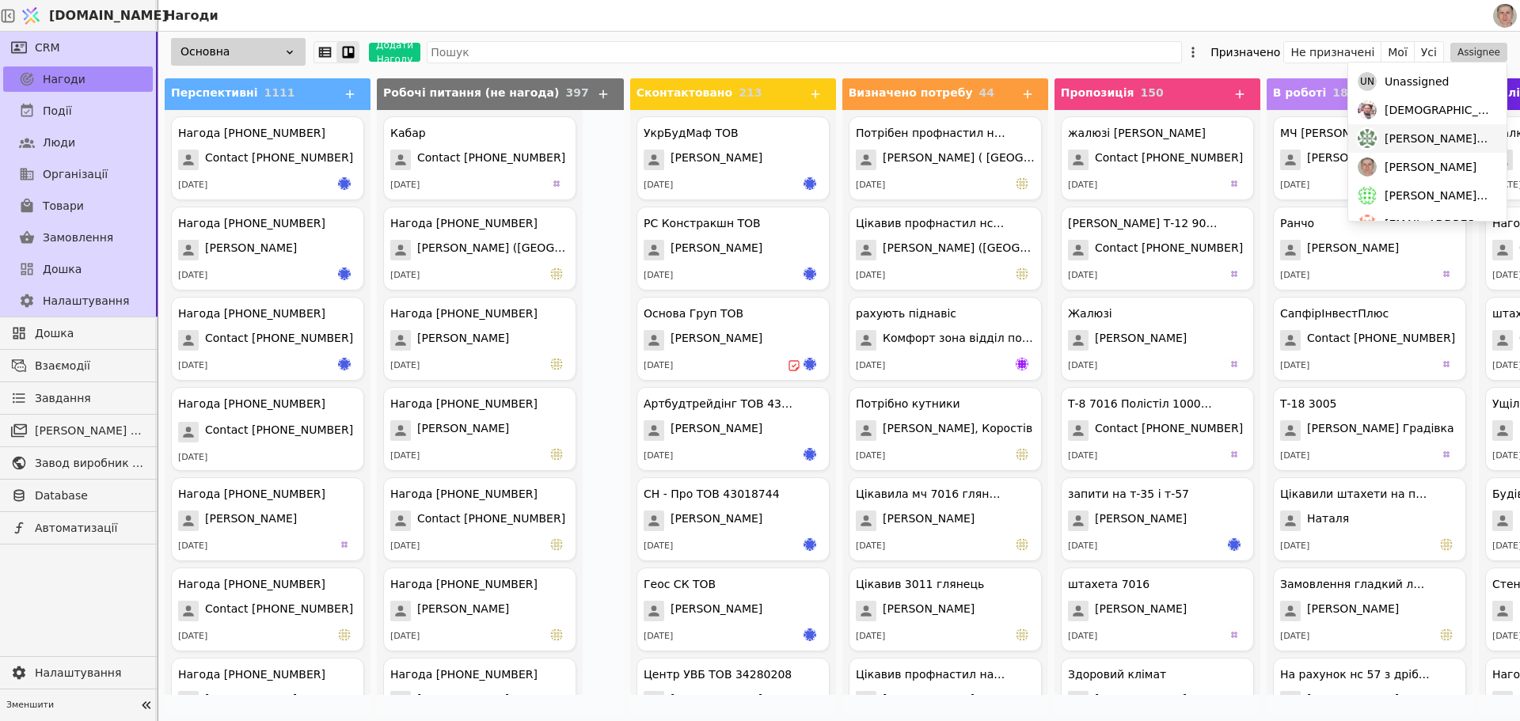
click at [1446, 139] on span "[PERSON_NAME][DOMAIN_NAME][EMAIL_ADDRESS][DOMAIN_NAME]" at bounding box center [1438, 139] width 106 height 17
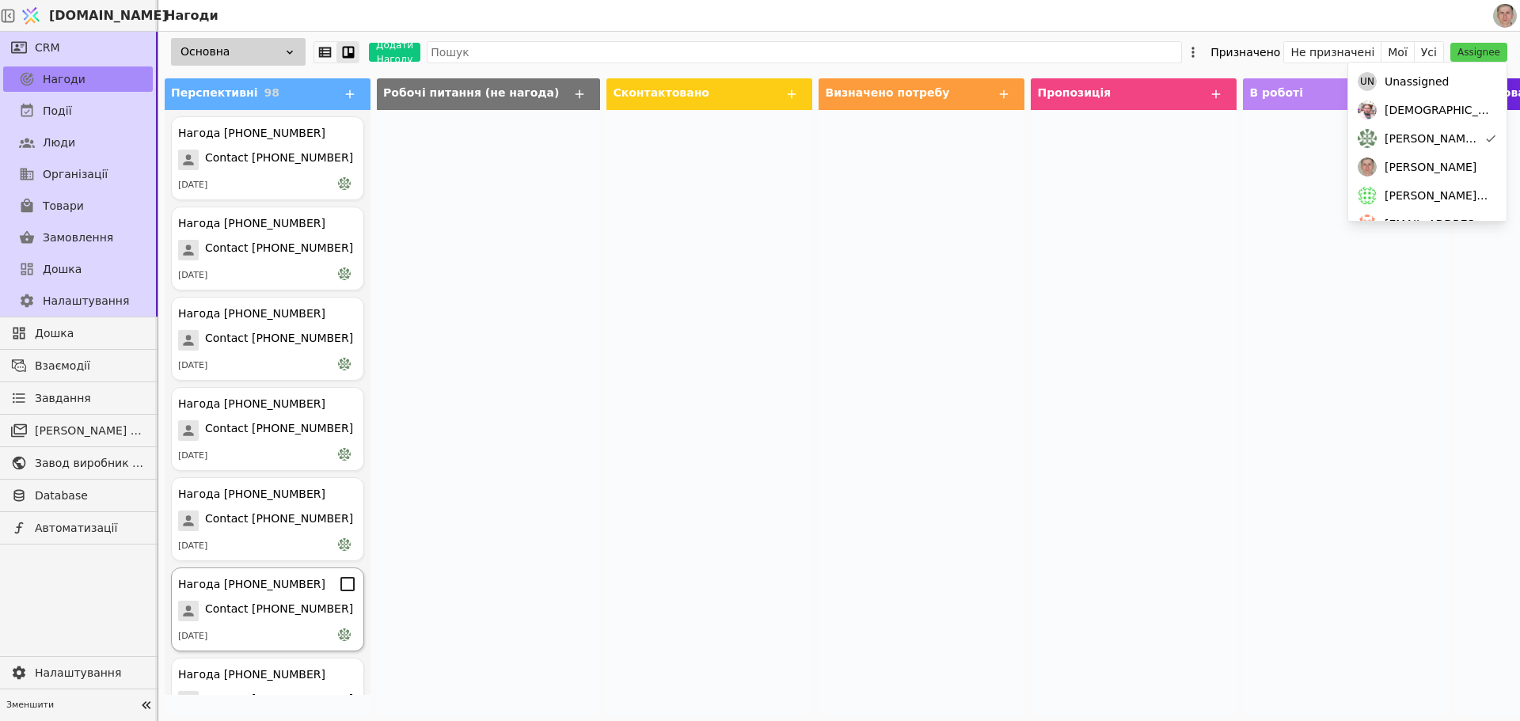
click at [285, 636] on div "[DATE]" at bounding box center [267, 637] width 179 height 16
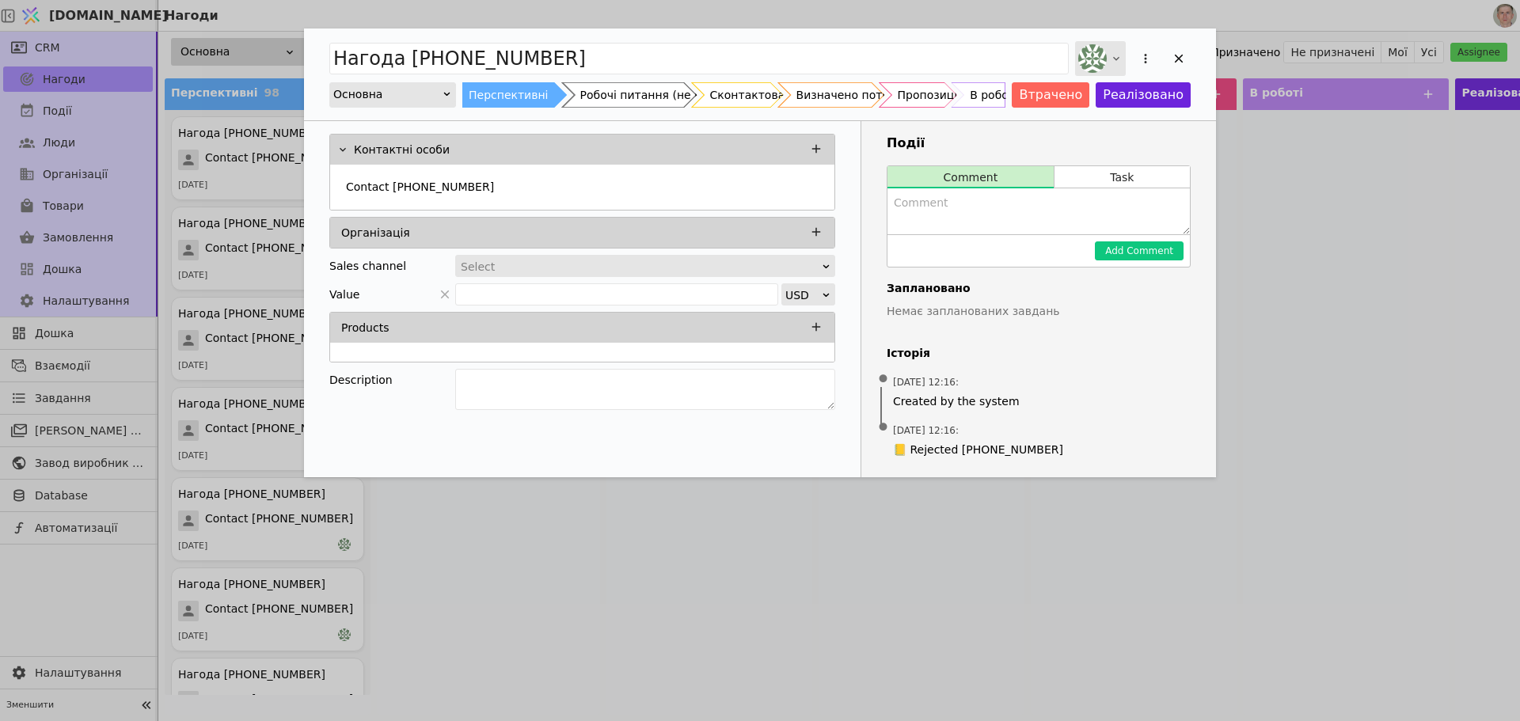
click at [1104, 62] on img "Add Opportunity" at bounding box center [1092, 58] width 28 height 28
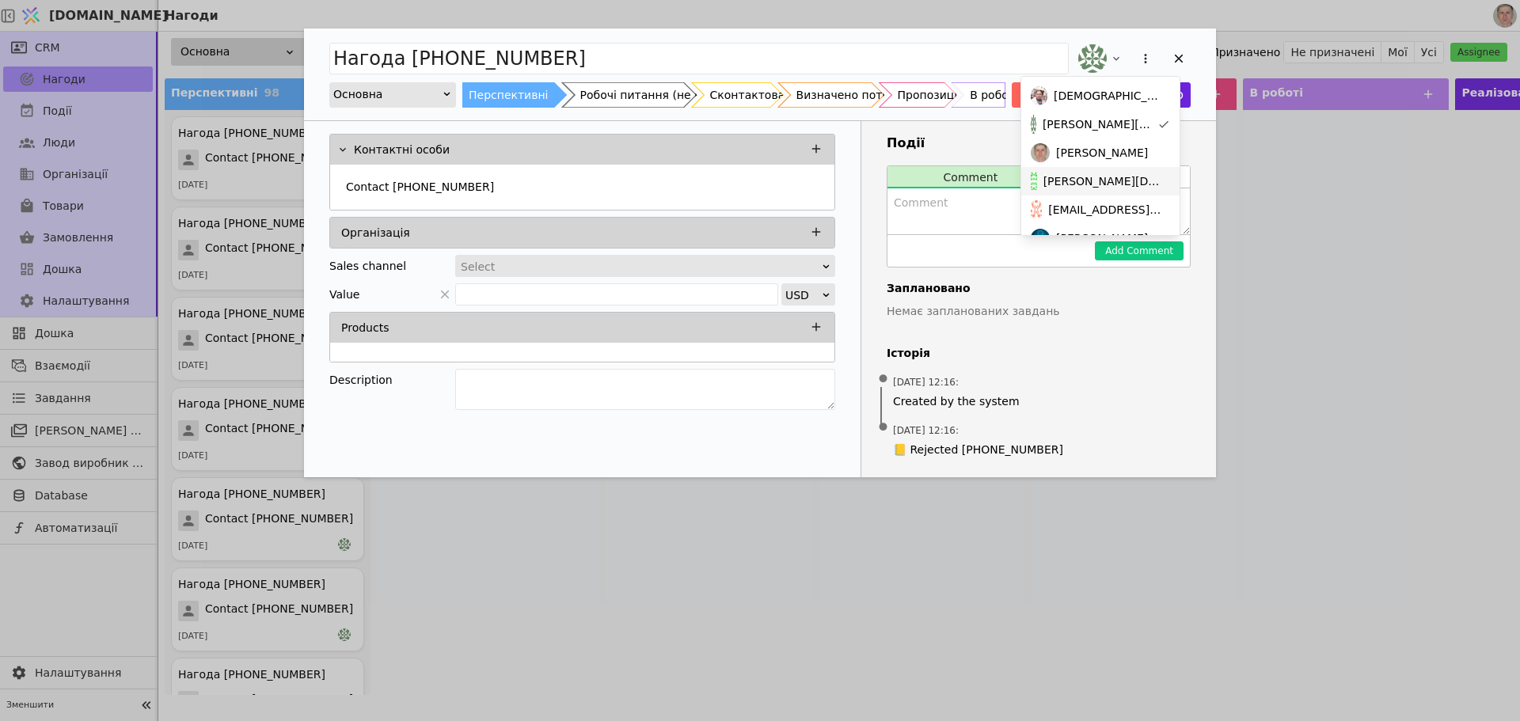
click at [1119, 181] on span "[PERSON_NAME][DOMAIN_NAME][EMAIL_ADDRESS][DOMAIN_NAME]" at bounding box center [1103, 181] width 120 height 17
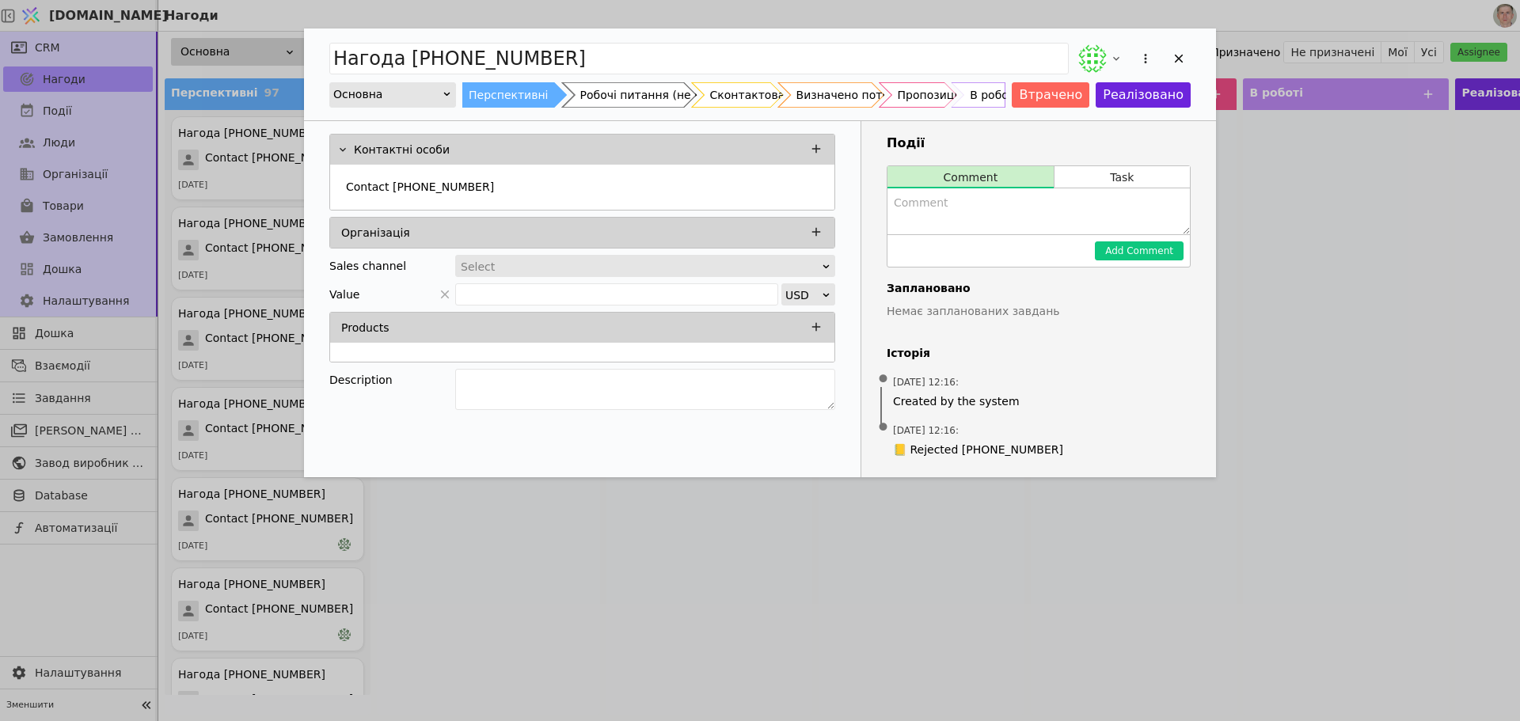
click at [1176, 57] on icon "Add Opportunity" at bounding box center [1179, 59] width 9 height 9
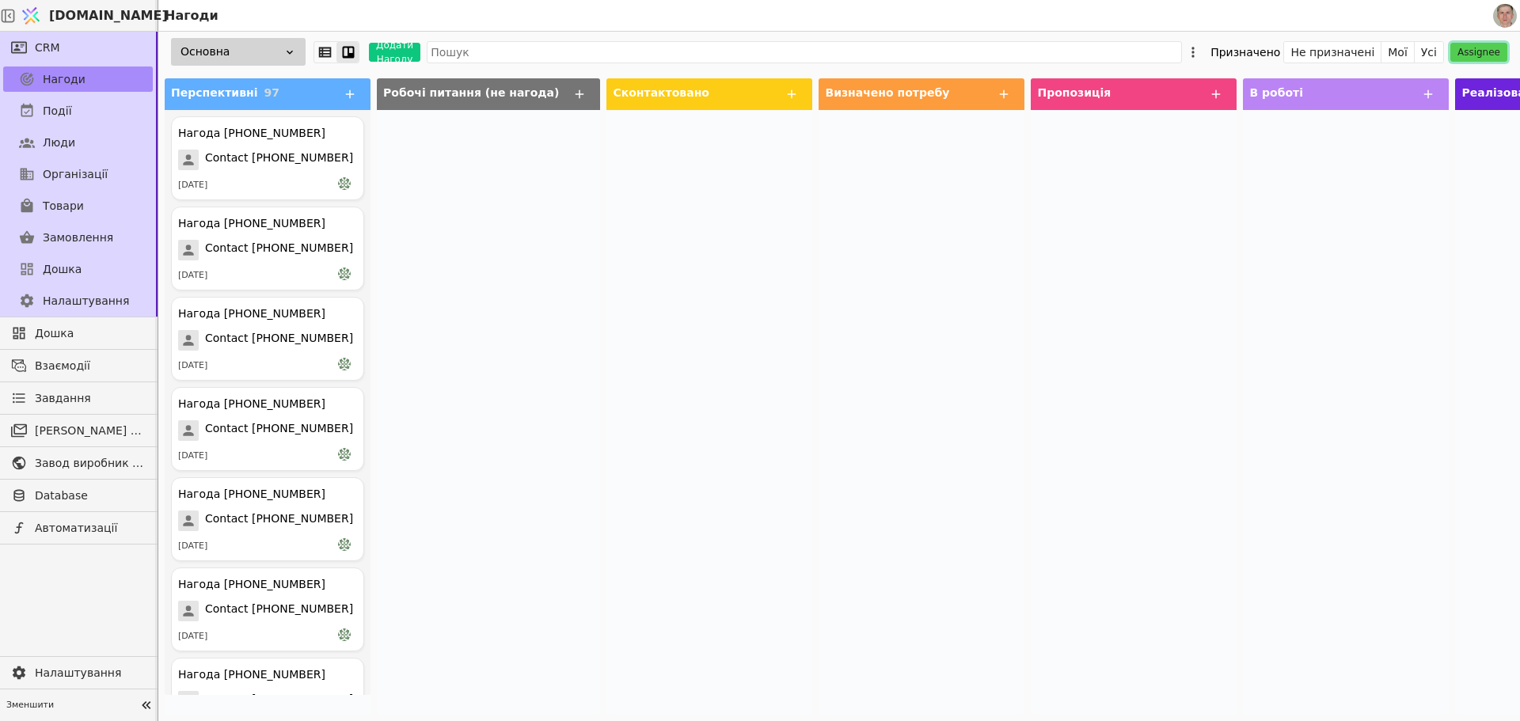
click at [1476, 47] on button "Assignee" at bounding box center [1478, 52] width 57 height 19
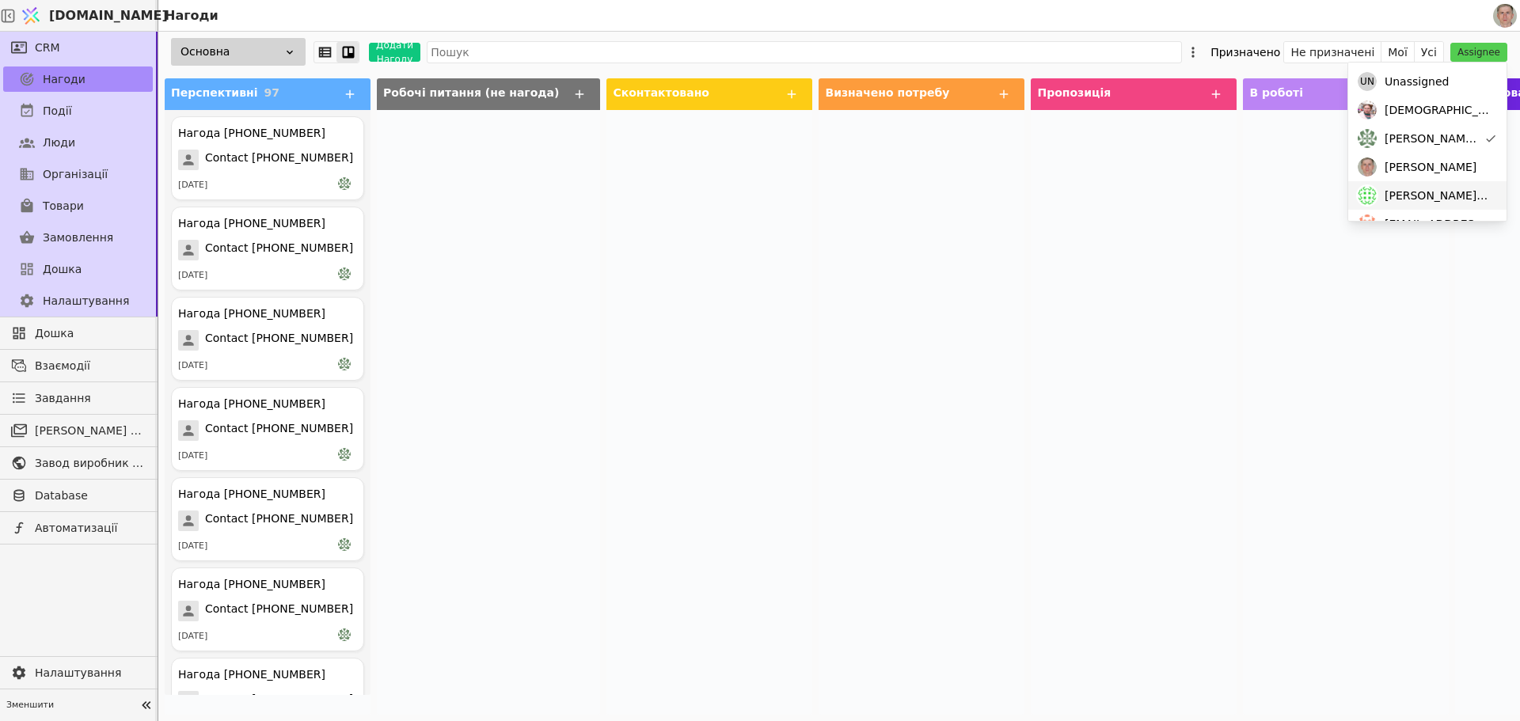
click at [1446, 198] on span "[PERSON_NAME][DOMAIN_NAME][EMAIL_ADDRESS][DOMAIN_NAME]" at bounding box center [1438, 196] width 106 height 17
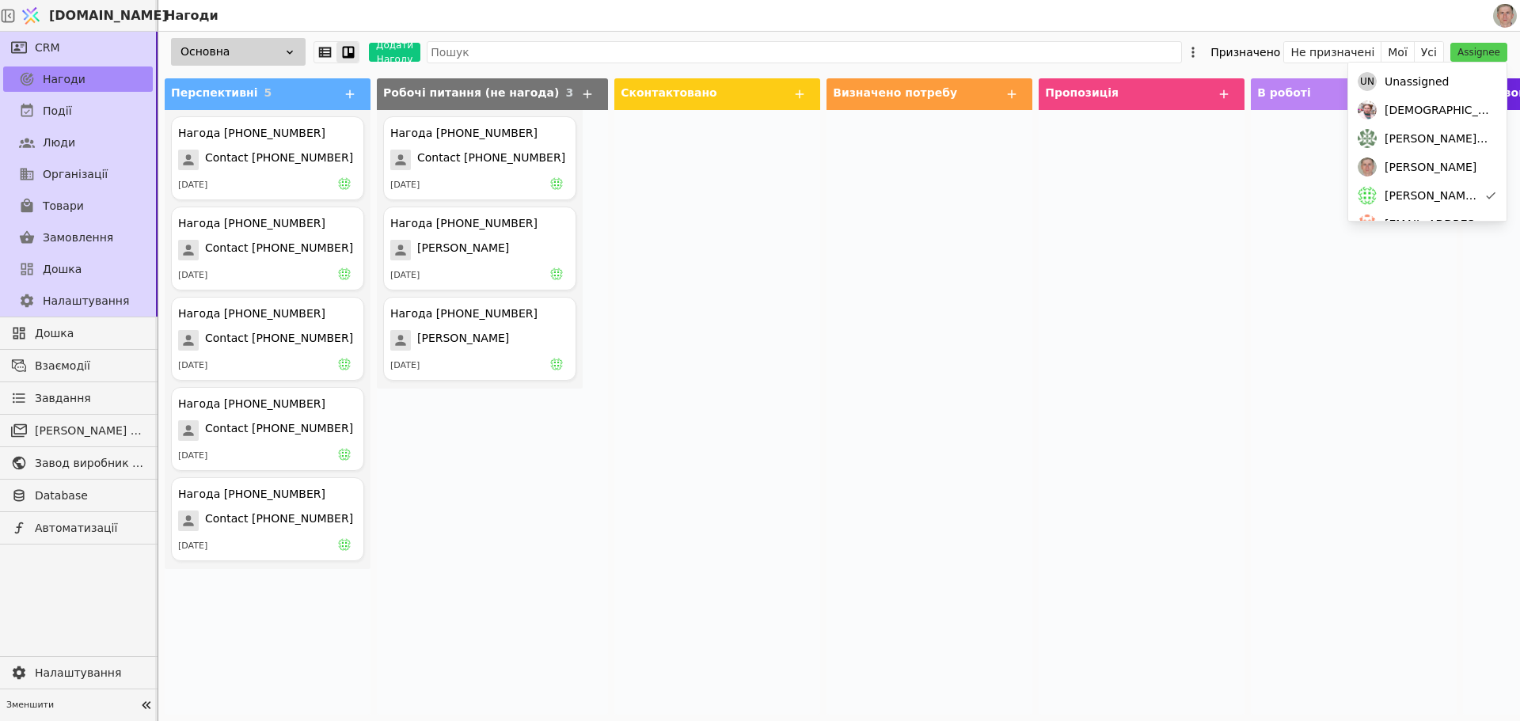
drag, startPoint x: 1094, startPoint y: 236, endPoint x: 1117, endPoint y: 230, distance: 23.8
click at [1094, 235] on div at bounding box center [1142, 412] width 206 height 605
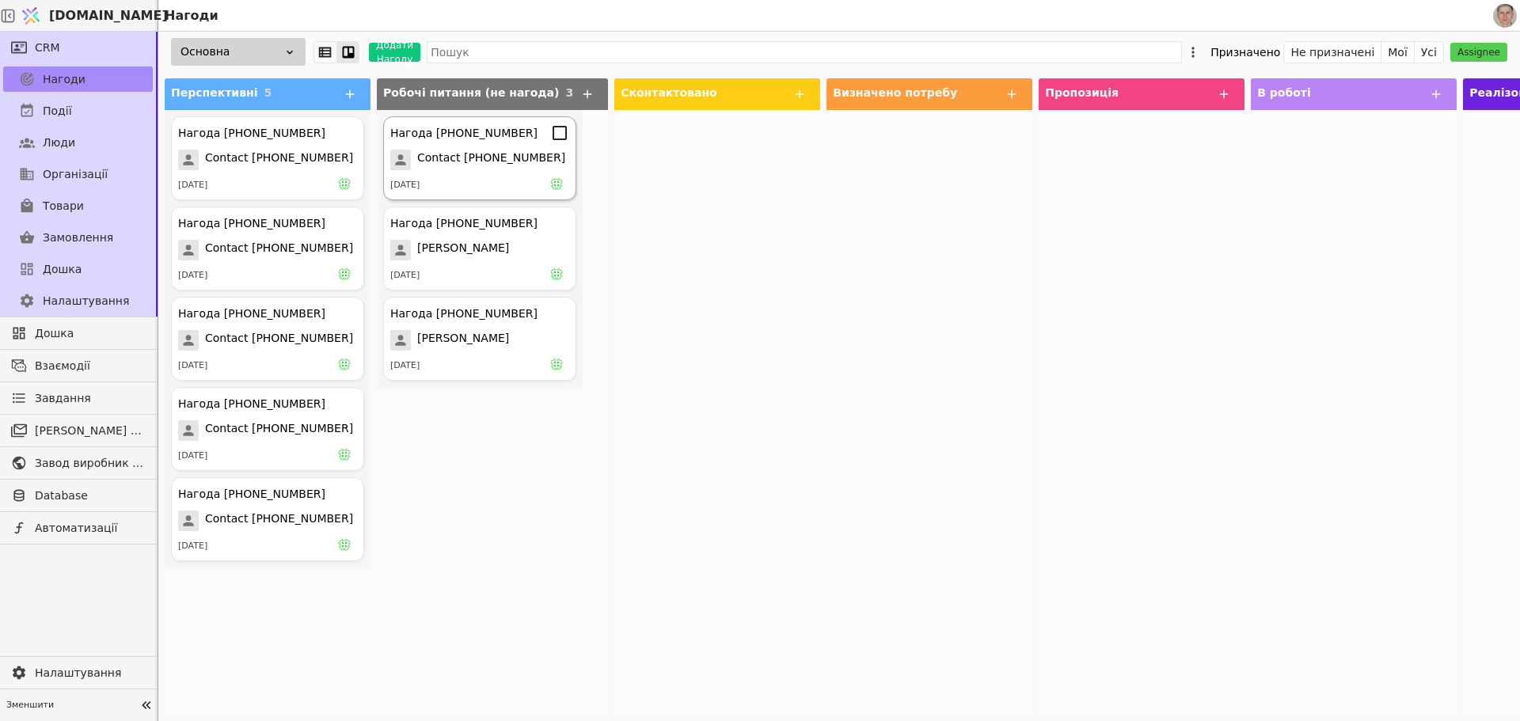
click at [512, 154] on span "Contact [PHONE_NUMBER]" at bounding box center [491, 160] width 148 height 21
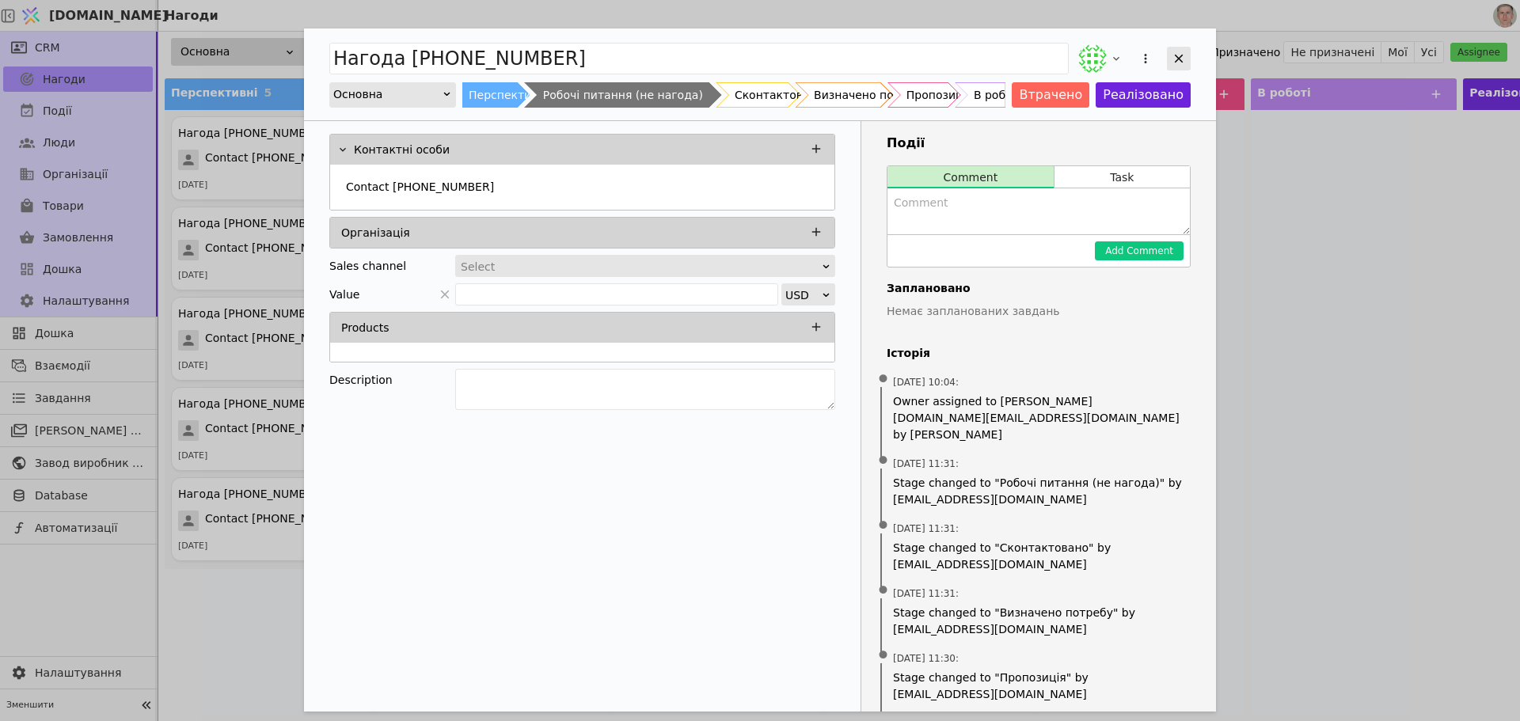
click at [1180, 57] on icon "Add Opportunity" at bounding box center [1179, 59] width 9 height 9
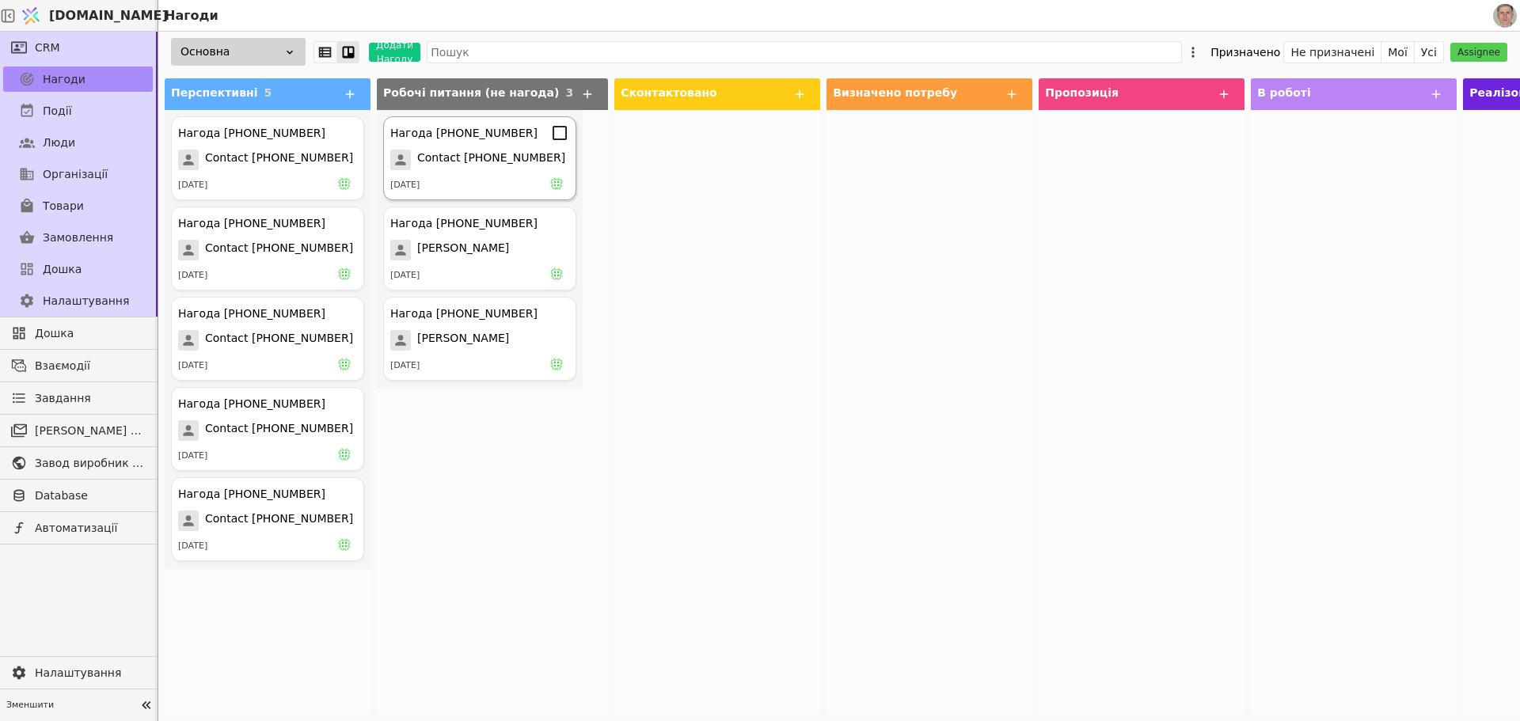
click at [474, 156] on span "Contact [PHONE_NUMBER]" at bounding box center [491, 160] width 148 height 21
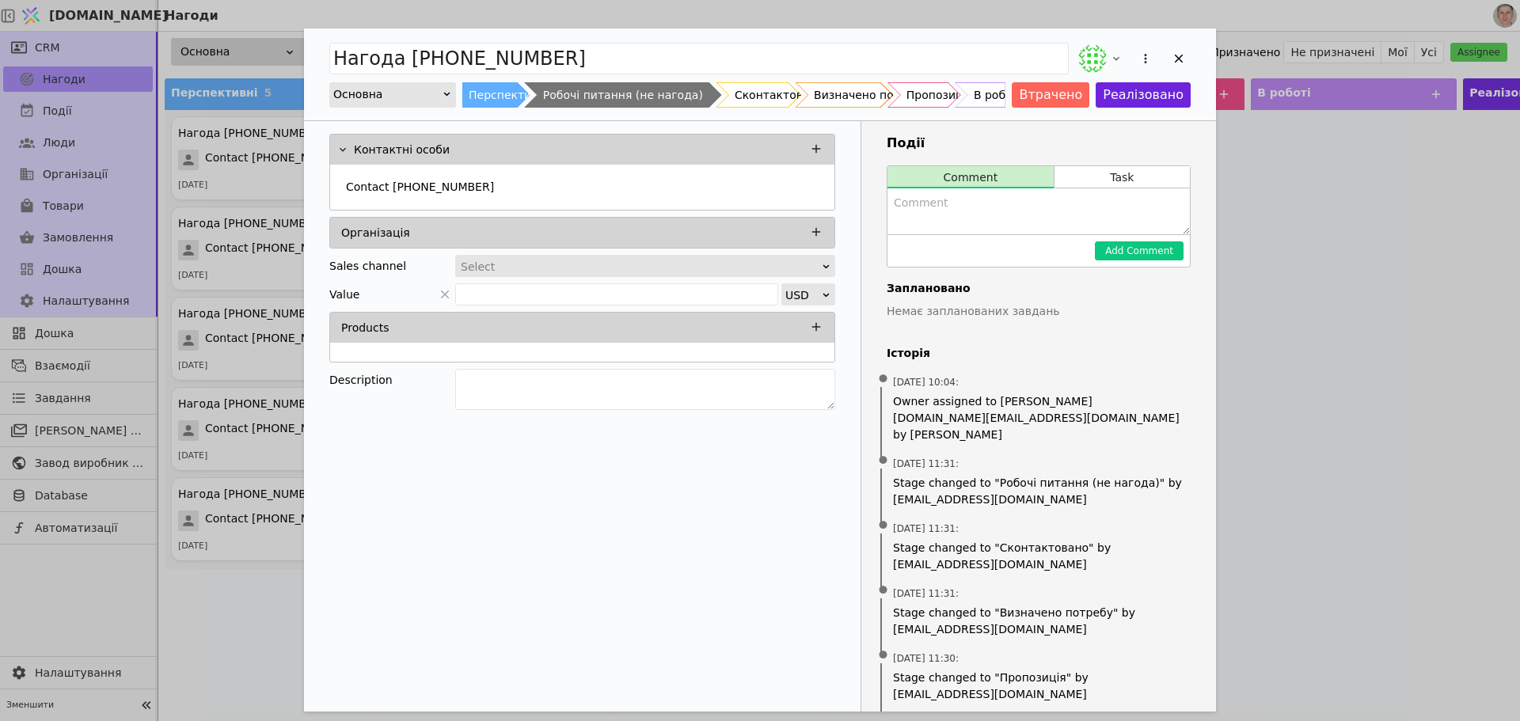
click at [952, 203] on textarea "Add Opportunity" at bounding box center [1038, 211] width 302 height 46
click at [1180, 56] on icon "Add Opportunity" at bounding box center [1179, 59] width 9 height 9
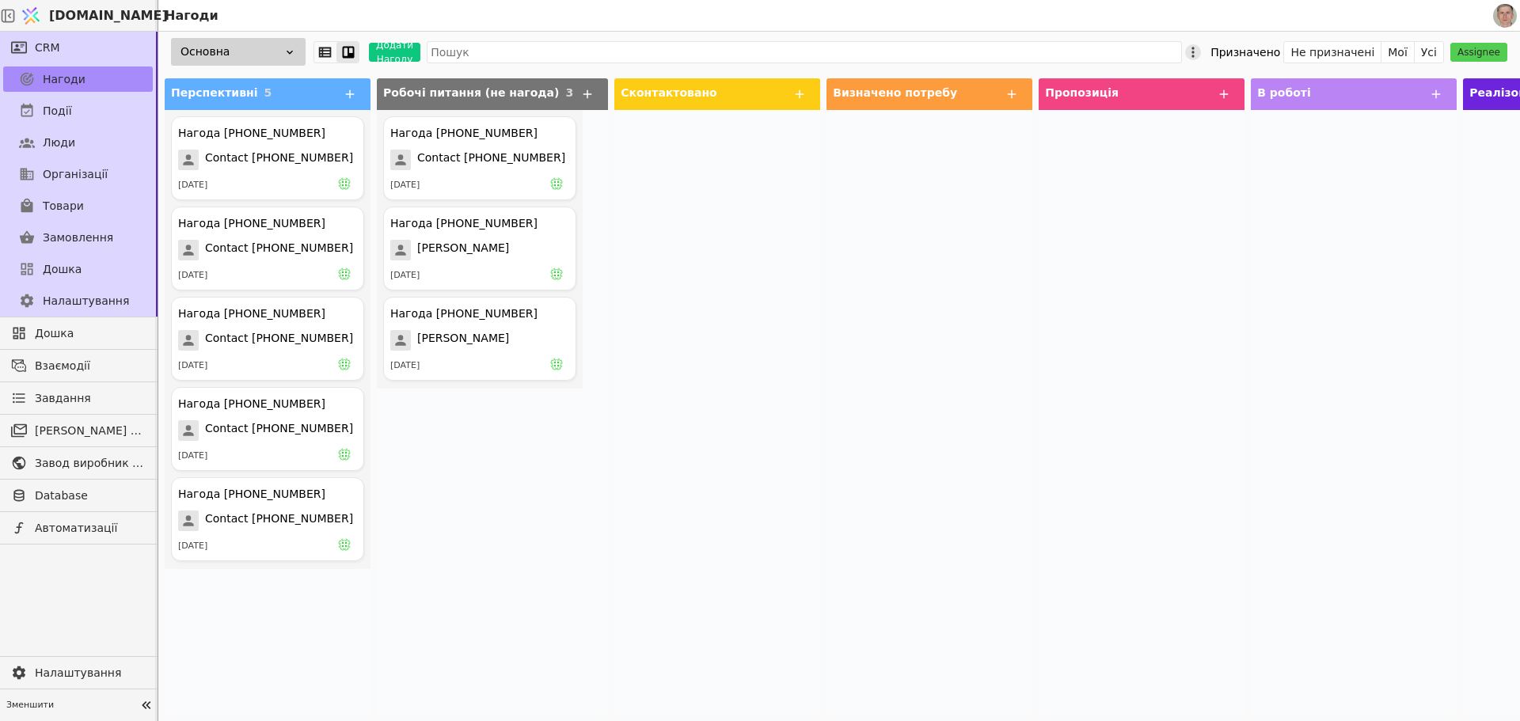
click at [1201, 45] on icon at bounding box center [1193, 52] width 16 height 16
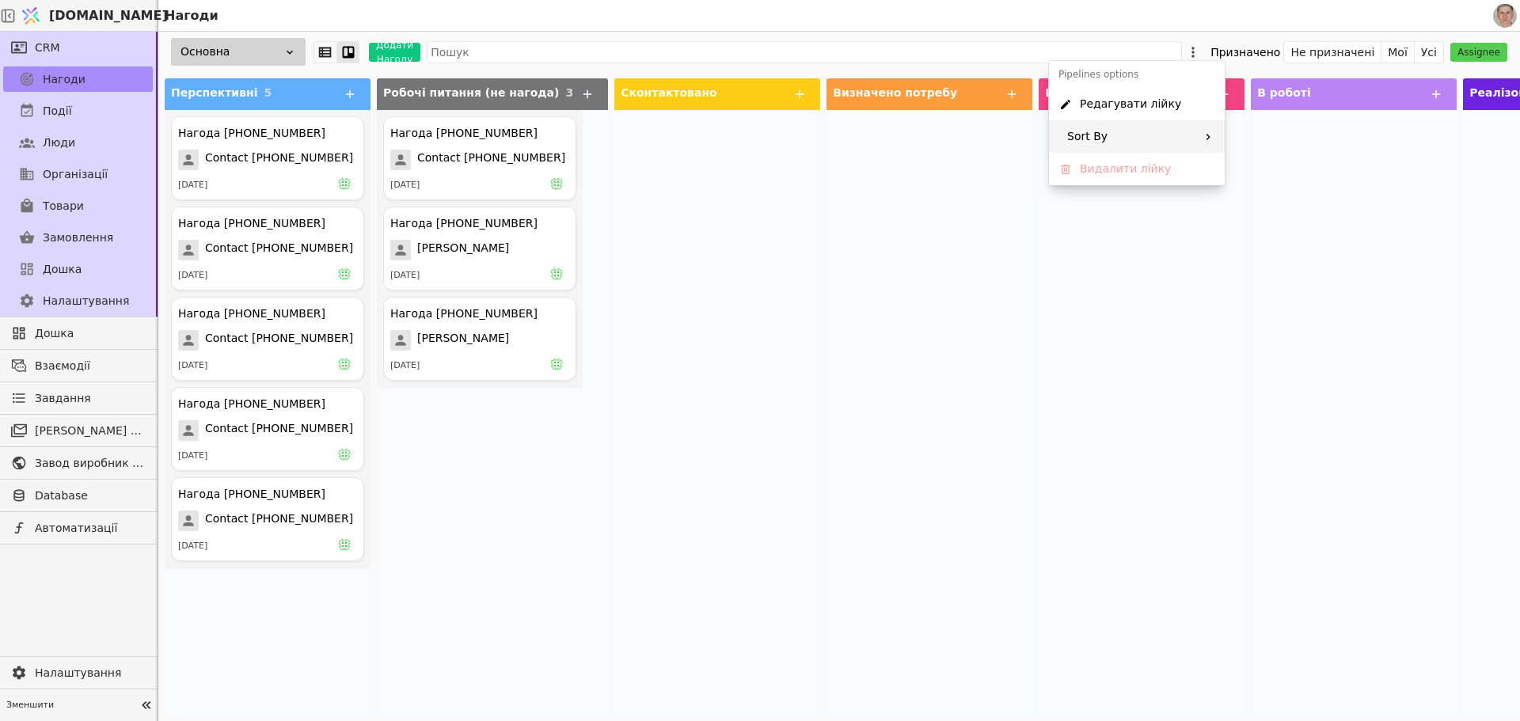
click at [1199, 137] on div "Sort By" at bounding box center [1137, 136] width 176 height 32
click at [1270, 146] on span "Creation time" at bounding box center [1251, 143] width 75 height 17
click at [1217, 146] on icon at bounding box center [1214, 147] width 9 height 9
click at [1214, 134] on icon at bounding box center [1214, 137] width 9 height 9
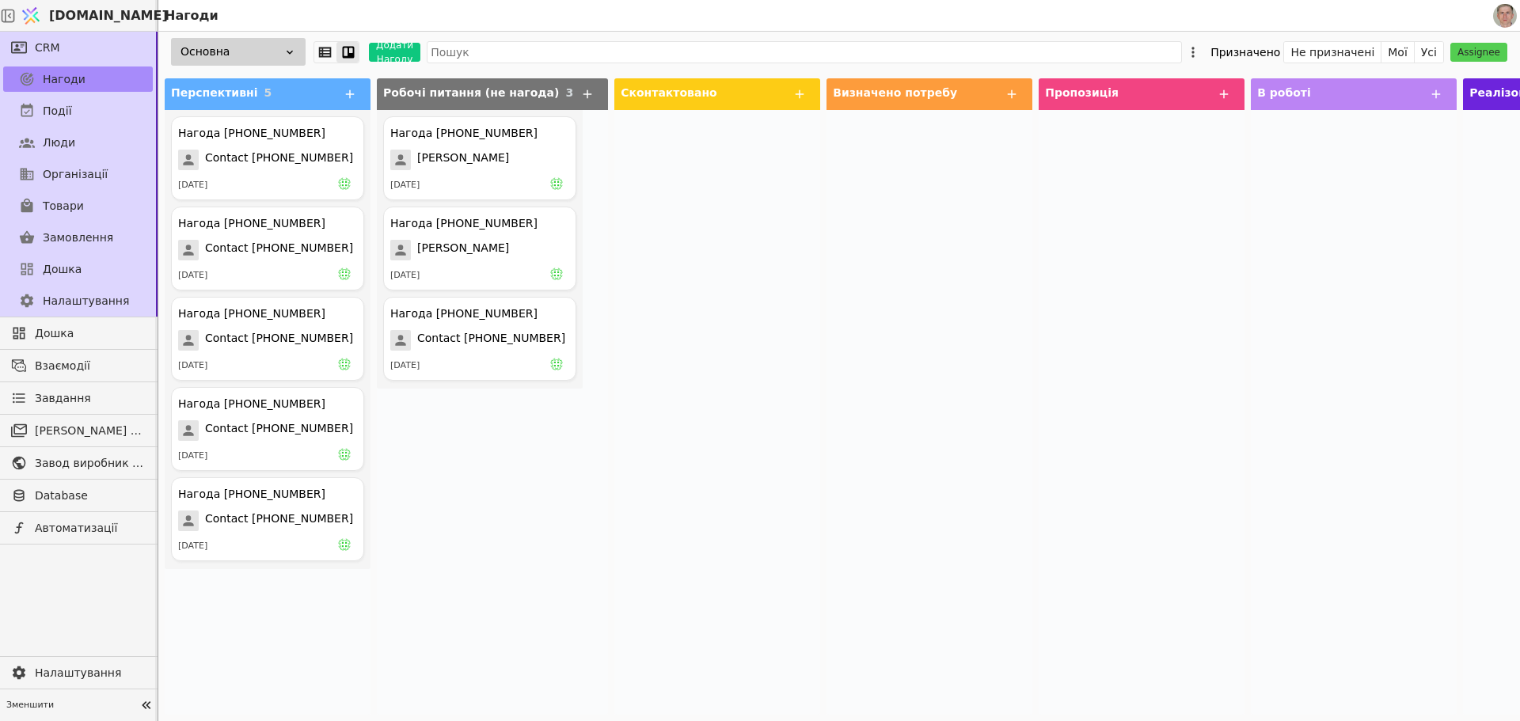
click at [848, 356] on div at bounding box center [929, 412] width 206 height 605
click at [1201, 51] on icon at bounding box center [1193, 52] width 16 height 16
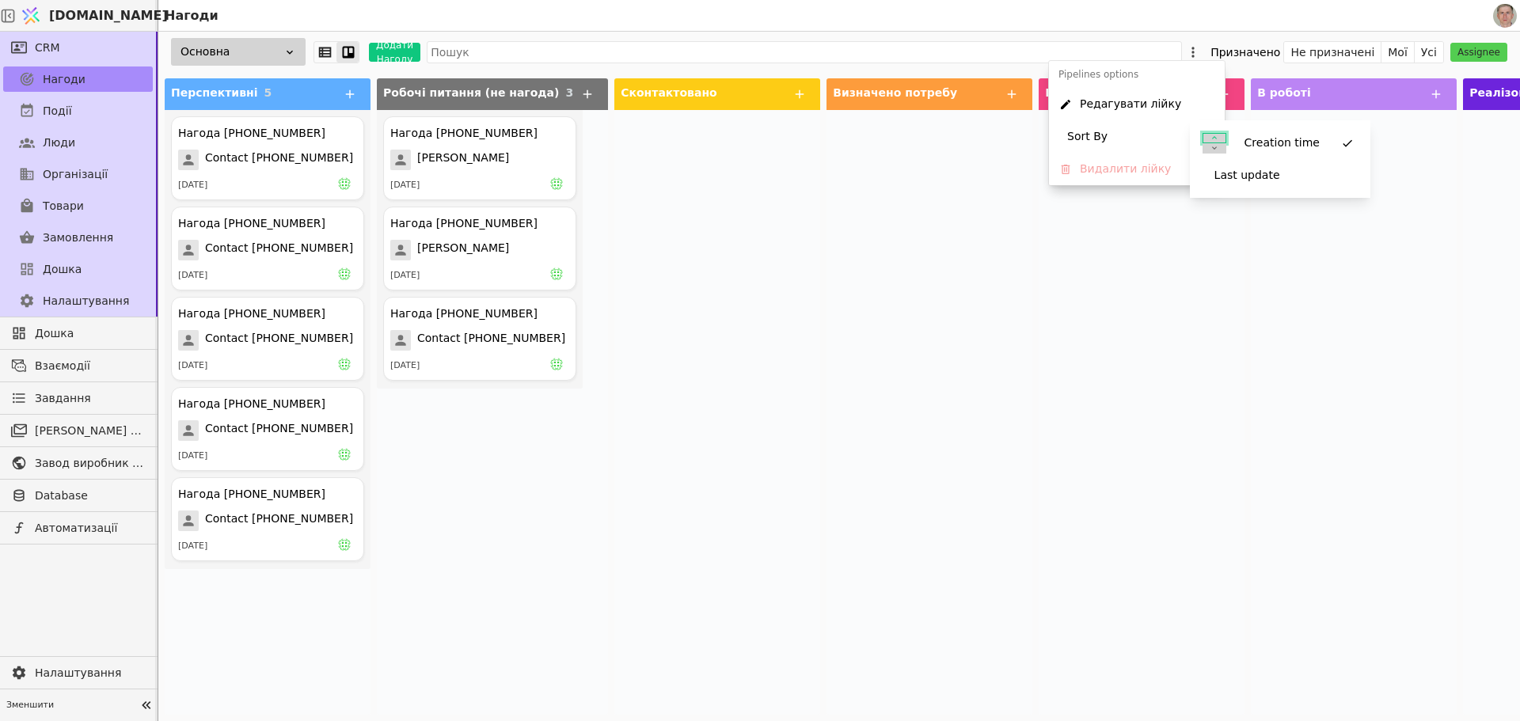
click at [1217, 135] on icon at bounding box center [1214, 137] width 9 height 9
click at [795, 241] on div "Перспективні 5 Нагода [PHONE_NUMBER] Contact [PHONE_NUMBER] [DATE] Нагода [PHON…" at bounding box center [1022, 396] width 1729 height 649
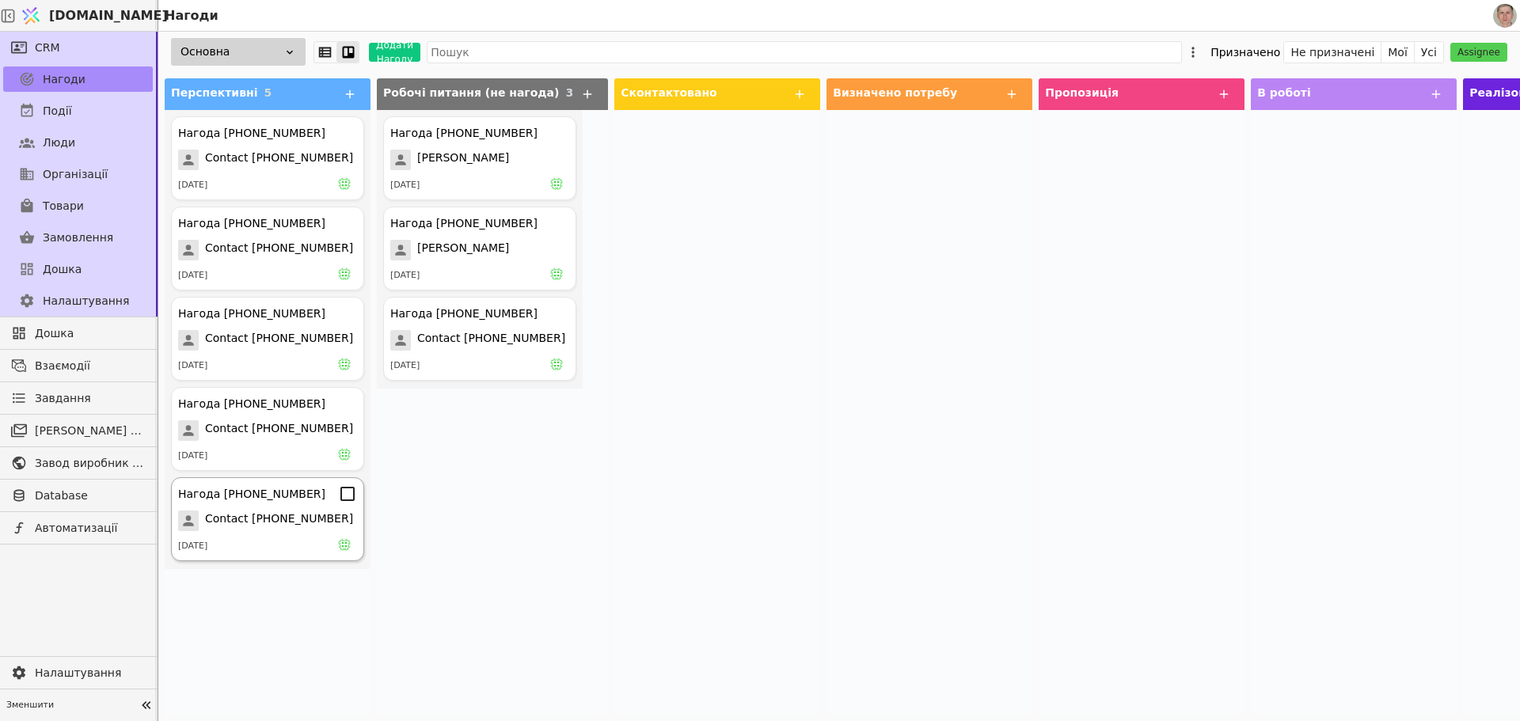
click at [283, 521] on span "Contact [PHONE_NUMBER]" at bounding box center [279, 521] width 148 height 21
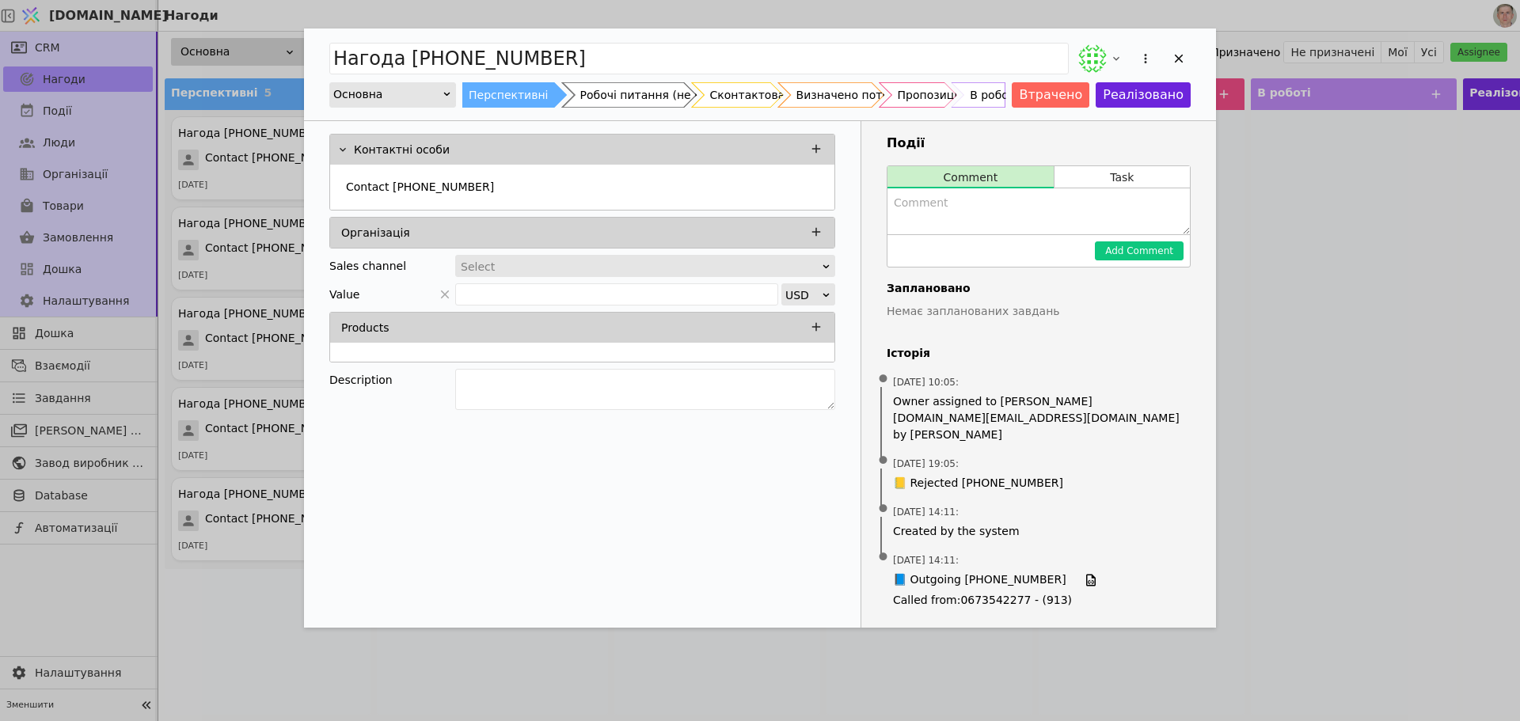
drag, startPoint x: 1180, startPoint y: 51, endPoint x: 1146, endPoint y: 70, distance: 38.7
click at [1179, 51] on div "Add Opportunity" at bounding box center [1179, 59] width 24 height 24
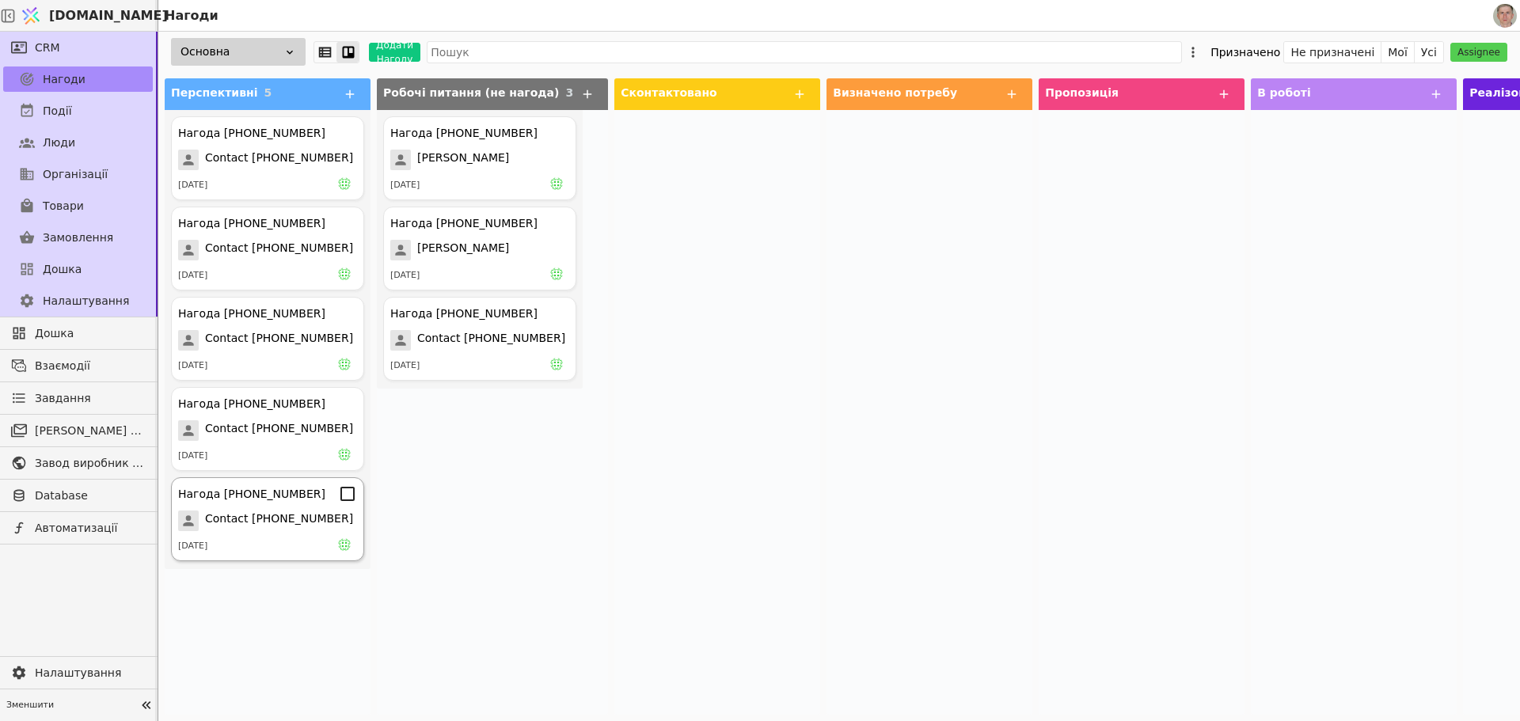
click at [266, 507] on div "Нагода [PHONE_NUMBER] Contact [PHONE_NUMBER] [DATE]" at bounding box center [267, 519] width 193 height 84
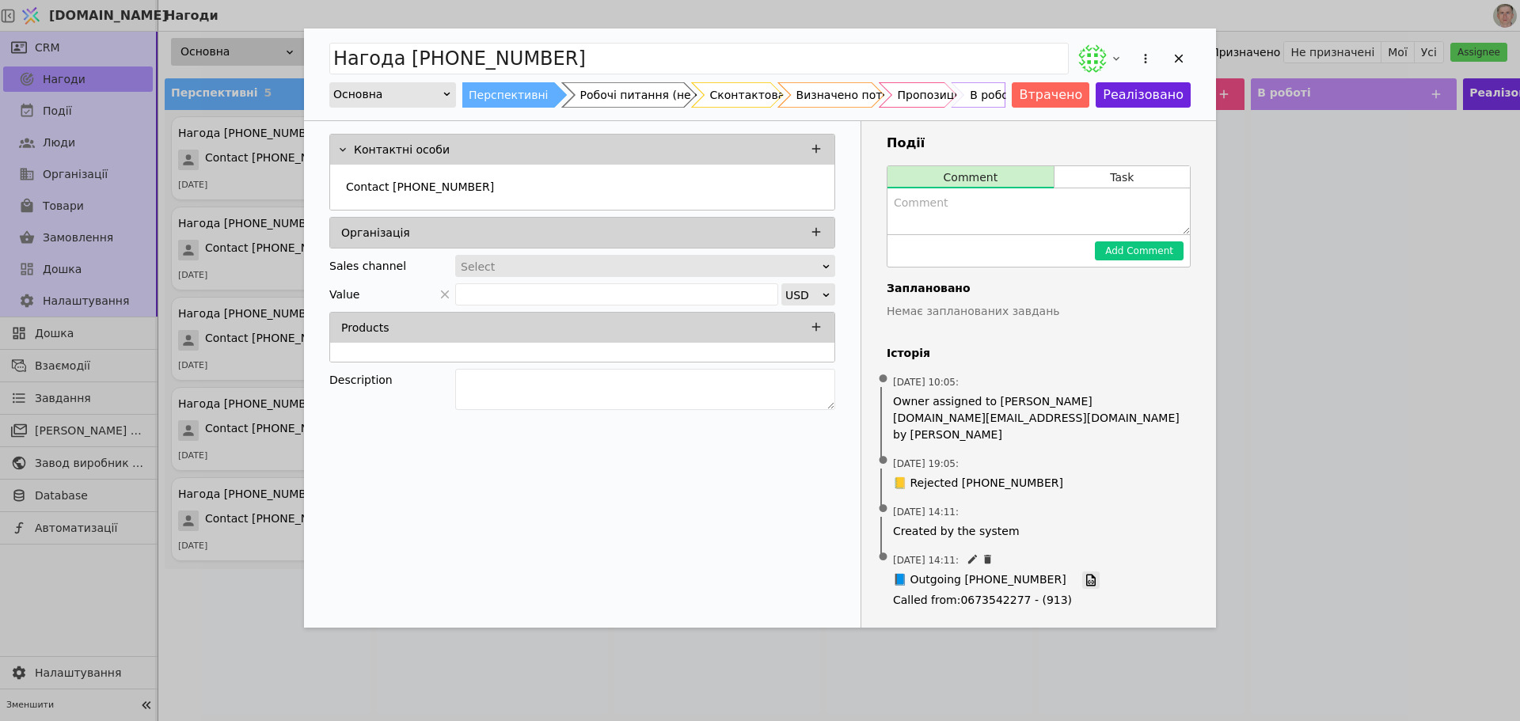
click at [1084, 573] on icon "Add Opportunity" at bounding box center [1091, 580] width 14 height 14
click at [922, 205] on textarea "Add Opportunity" at bounding box center [1038, 211] width 302 height 46
click at [1181, 56] on icon "Add Opportunity" at bounding box center [1179, 59] width 9 height 9
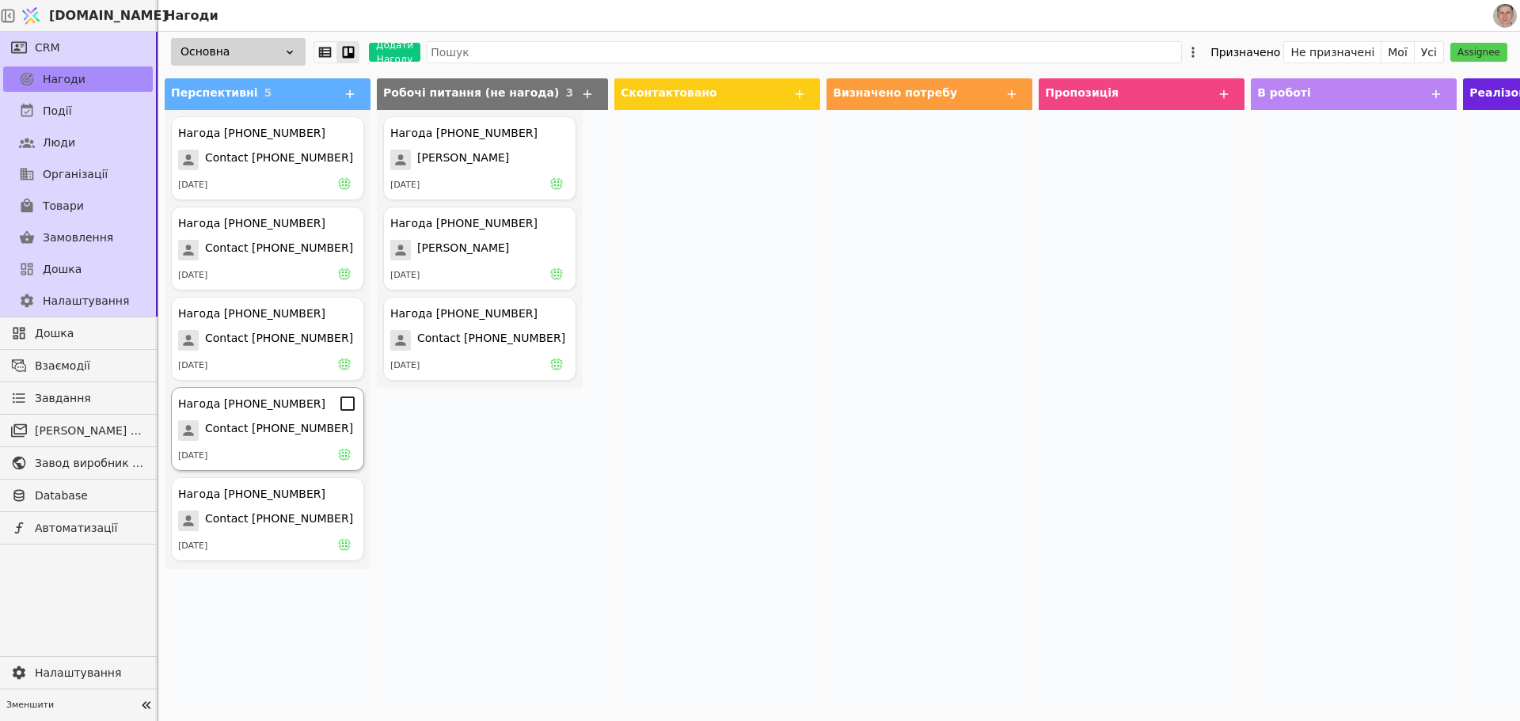
click at [291, 426] on span "Contact [PHONE_NUMBER]" at bounding box center [279, 430] width 148 height 21
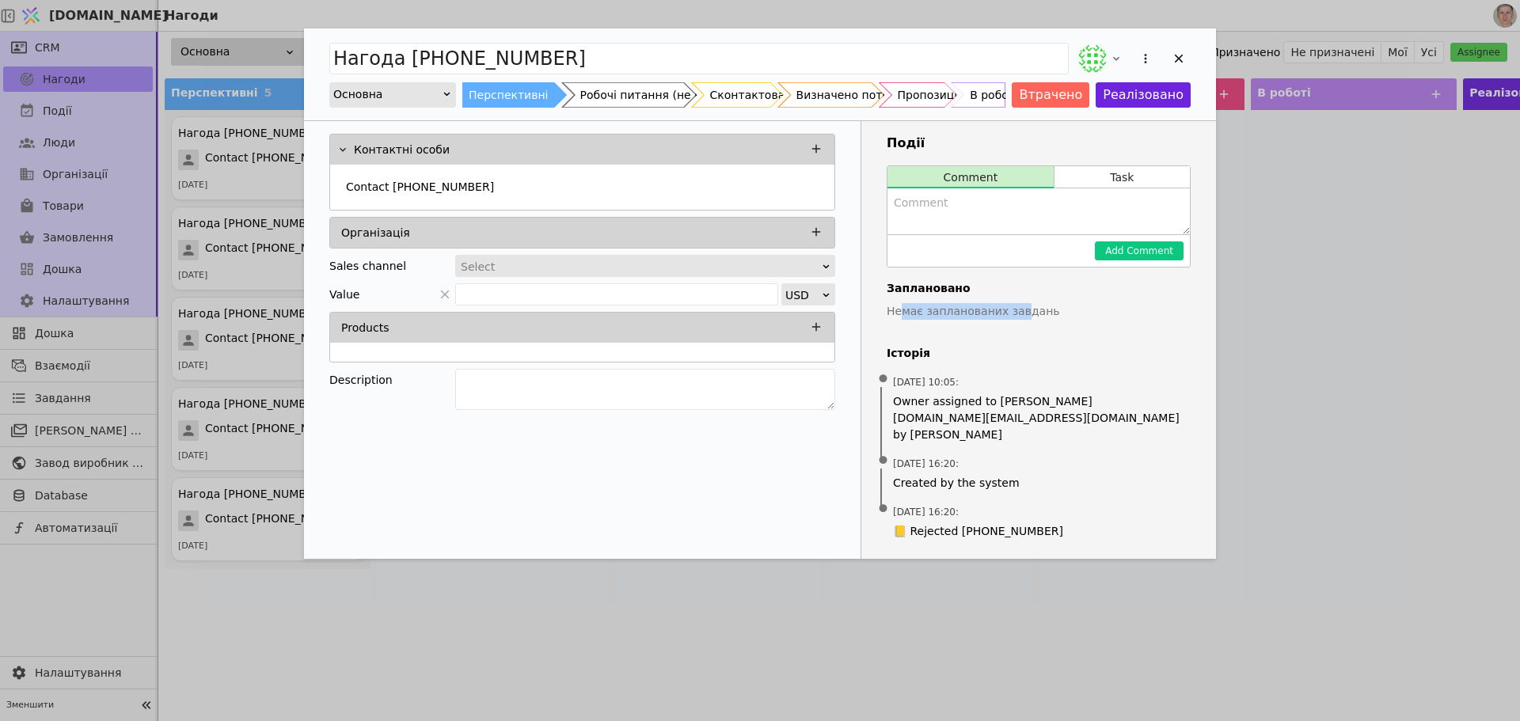
drag, startPoint x: 911, startPoint y: 312, endPoint x: 1015, endPoint y: 310, distance: 103.7
click at [1015, 310] on p "Немає запланованих завдань" at bounding box center [1039, 311] width 304 height 17
click at [1009, 300] on div "Заплановано Немає запланованих завдань" at bounding box center [1039, 300] width 304 height 40
click at [1181, 50] on div "Add Opportunity" at bounding box center [1179, 59] width 24 height 24
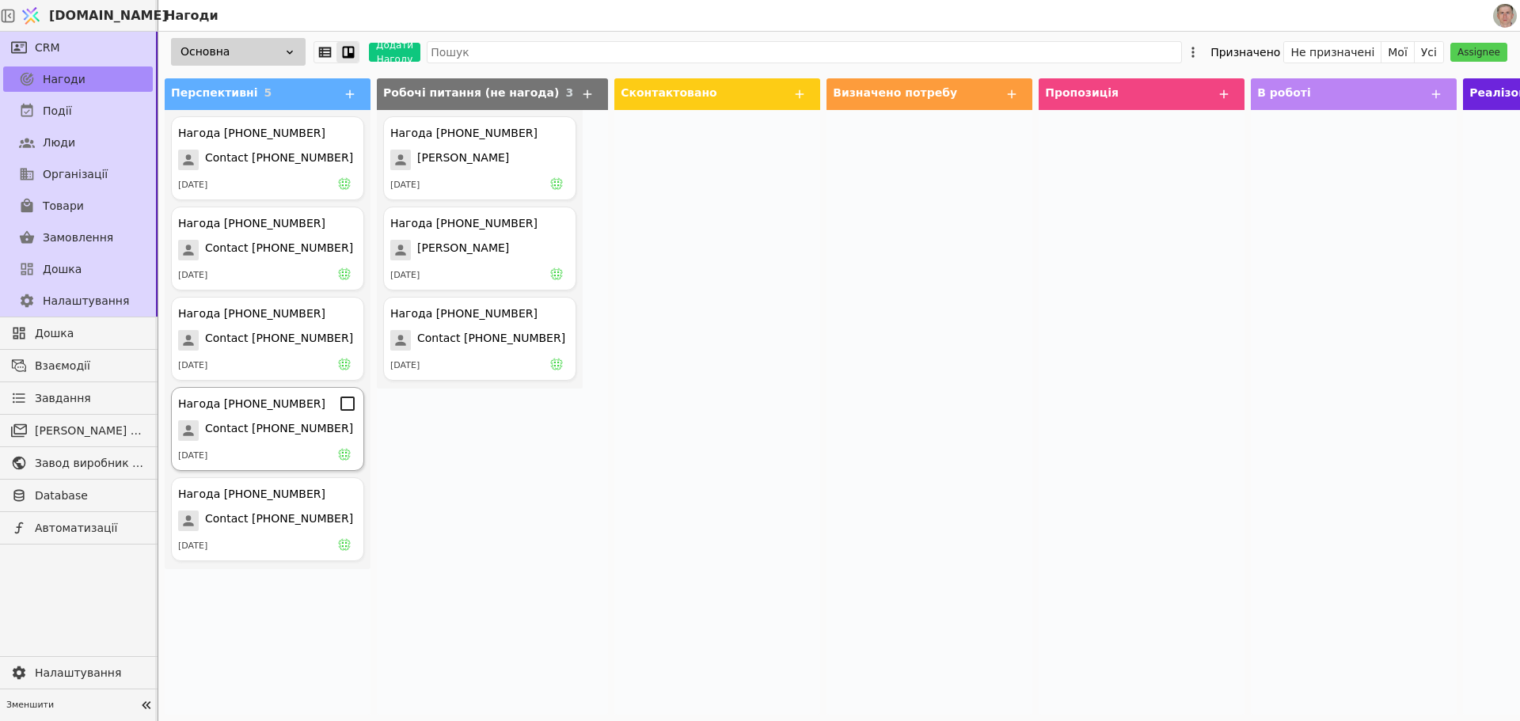
click at [304, 431] on span "Contact [PHONE_NUMBER]" at bounding box center [279, 430] width 148 height 21
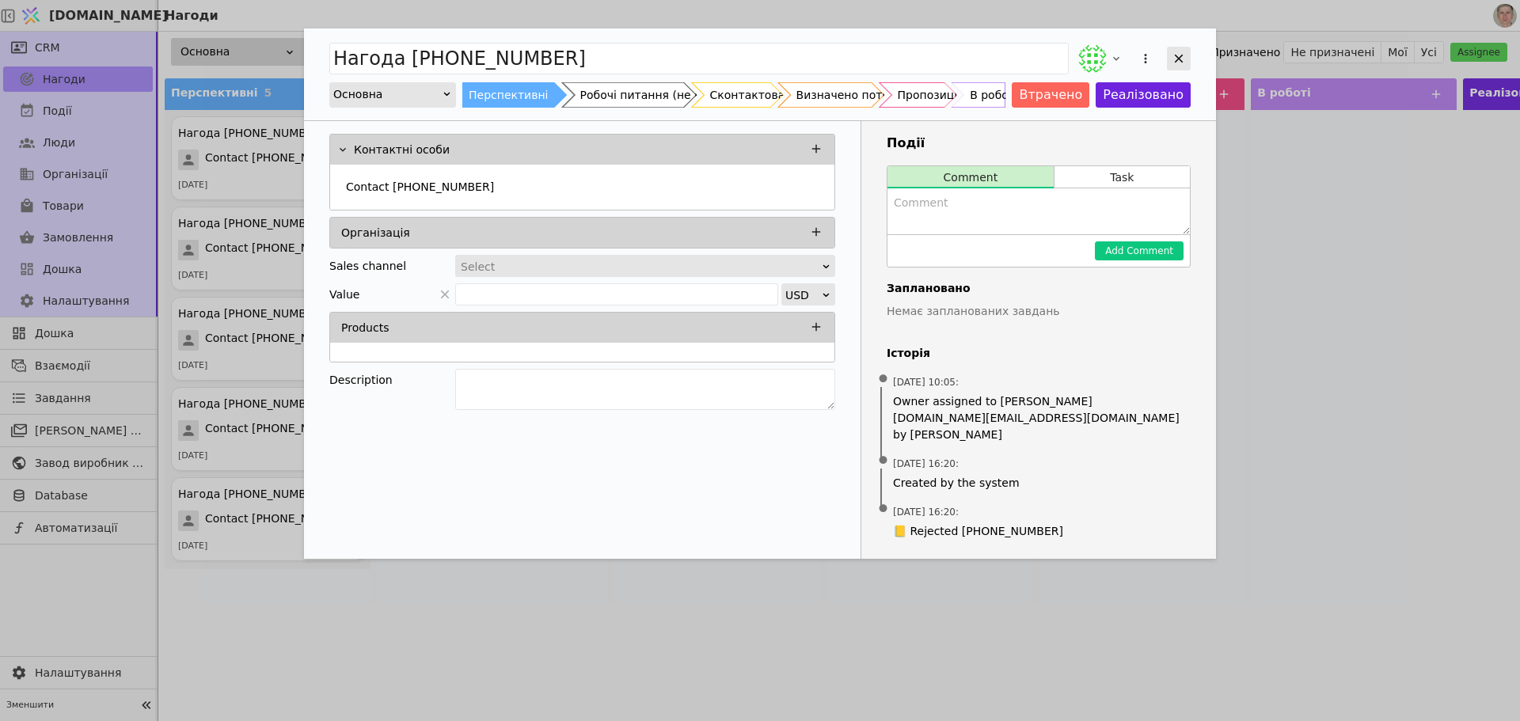
click at [1176, 51] on icon "Add Opportunity" at bounding box center [1179, 58] width 14 height 14
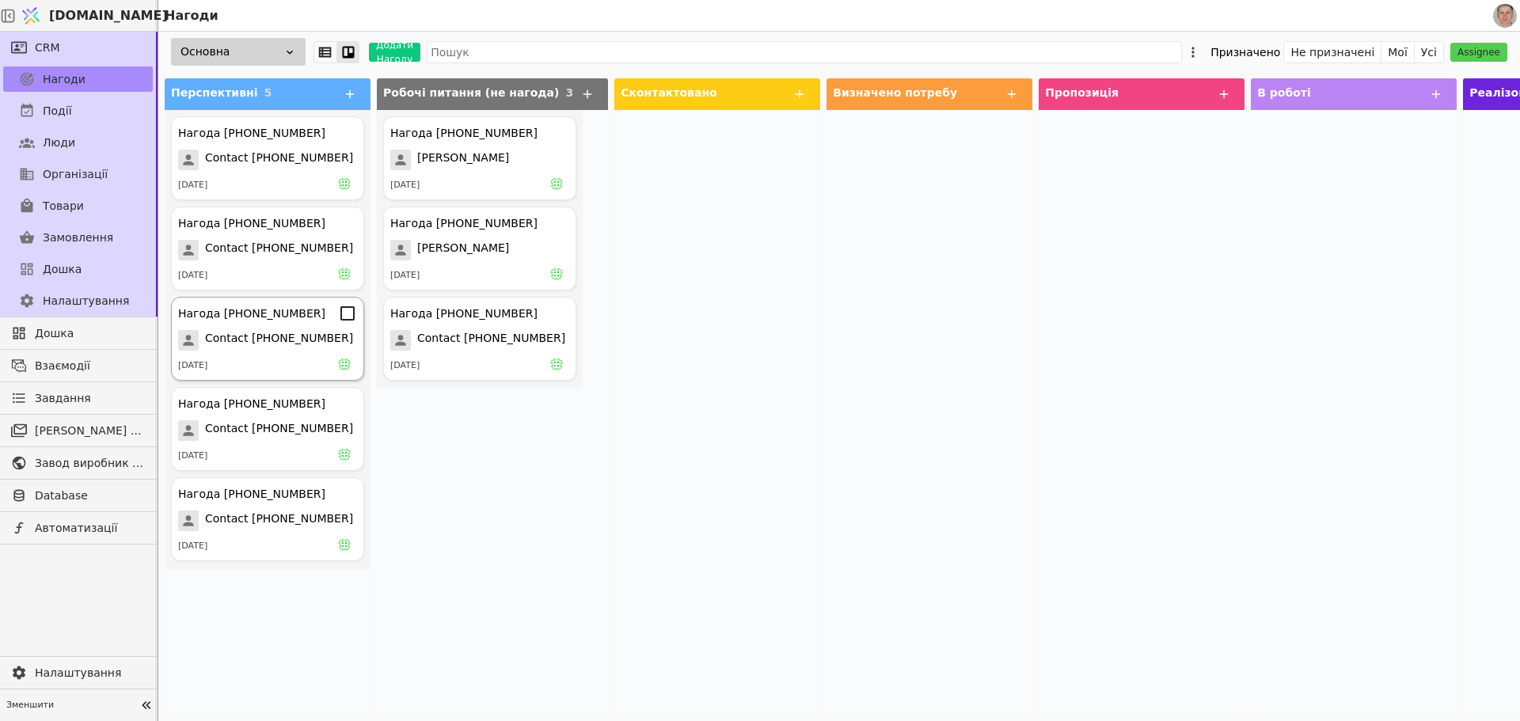
click at [277, 342] on span "Contact [PHONE_NUMBER]" at bounding box center [279, 340] width 148 height 21
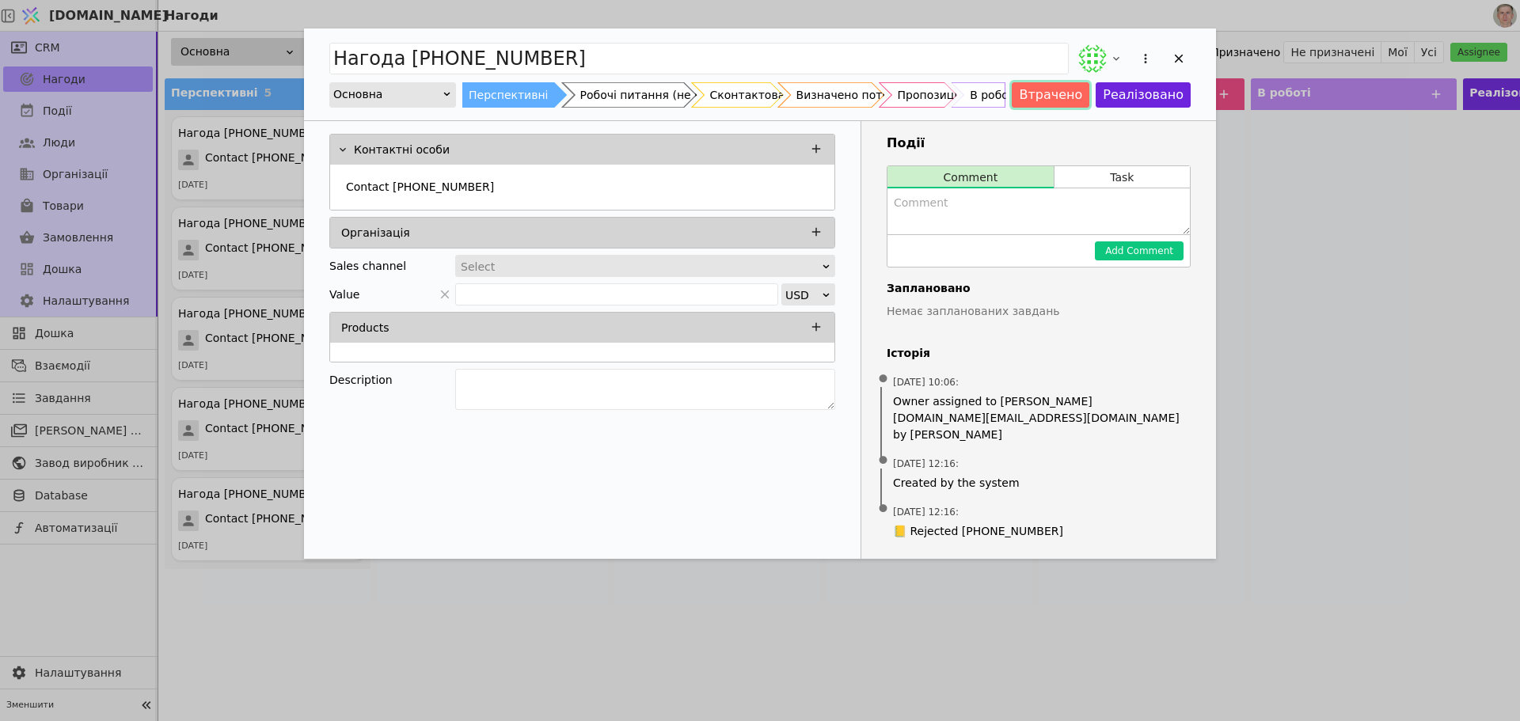
drag, startPoint x: 1073, startPoint y: 91, endPoint x: 1077, endPoint y: 123, distance: 31.9
click at [1077, 123] on div "Нагода [PHONE_NUMBER] Основна Перспективні Робочі питання (не нагода) Сконтакто…" at bounding box center [760, 293] width 912 height 530
drag, startPoint x: 1077, startPoint y: 123, endPoint x: 1076, endPoint y: 135, distance: 12.8
click at [1077, 135] on div "Події Comment Task Add Comment Заплановано Немає запланованих завдань Історія •…" at bounding box center [1038, 340] width 355 height 438
click at [1179, 52] on icon "Add Opportunity" at bounding box center [1179, 58] width 14 height 14
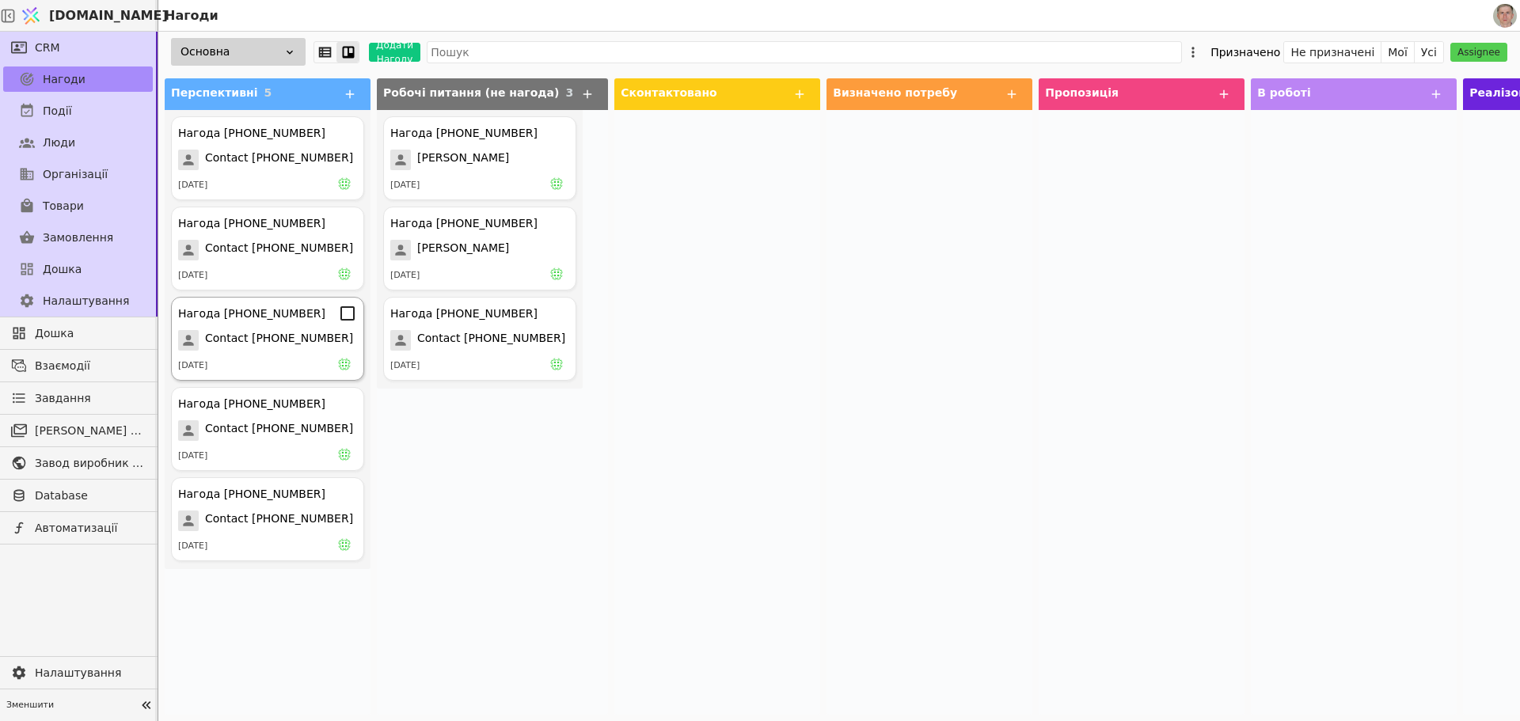
click at [275, 322] on div "Нагода [PHONE_NUMBER]" at bounding box center [267, 313] width 179 height 19
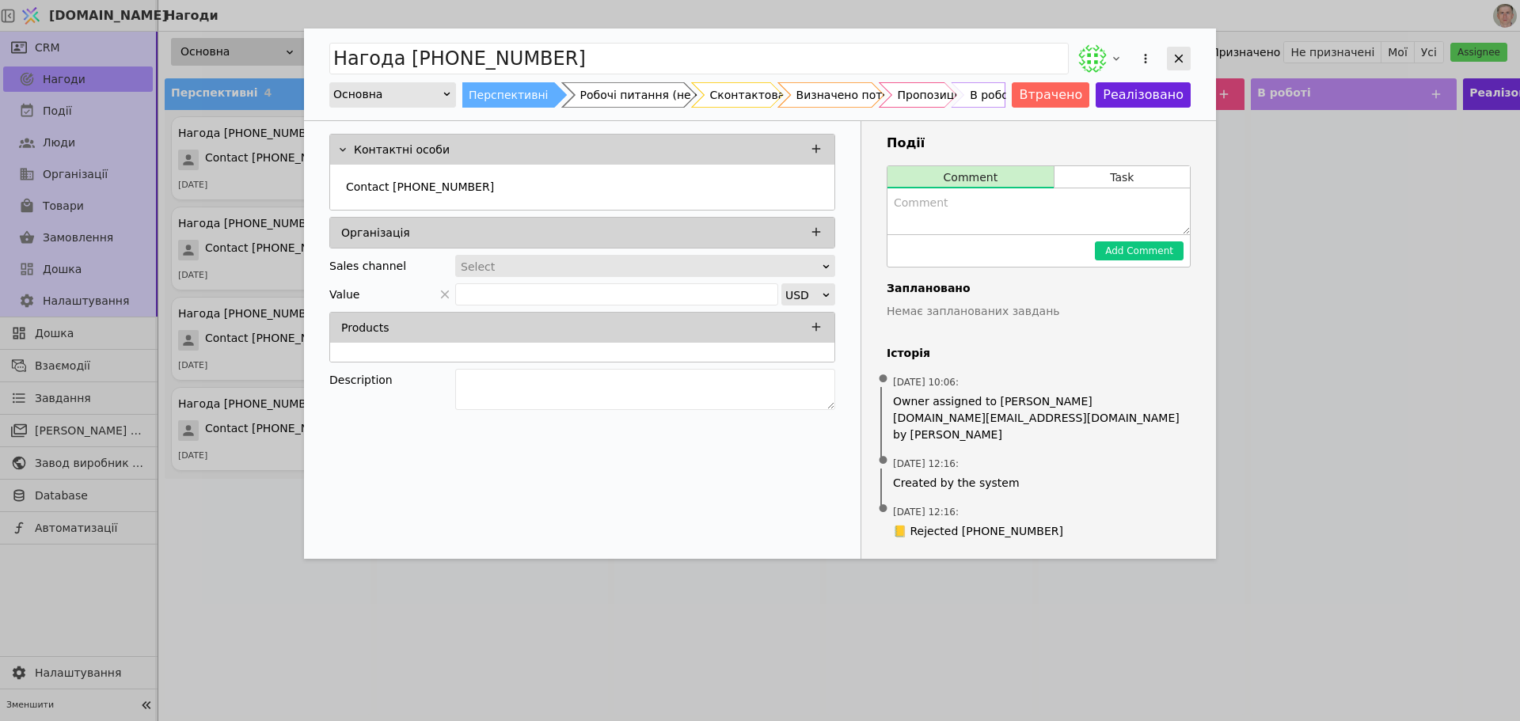
click at [1180, 59] on icon "Add Opportunity" at bounding box center [1179, 59] width 9 height 9
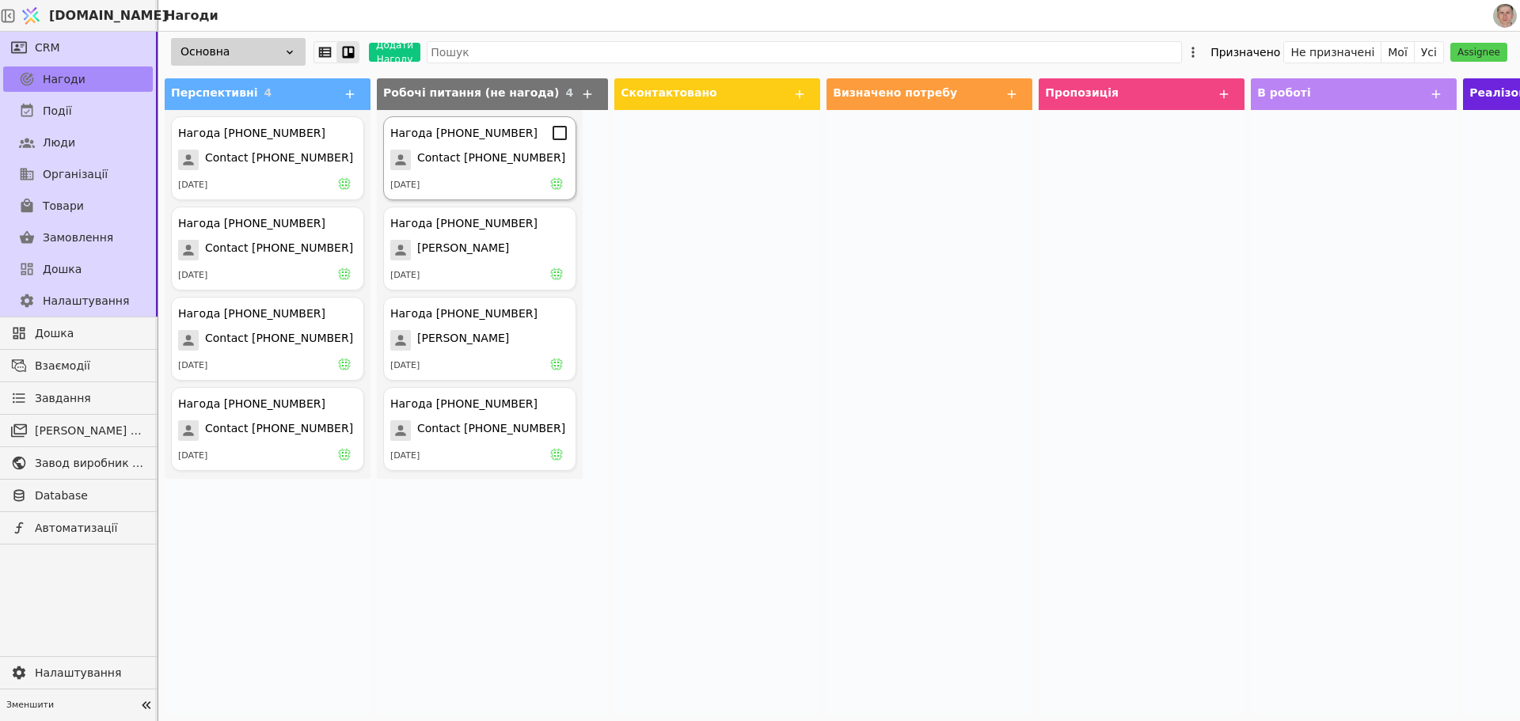
click at [482, 159] on span "Contact [PHONE_NUMBER]" at bounding box center [491, 160] width 148 height 21
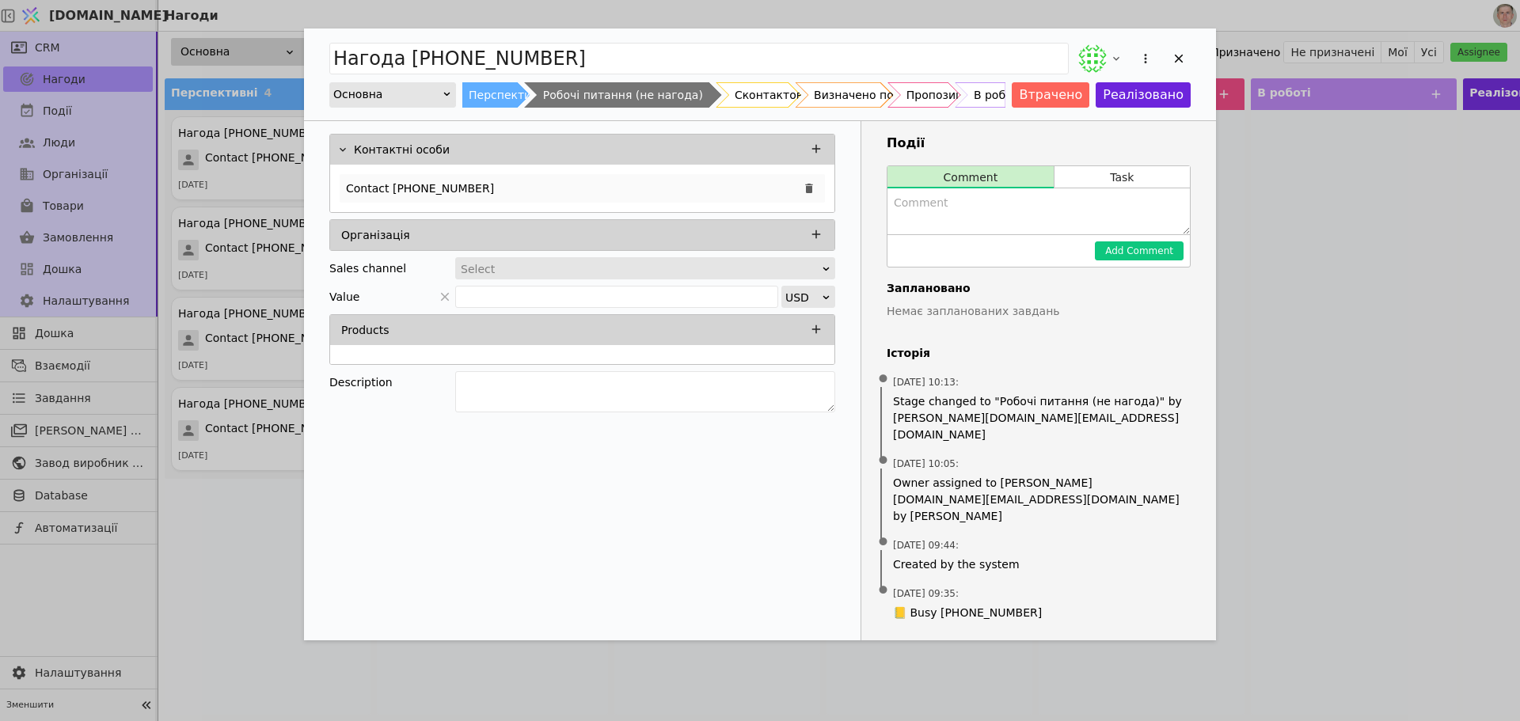
click at [585, 182] on div "Contact [PHONE_NUMBER]" at bounding box center [582, 188] width 485 height 28
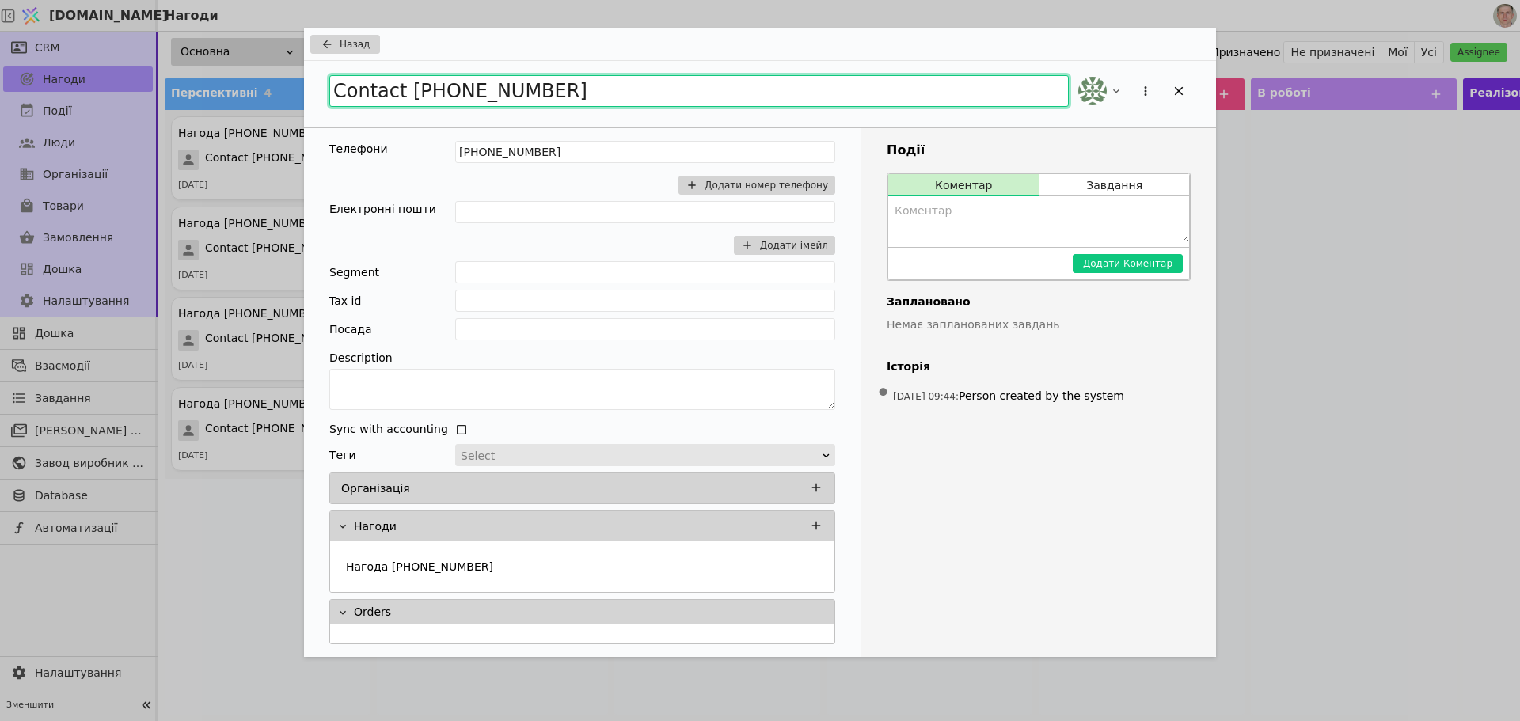
drag, startPoint x: 335, startPoint y: 87, endPoint x: 584, endPoint y: 97, distance: 249.5
click at [584, 97] on input "Contact [PHONE_NUMBER]" at bounding box center [698, 91] width 739 height 32
click at [380, 100] on input "Contact [PHONE_NUMBER]" at bounding box center [698, 91] width 739 height 32
click at [418, 93] on input "Contact [PHONE_NUMBER]" at bounding box center [698, 91] width 739 height 32
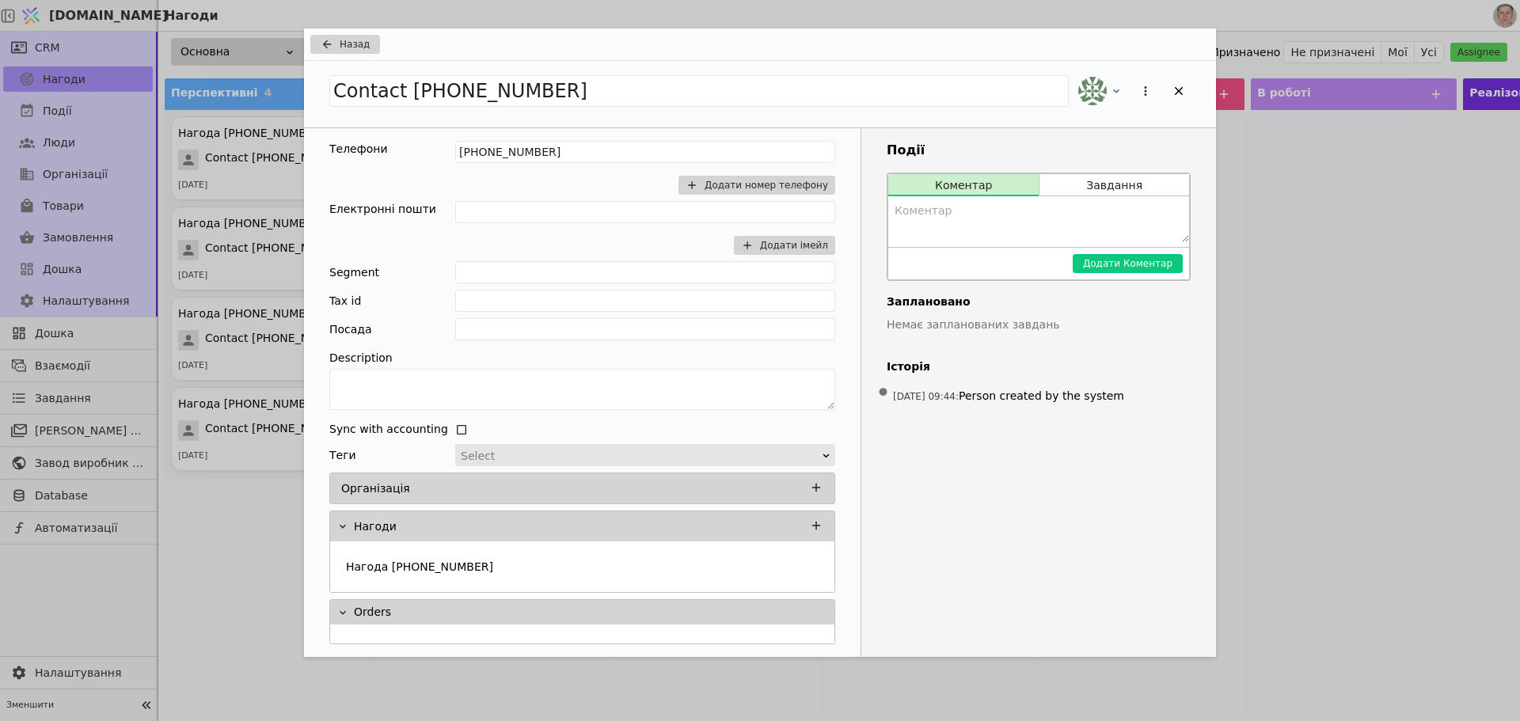
click at [515, 117] on div "Contact [PHONE_NUMBER]" at bounding box center [760, 94] width 912 height 66
click at [557, 62] on div "Contact [PHONE_NUMBER]" at bounding box center [760, 94] width 912 height 66
click at [349, 39] on span "Назад" at bounding box center [355, 44] width 30 height 14
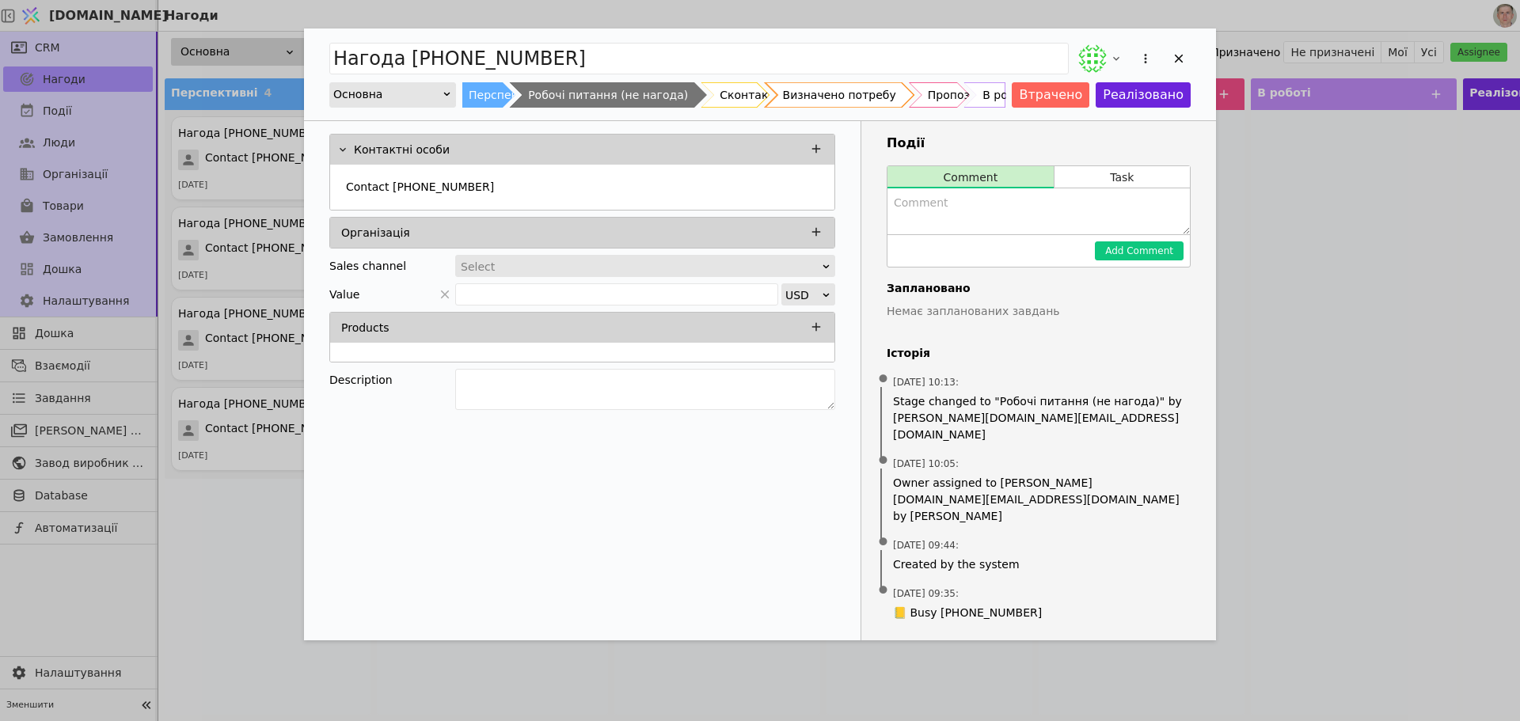
click at [545, 185] on div "Contact [PHONE_NUMBER]" at bounding box center [582, 187] width 485 height 26
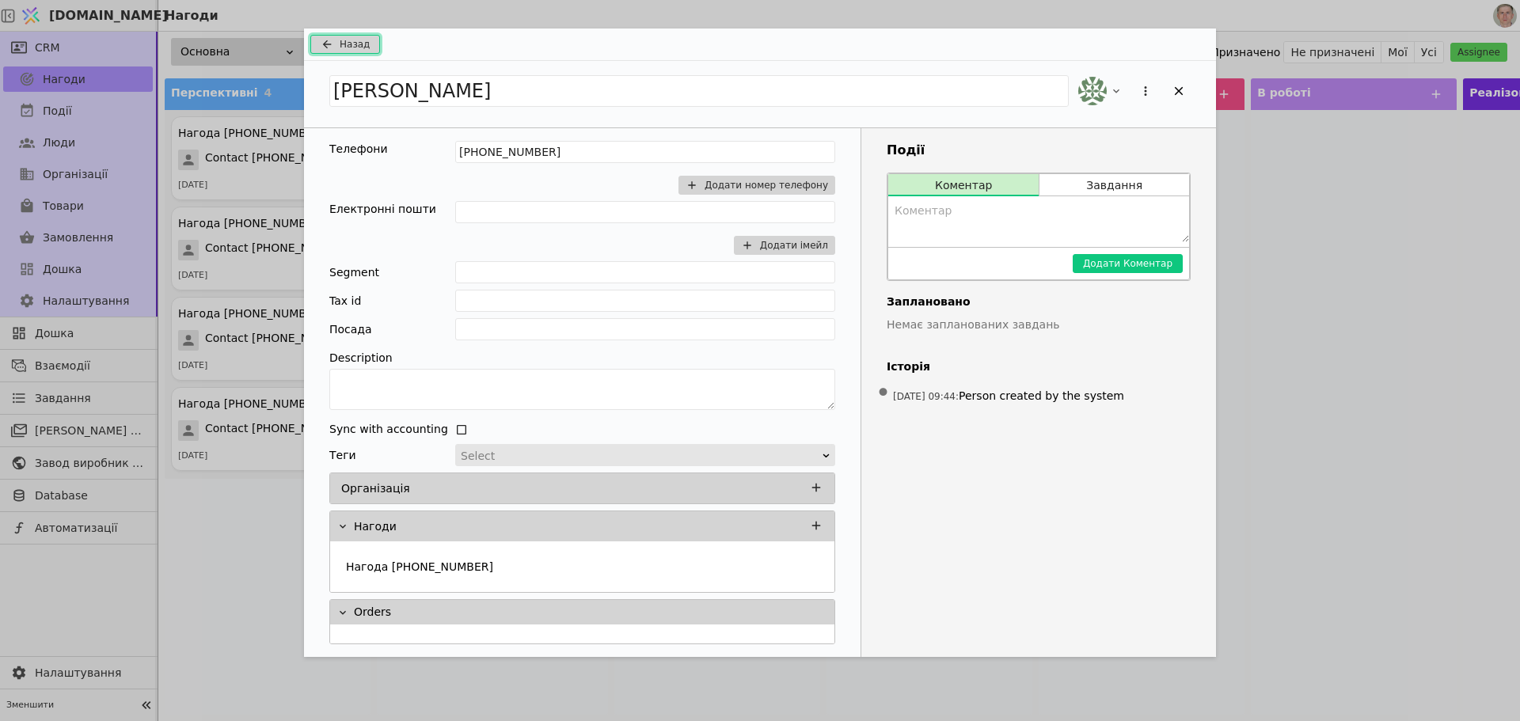
drag, startPoint x: 339, startPoint y: 47, endPoint x: 380, endPoint y: 51, distance: 41.3
click at [339, 47] on button "Назад" at bounding box center [345, 44] width 70 height 19
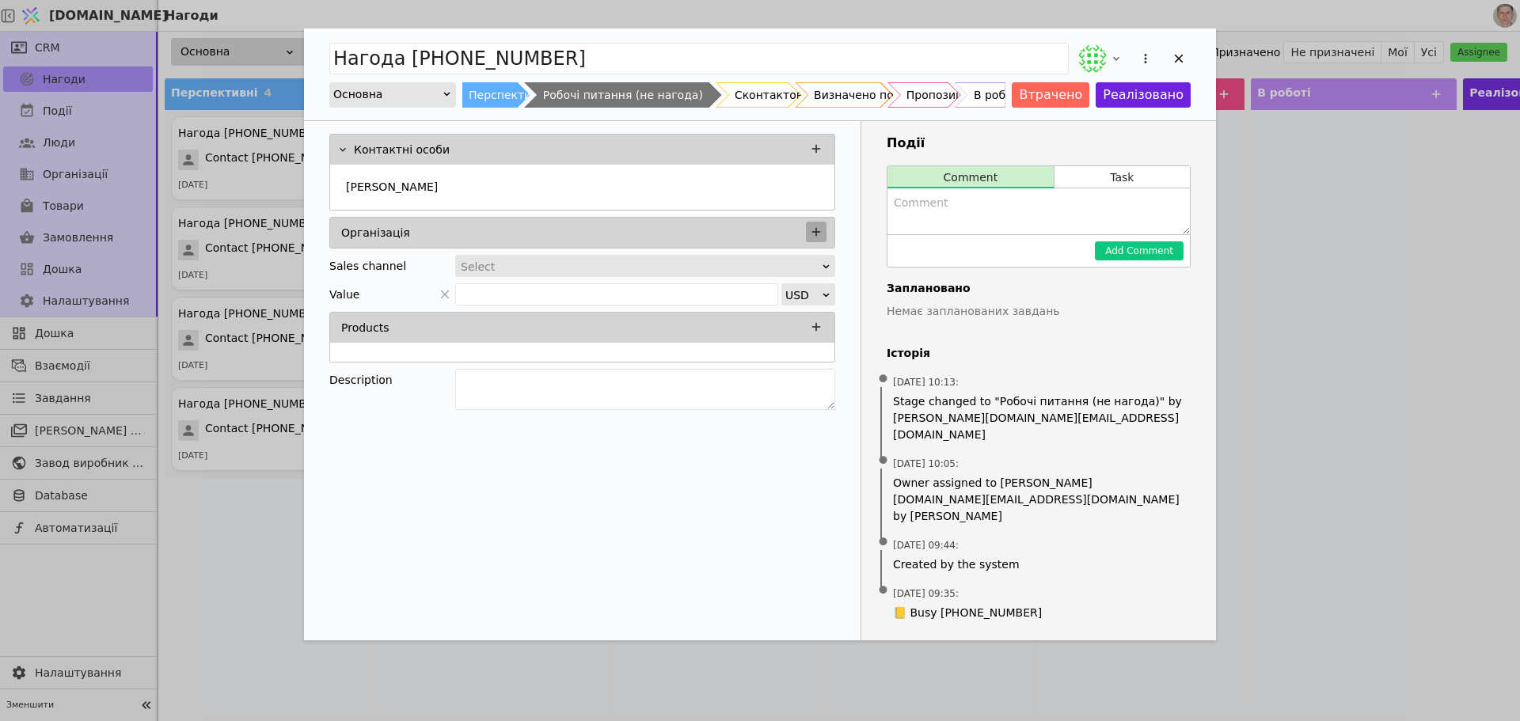
click at [817, 229] on icon "Add Opportunity" at bounding box center [816, 232] width 14 height 14
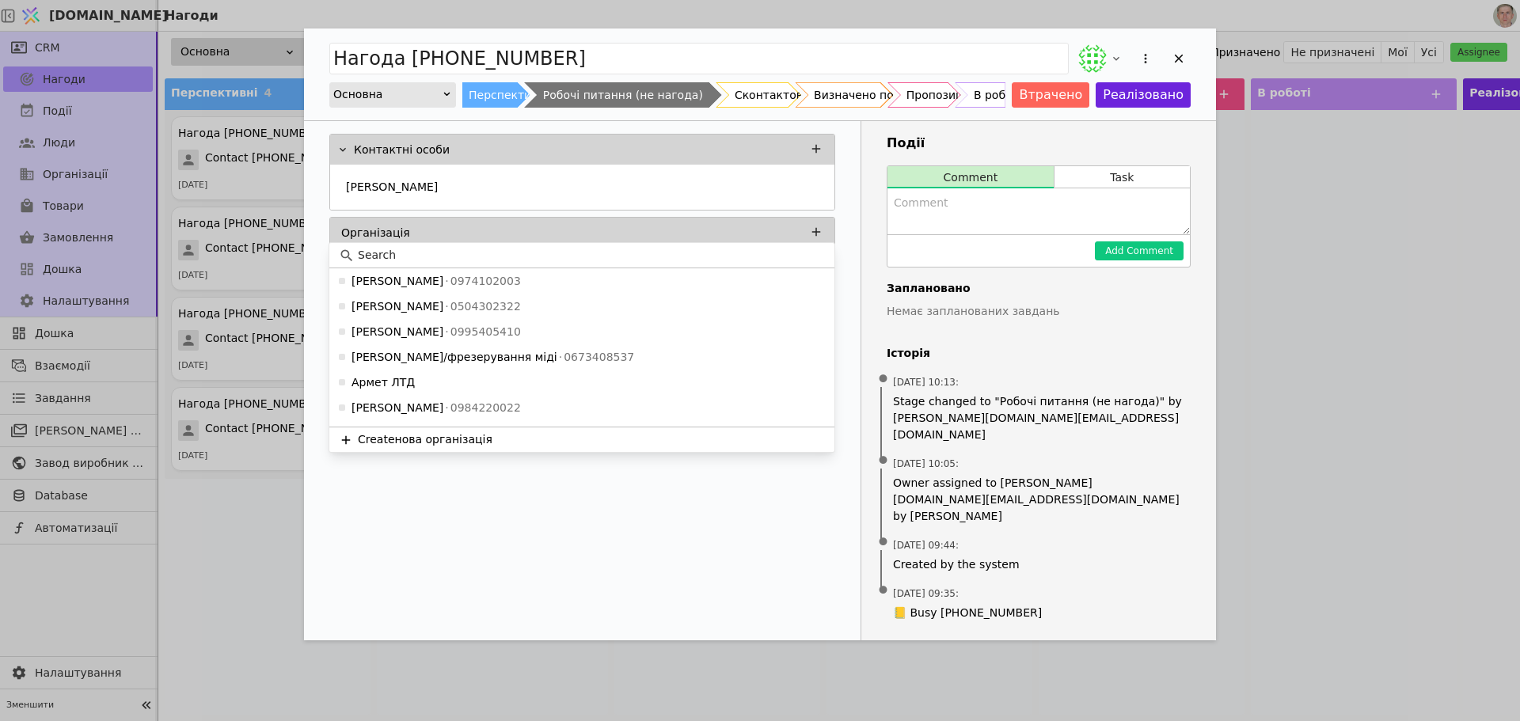
click at [449, 255] on input at bounding box center [591, 255] width 467 height 17
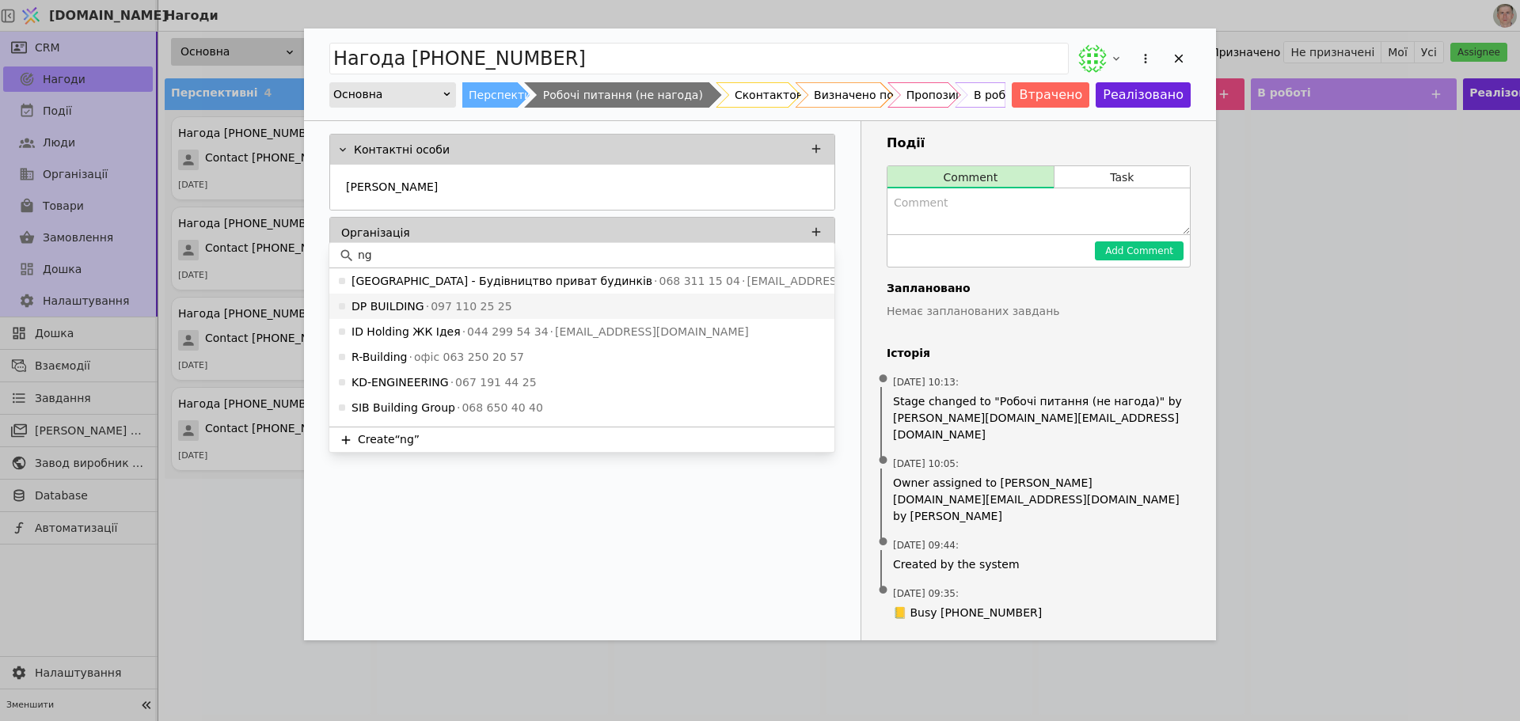
type input "n"
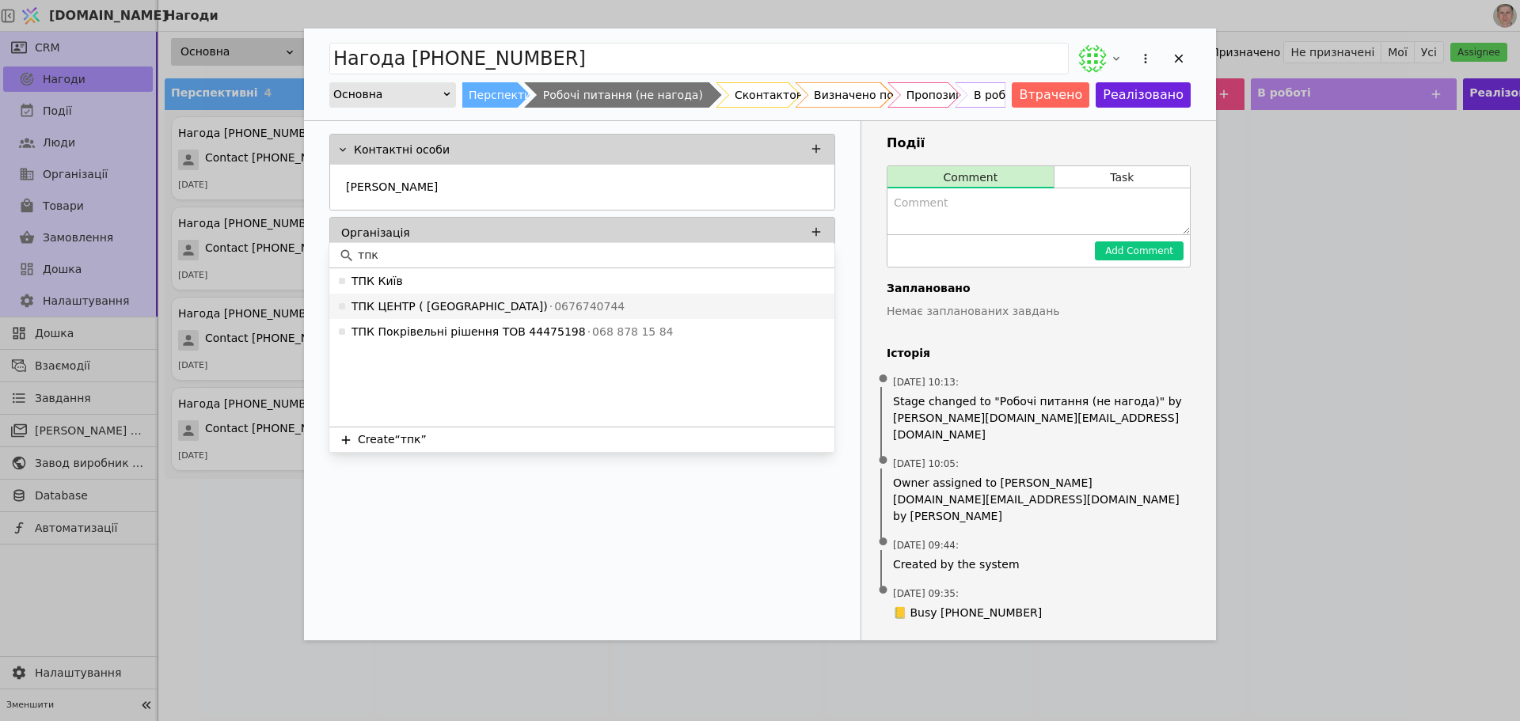
click at [398, 260] on input "тпк" at bounding box center [591, 255] width 467 height 17
drag, startPoint x: 370, startPoint y: 259, endPoint x: 503, endPoint y: 120, distance: 192.6
click at [345, 256] on div "тпк" at bounding box center [581, 255] width 505 height 25
click at [464, 249] on input "тпк" at bounding box center [591, 255] width 467 height 17
type input "т"
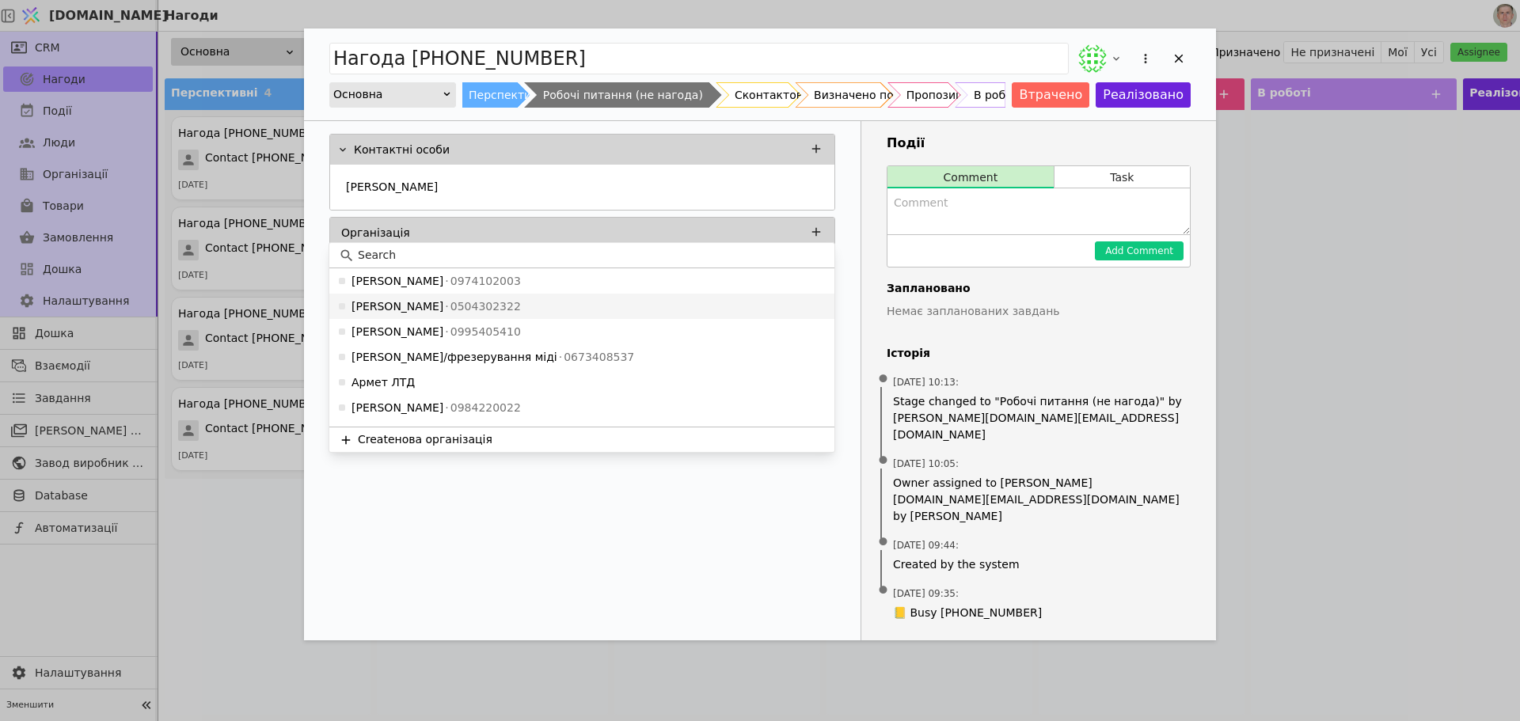
click at [473, 248] on input at bounding box center [591, 255] width 467 height 17
type input "[PERSON_NAME]"
click at [571, 260] on input "буд" at bounding box center [591, 255] width 467 height 17
type input "б"
click at [848, 188] on div "Контактні особи [PERSON_NAME] Організація Sales channel Select Value USD Produc…" at bounding box center [582, 274] width 557 height 306
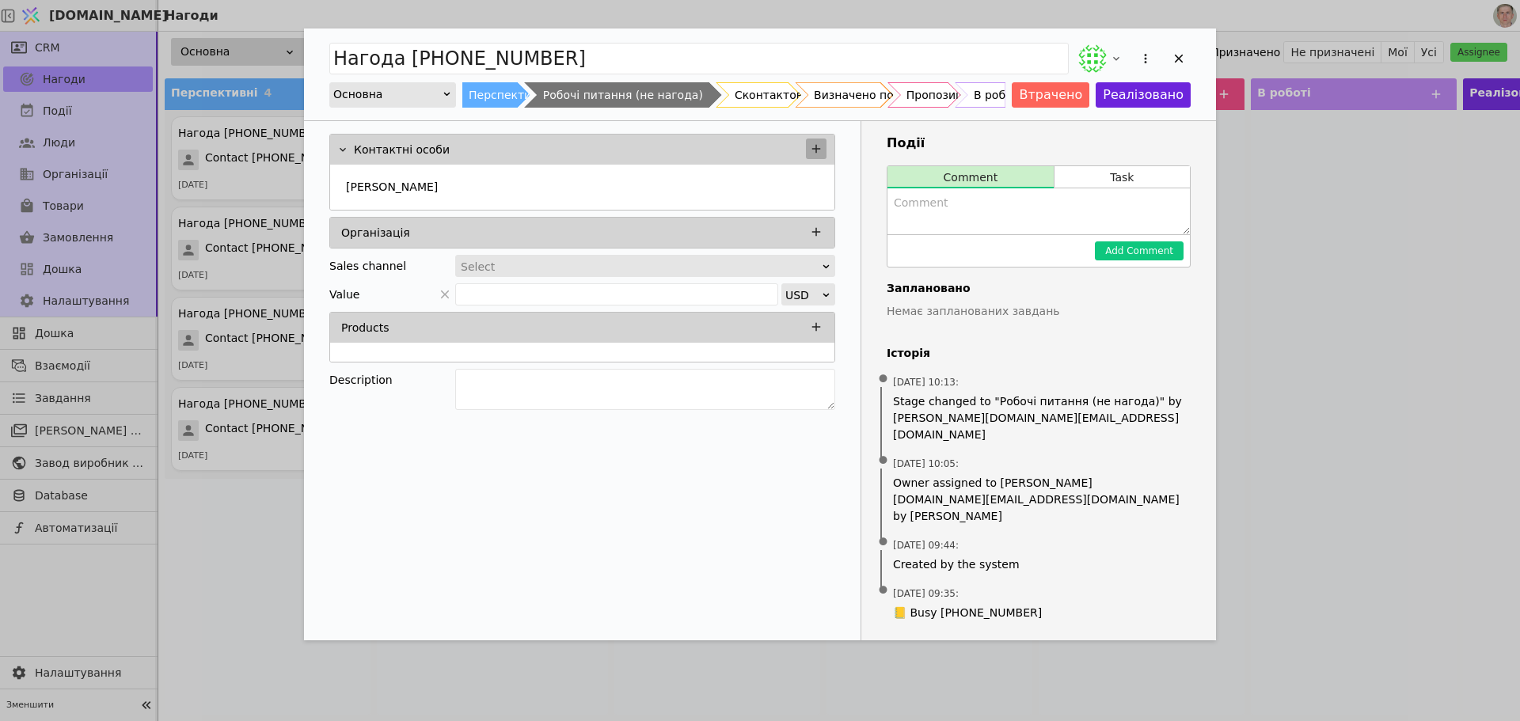
click at [823, 144] on icon "Add Opportunity" at bounding box center [816, 149] width 14 height 14
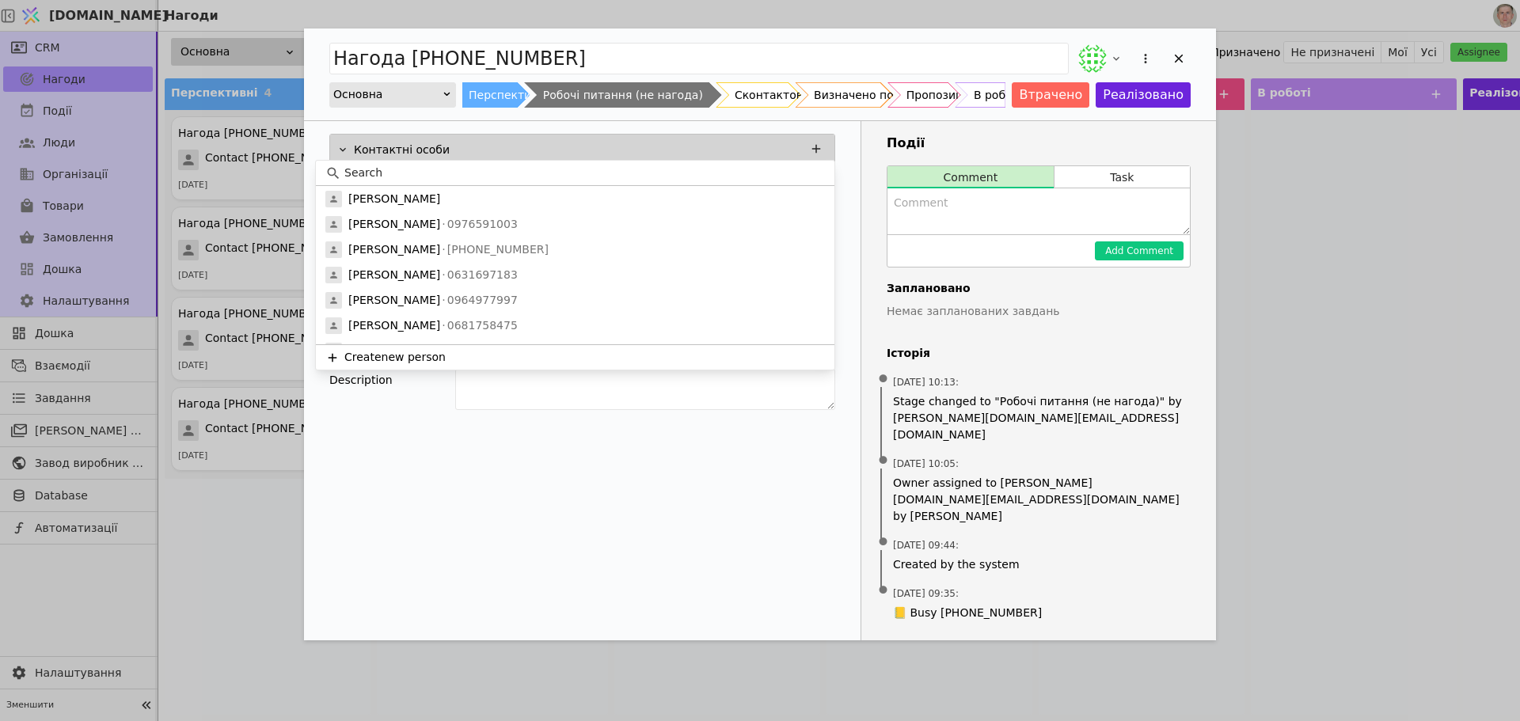
drag, startPoint x: 845, startPoint y: 131, endPoint x: 847, endPoint y: 152, distance: 20.6
click at [845, 131] on div "Контактні особи [PERSON_NAME] Організація Sales channel Select Value USD Produc…" at bounding box center [582, 274] width 557 height 306
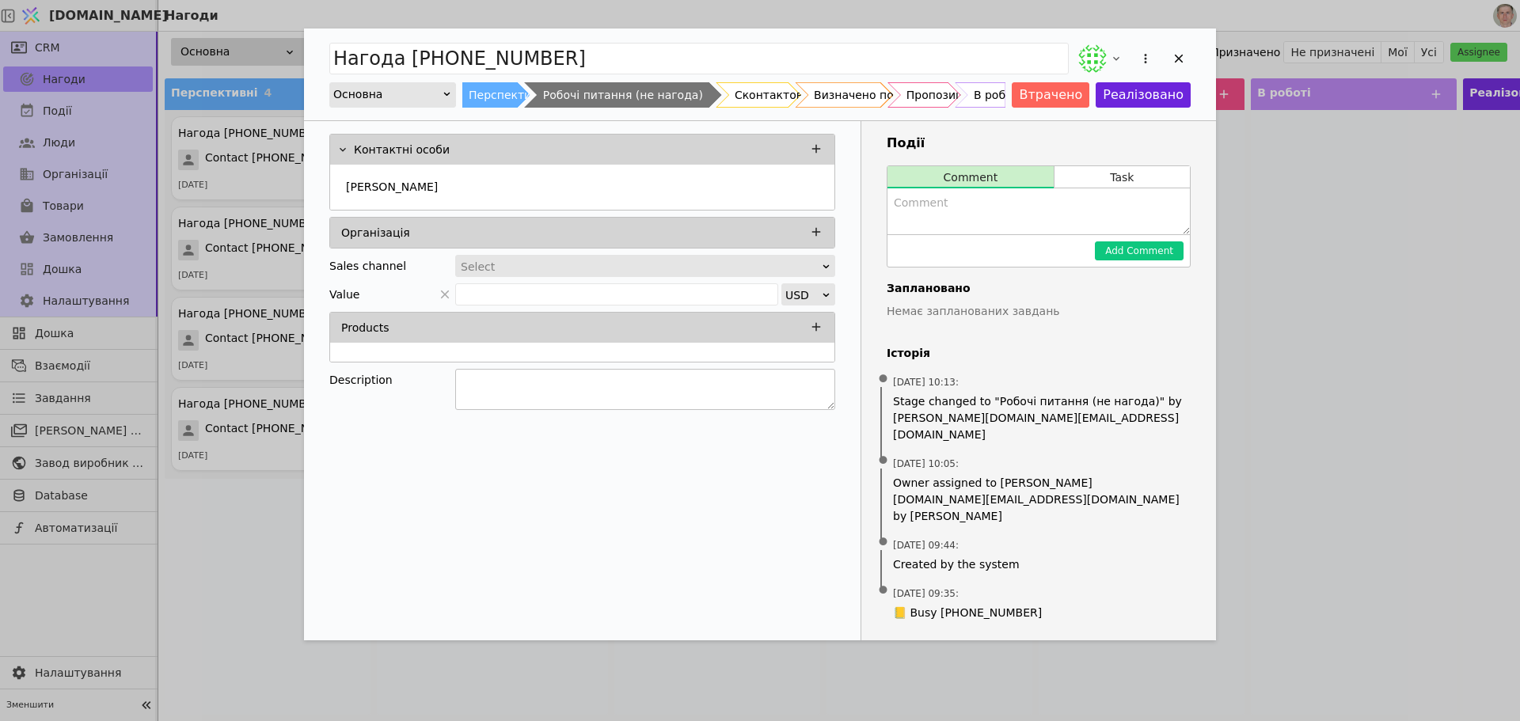
click at [481, 383] on textarea "Add Opportunity" at bounding box center [645, 389] width 380 height 41
drag, startPoint x: 831, startPoint y: 401, endPoint x: 837, endPoint y: 537, distance: 135.5
click at [837, 537] on div "Контактні особи [PERSON_NAME] Організація Sales channel Select Value USD Produc…" at bounding box center [582, 342] width 557 height 442
click at [1118, 56] on icon "Add Opportunity" at bounding box center [1116, 58] width 13 height 13
click at [1179, 55] on icon "Add Opportunity" at bounding box center [1179, 58] width 14 height 14
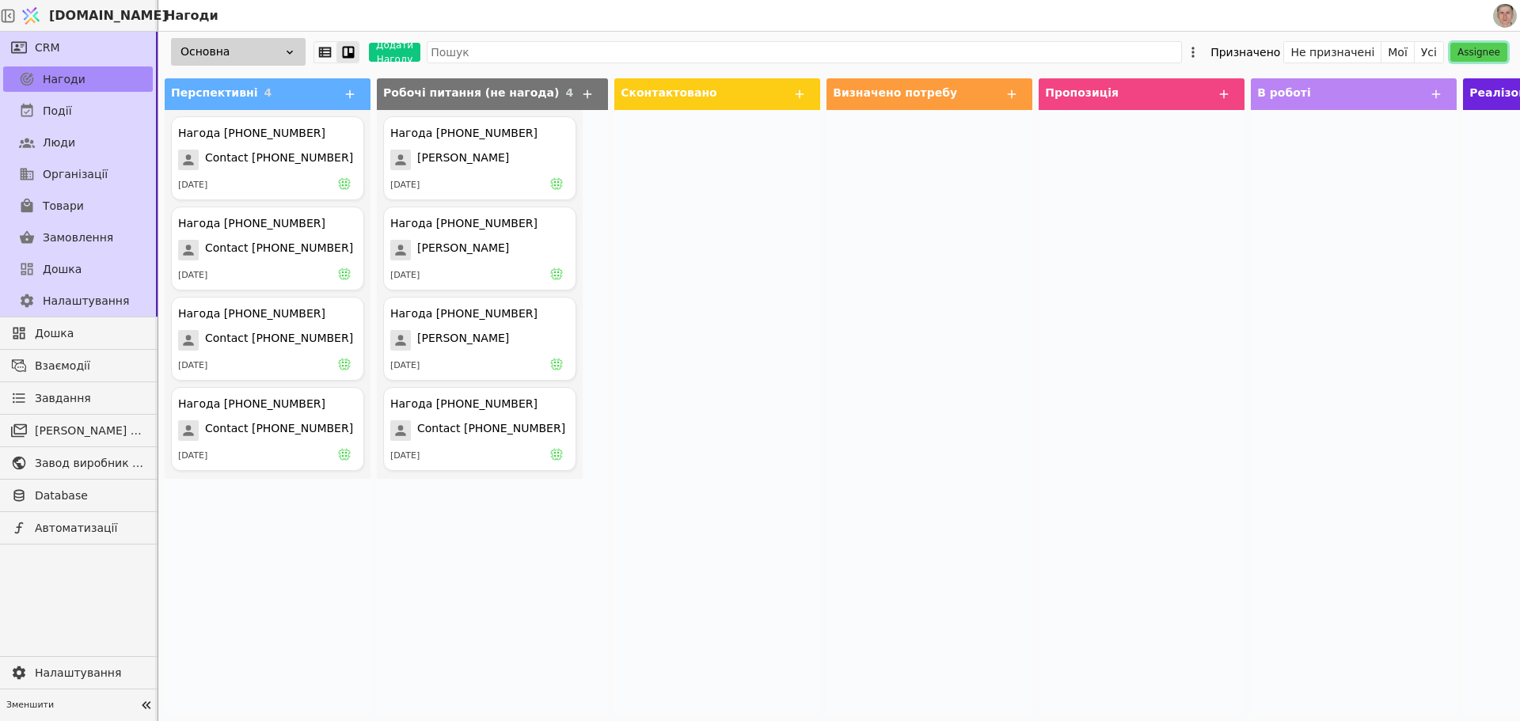
click at [1483, 45] on button "Assignee" at bounding box center [1478, 52] width 57 height 19
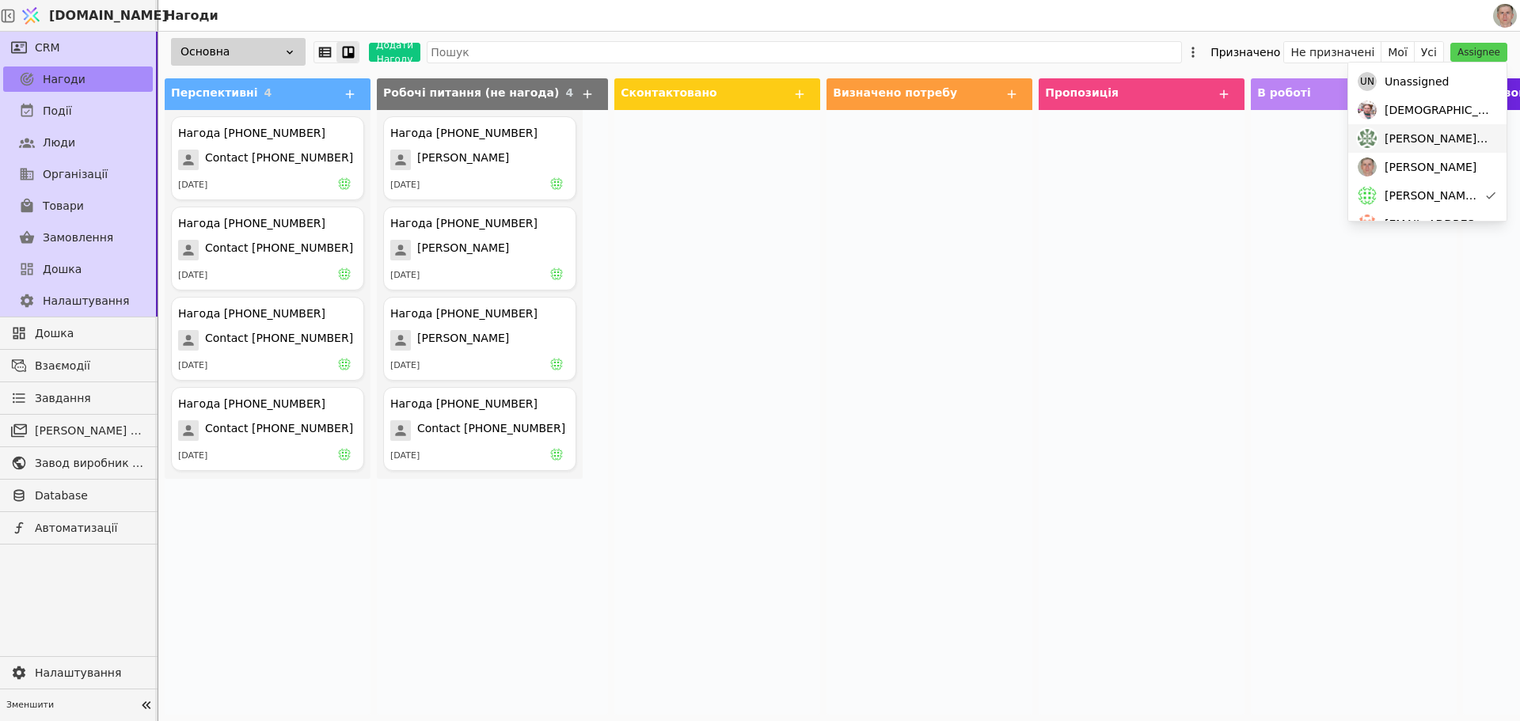
click at [1438, 136] on span "[PERSON_NAME][DOMAIN_NAME][EMAIL_ADDRESS][DOMAIN_NAME]" at bounding box center [1438, 139] width 106 height 17
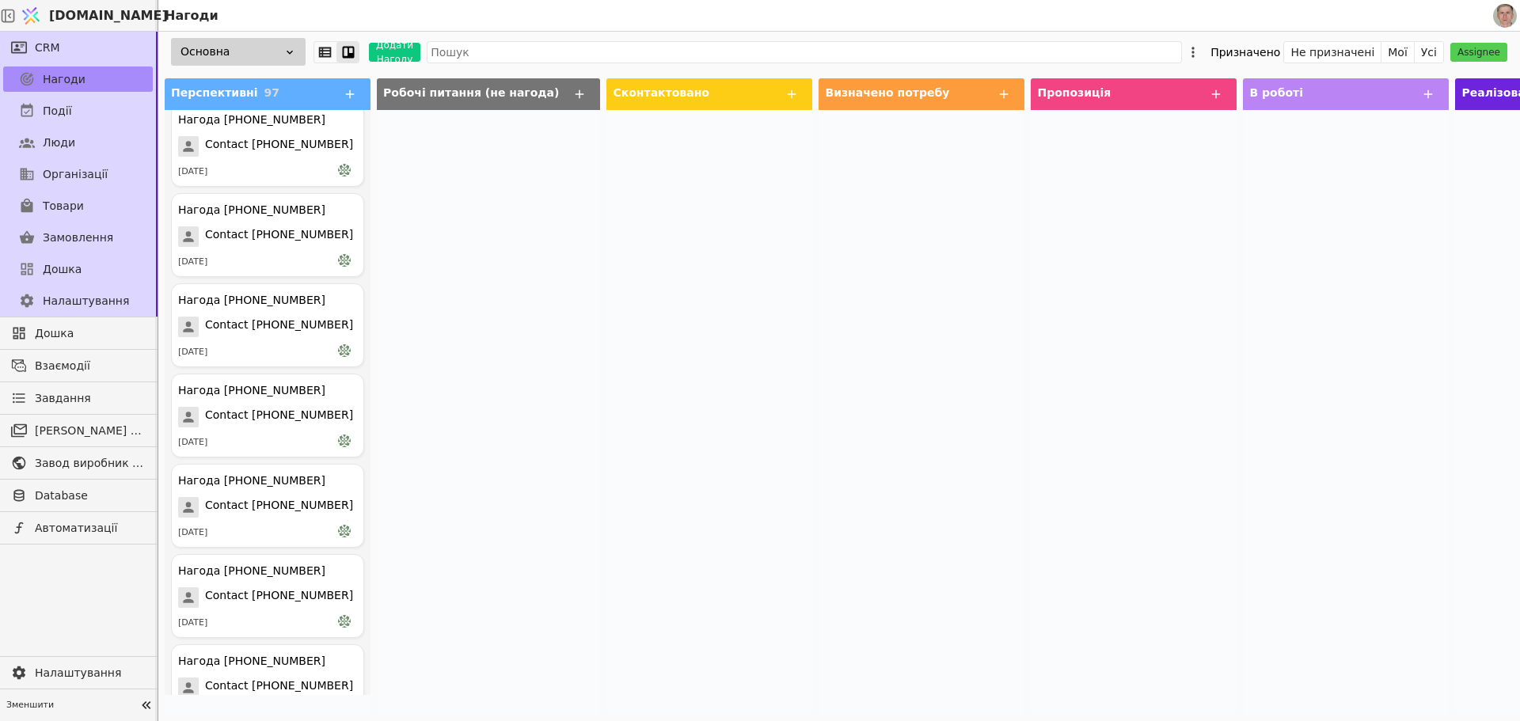
scroll to position [8175, 0]
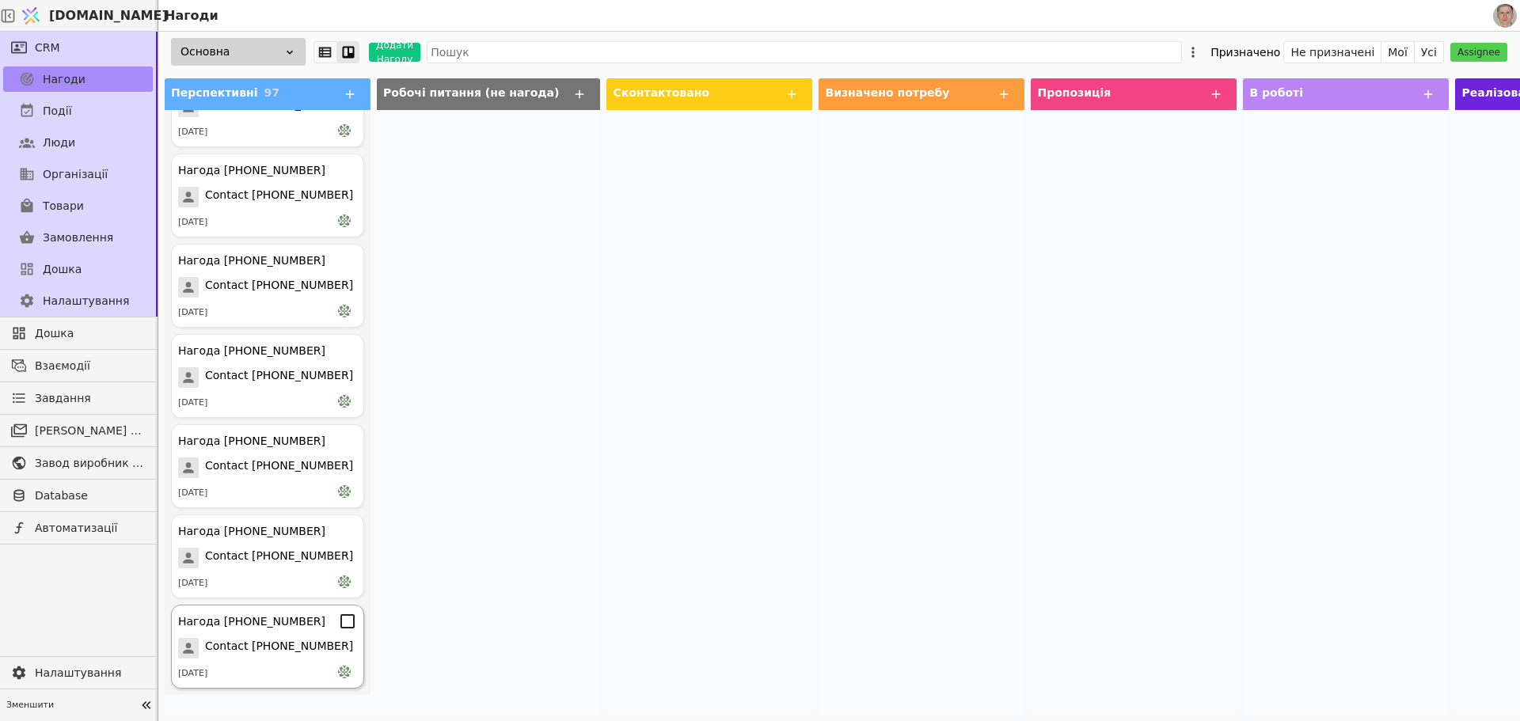
click at [257, 630] on div "Нагода [PHONE_NUMBER]" at bounding box center [267, 621] width 179 height 19
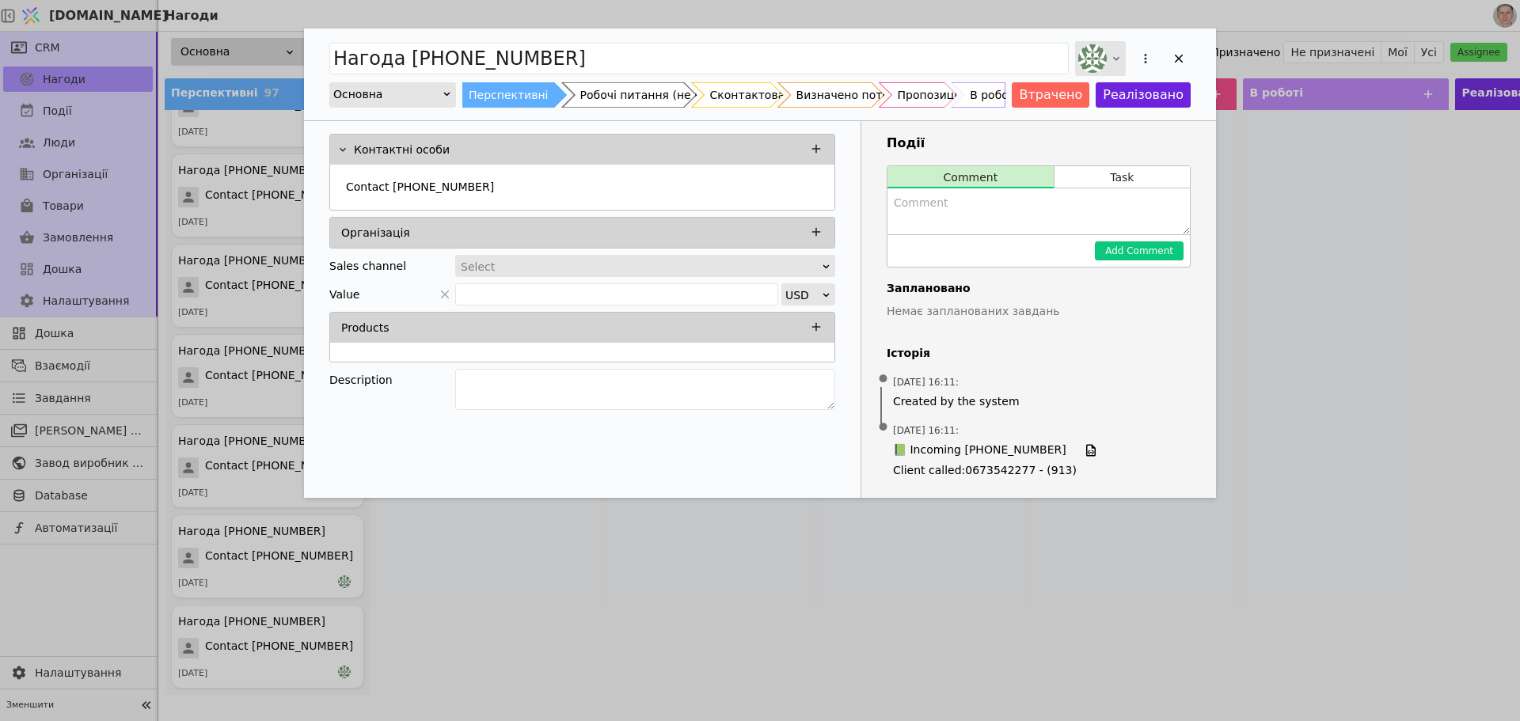
click at [1117, 55] on icon "Add Opportunity" at bounding box center [1116, 58] width 13 height 13
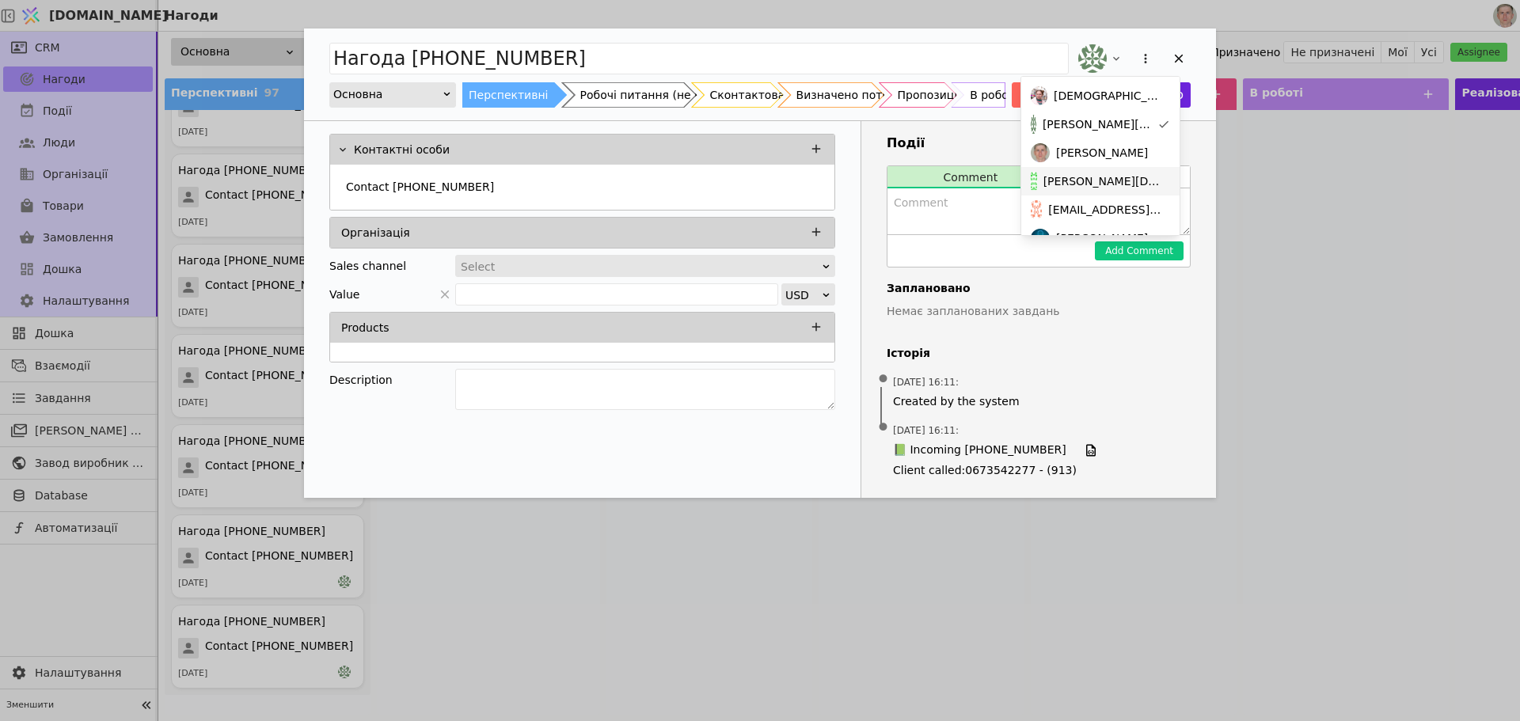
click at [1119, 179] on span "[PERSON_NAME][DOMAIN_NAME][EMAIL_ADDRESS][DOMAIN_NAME]" at bounding box center [1103, 181] width 120 height 17
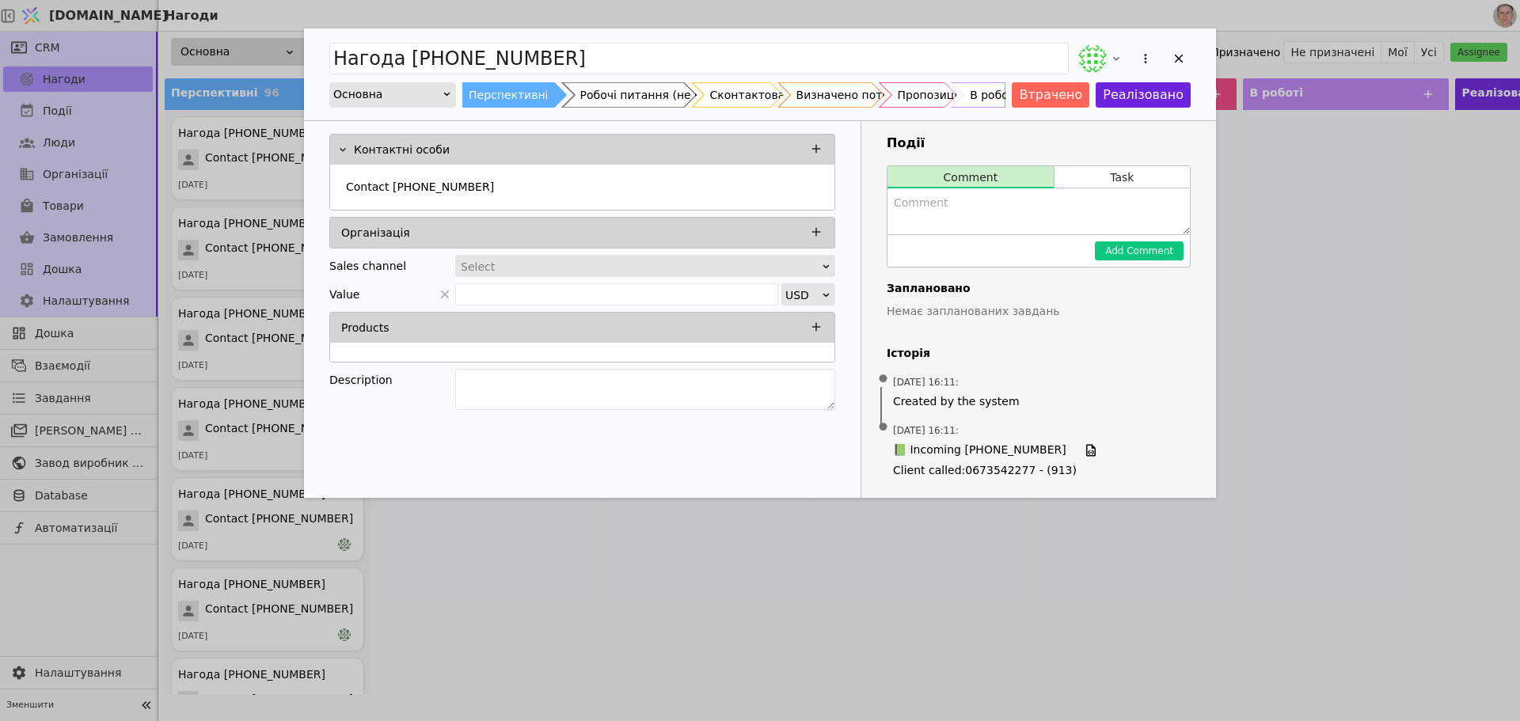
click at [1178, 52] on icon "Add Opportunity" at bounding box center [1179, 58] width 14 height 14
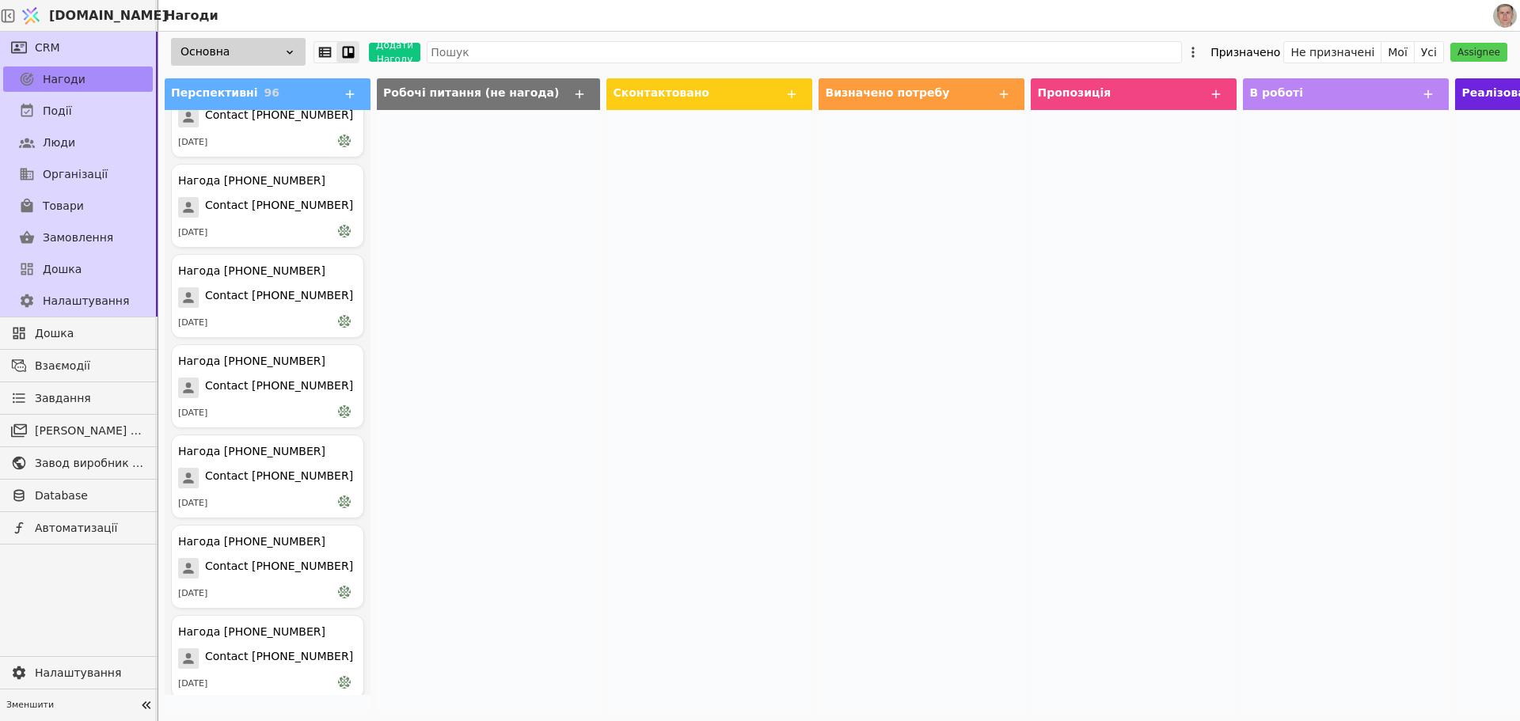
scroll to position [8085, 0]
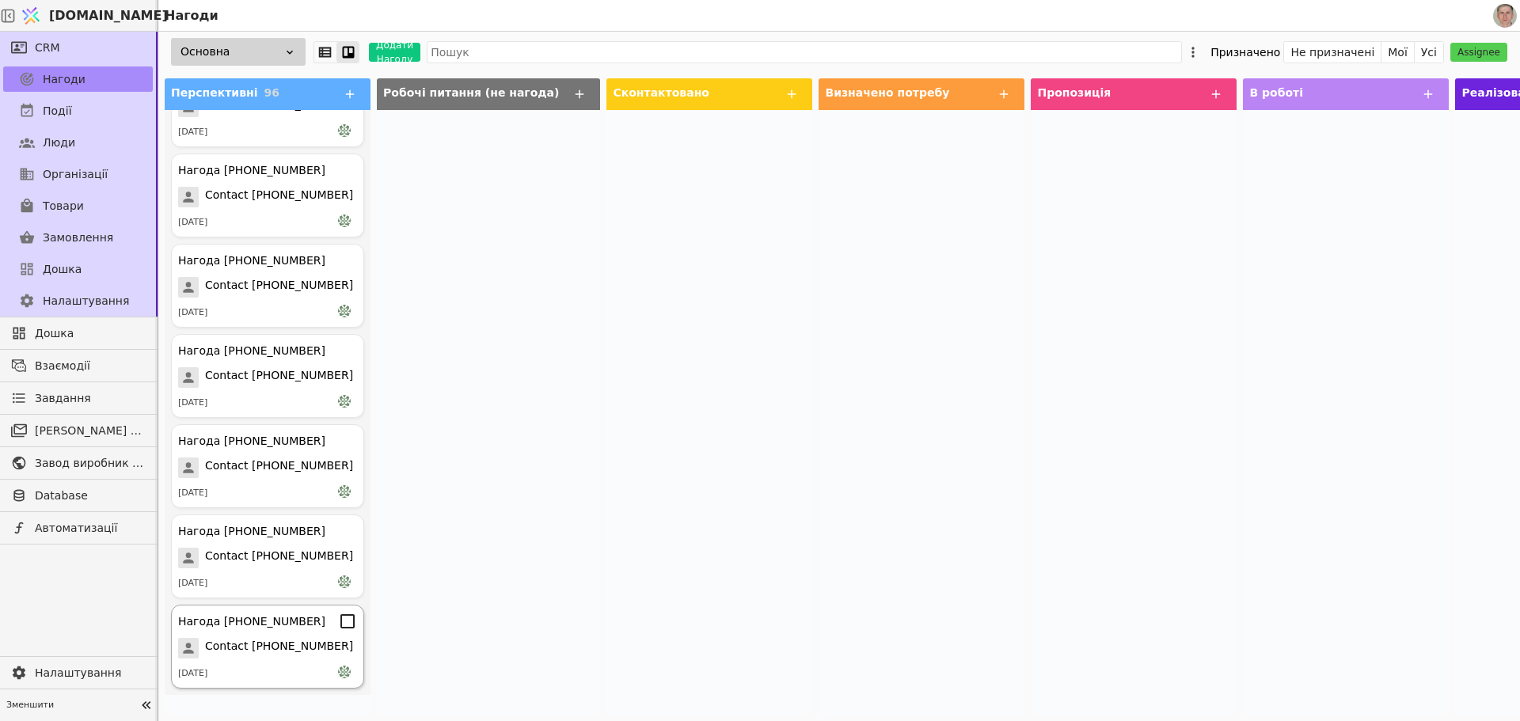
click at [313, 639] on span "Contact [PHONE_NUMBER]" at bounding box center [279, 648] width 148 height 21
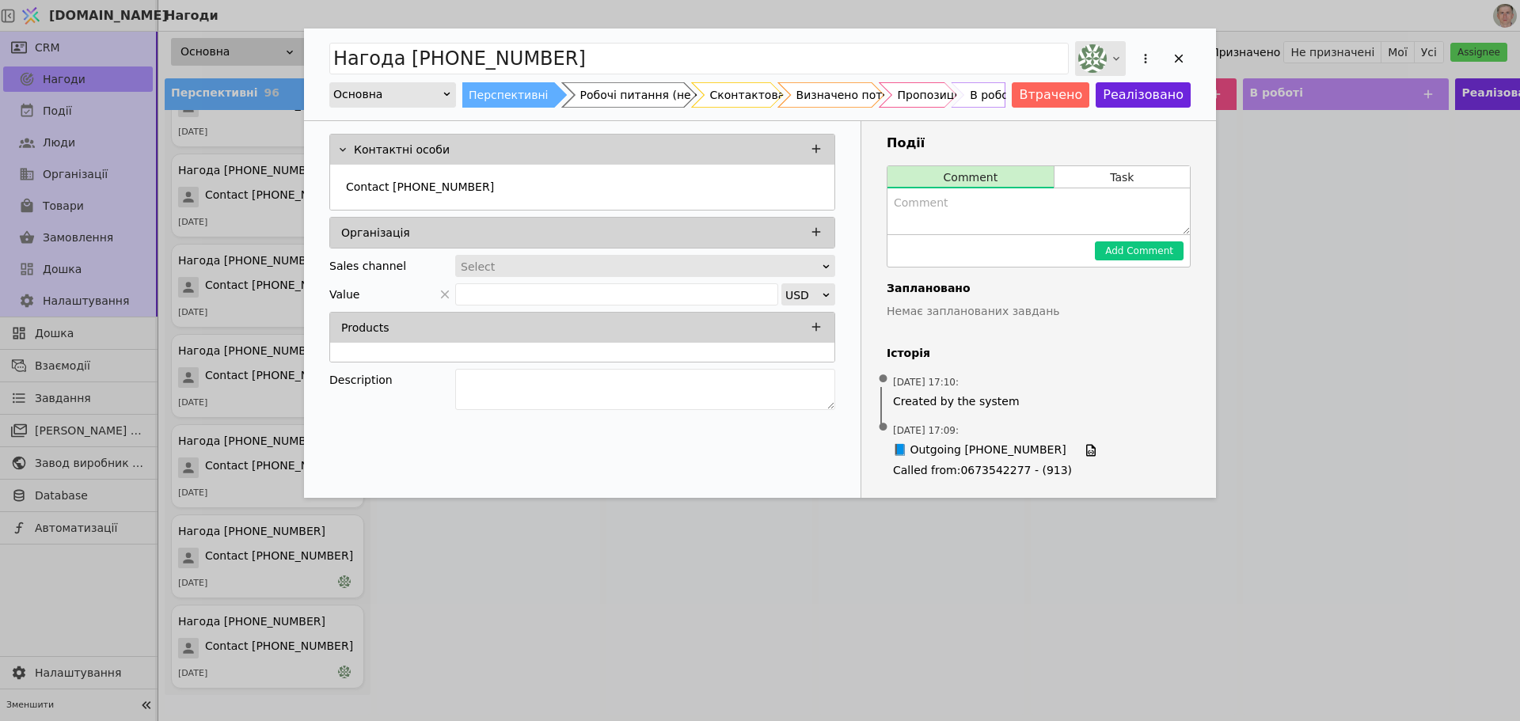
click at [1118, 57] on icon "Add Opportunity" at bounding box center [1116, 58] width 13 height 13
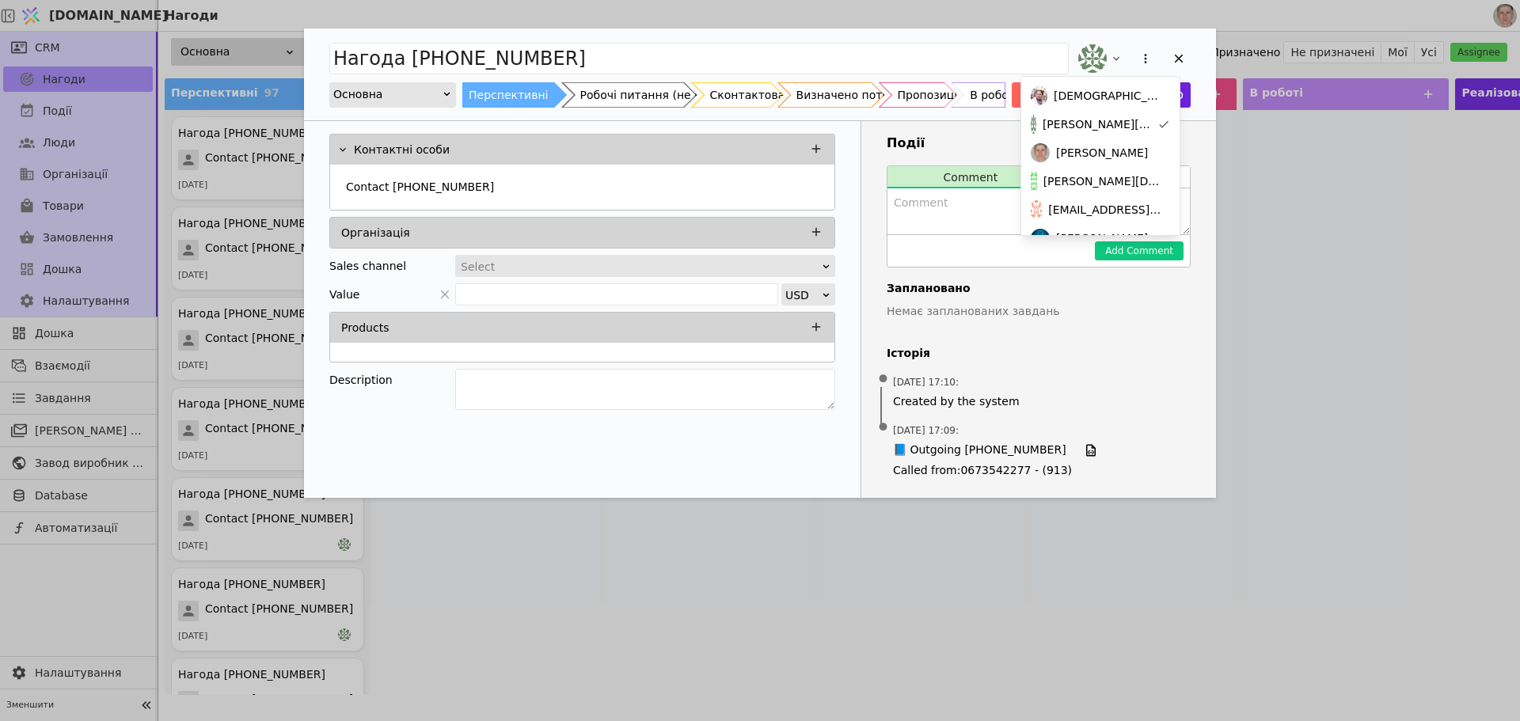
drag, startPoint x: 1112, startPoint y: 179, endPoint x: 1180, endPoint y: 93, distance: 109.4
click at [1112, 178] on span "[PERSON_NAME][DOMAIN_NAME][EMAIL_ADDRESS][DOMAIN_NAME]" at bounding box center [1103, 181] width 120 height 17
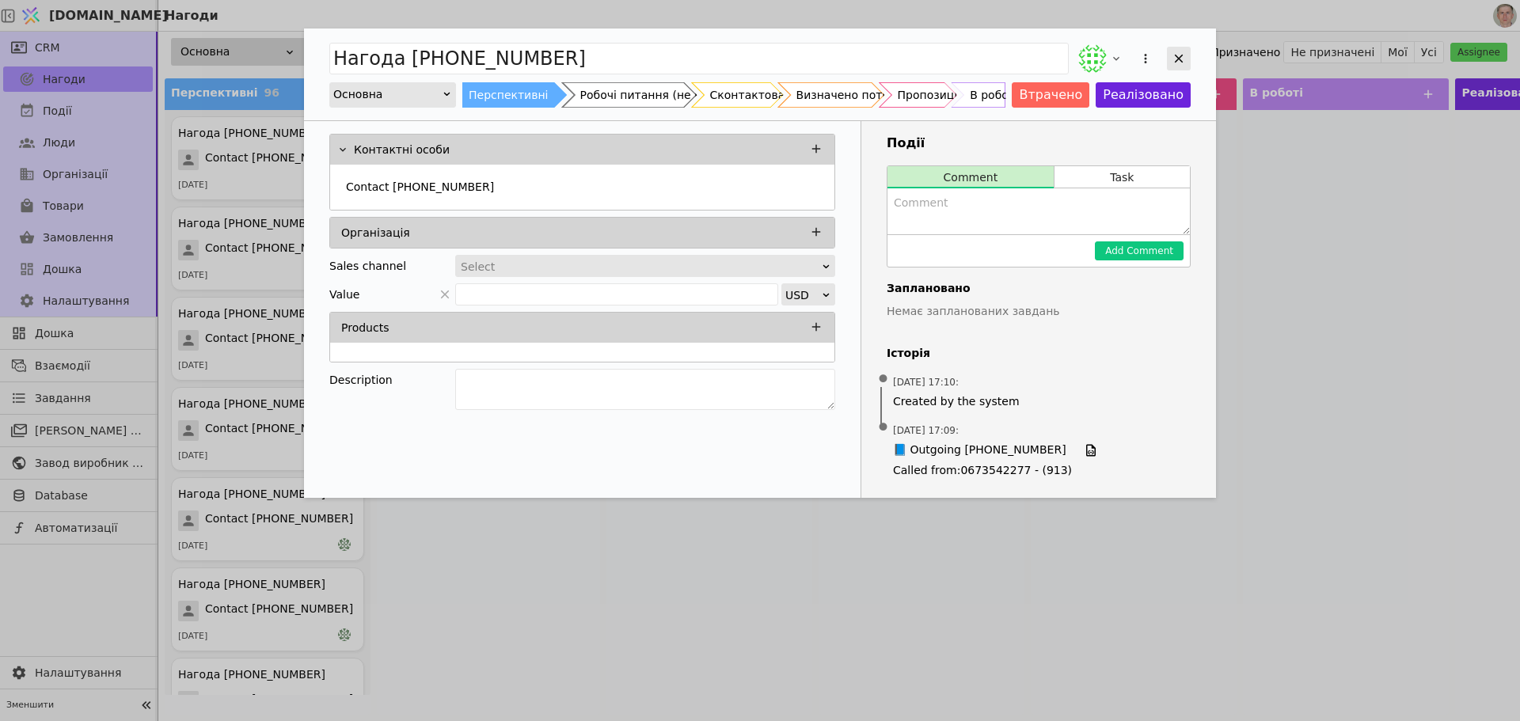
click at [1187, 54] on div "Add Opportunity" at bounding box center [1179, 59] width 24 height 24
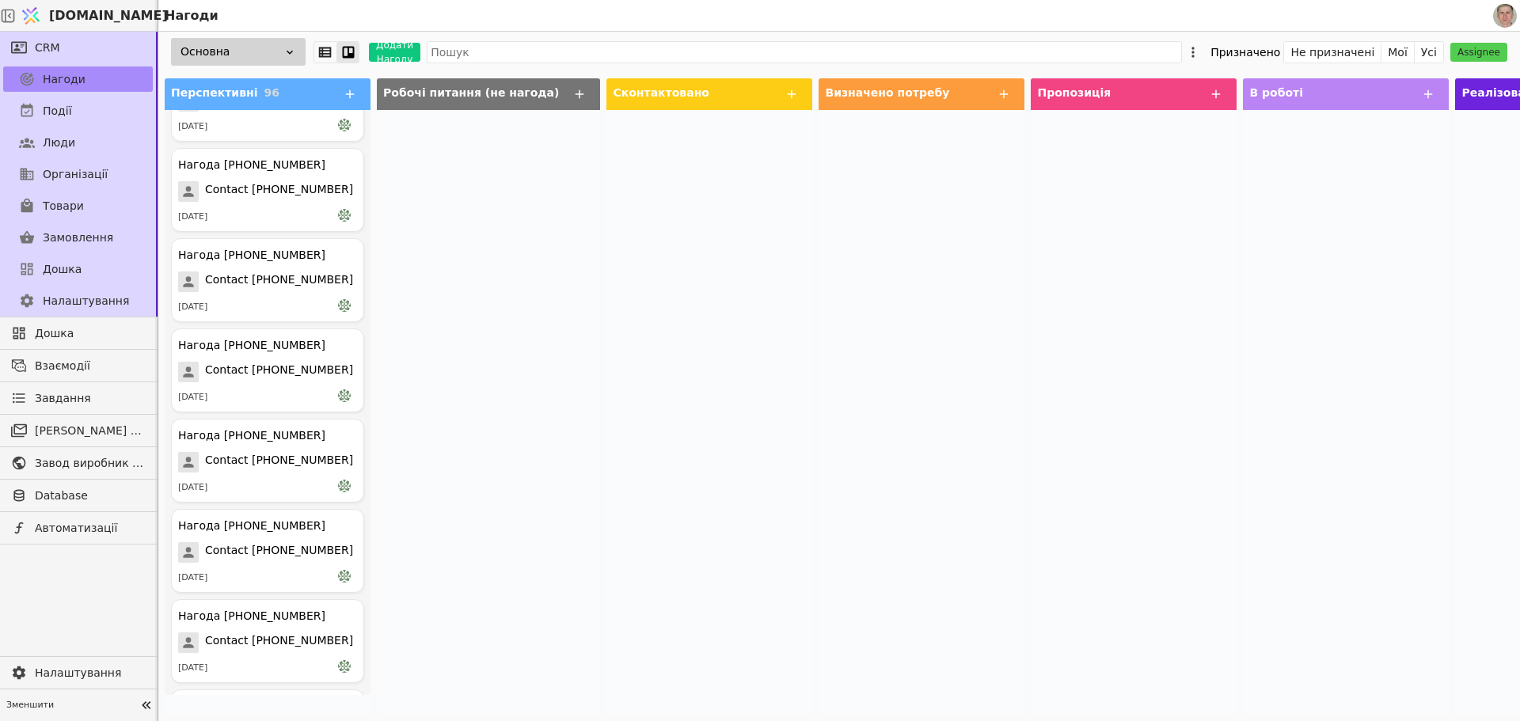
scroll to position [8085, 0]
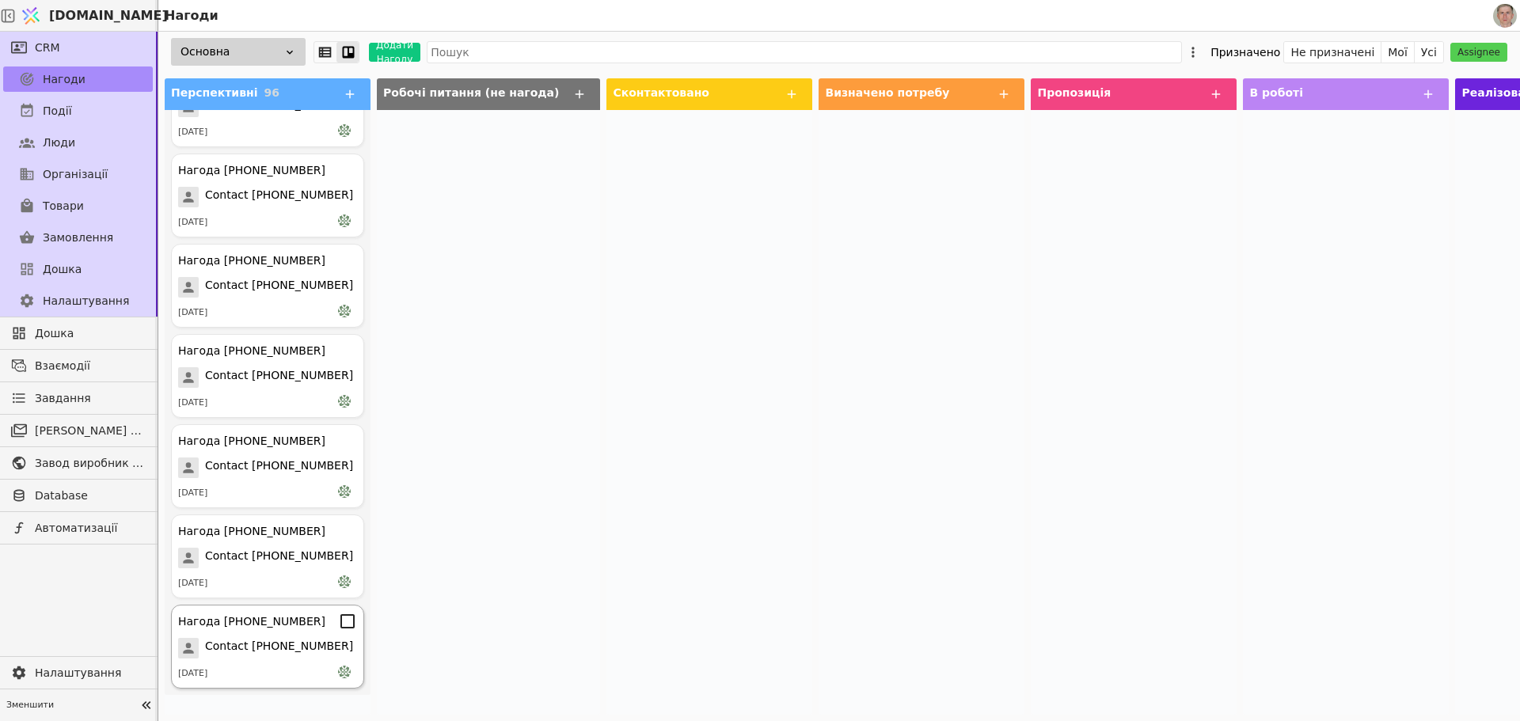
click at [326, 637] on div "Нагода [PHONE_NUMBER] Contact [PHONE_NUMBER] [DATE]" at bounding box center [267, 647] width 193 height 84
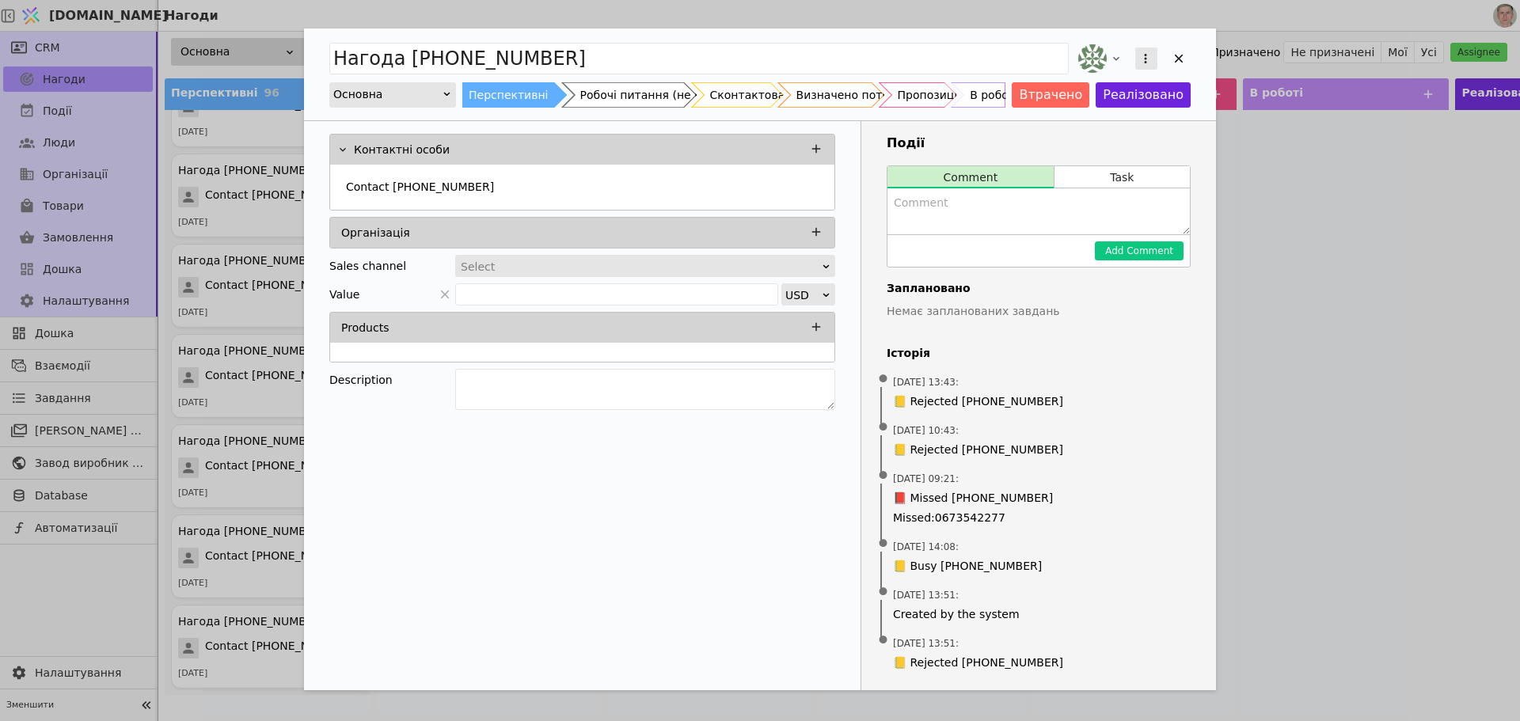
click at [1145, 53] on icon "Add Opportunity" at bounding box center [1145, 58] width 14 height 14
click at [1114, 55] on div "Перетворити на завдання Видалити" at bounding box center [1133, 58] width 116 height 35
click at [1115, 55] on icon "Add Opportunity" at bounding box center [1116, 58] width 13 height 13
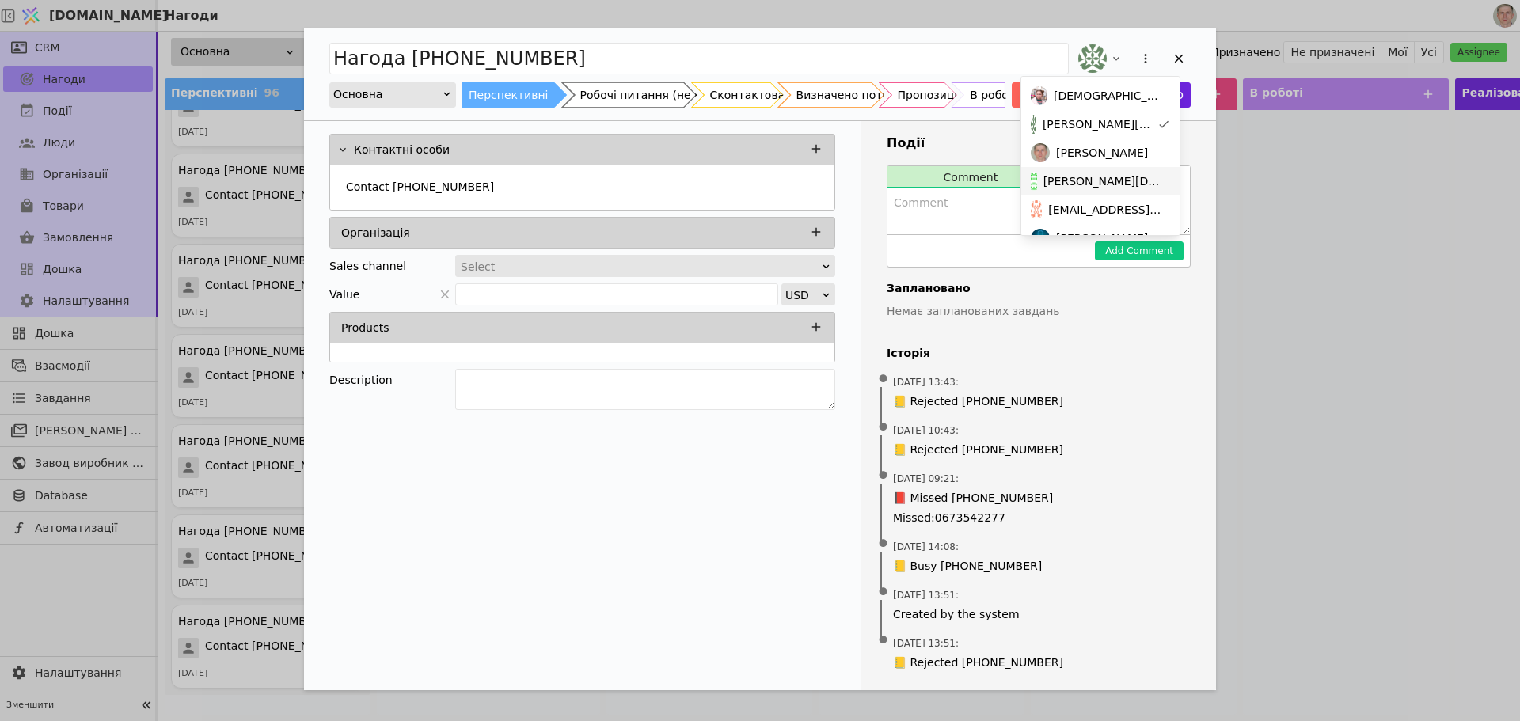
click at [1129, 177] on span "[PERSON_NAME][DOMAIN_NAME][EMAIL_ADDRESS][DOMAIN_NAME]" at bounding box center [1103, 181] width 120 height 17
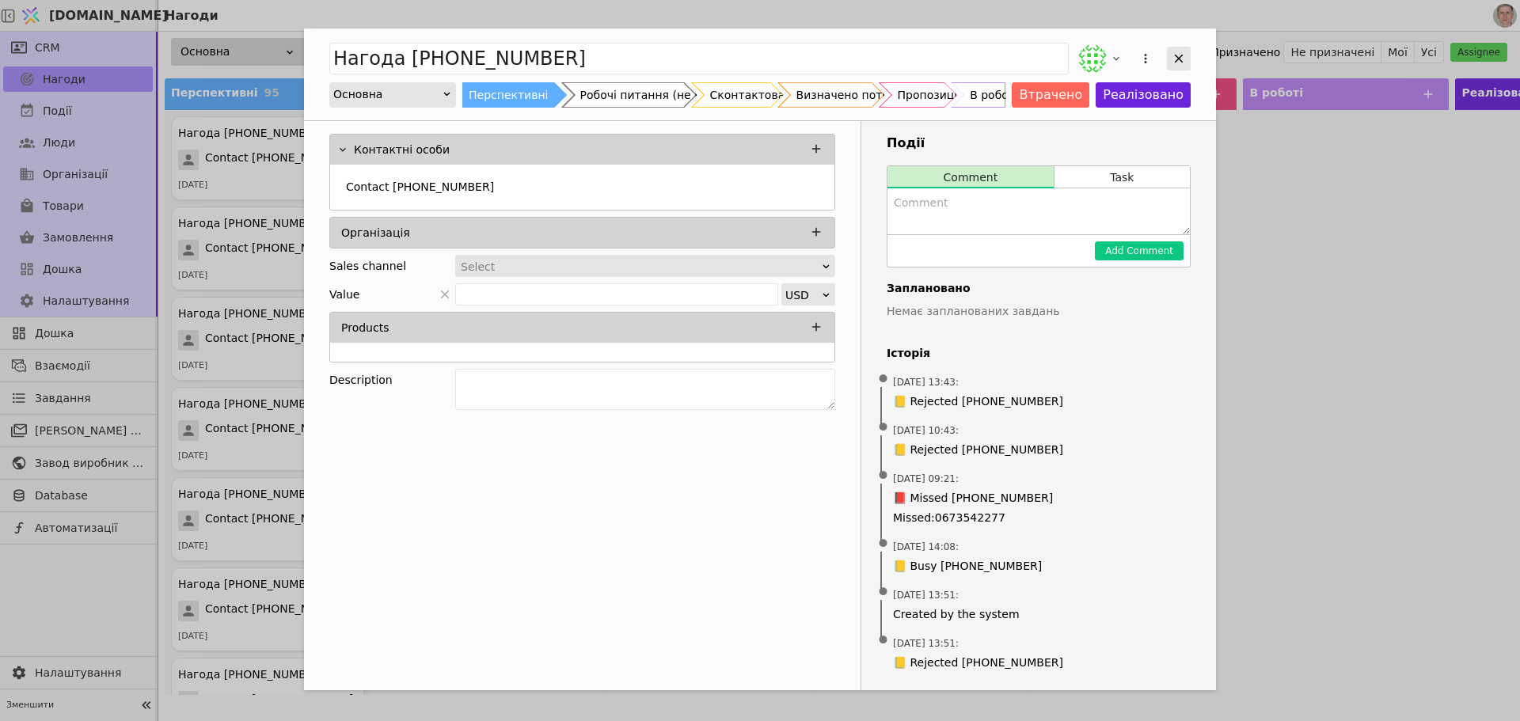
click at [1179, 52] on icon "Add Opportunity" at bounding box center [1179, 58] width 14 height 14
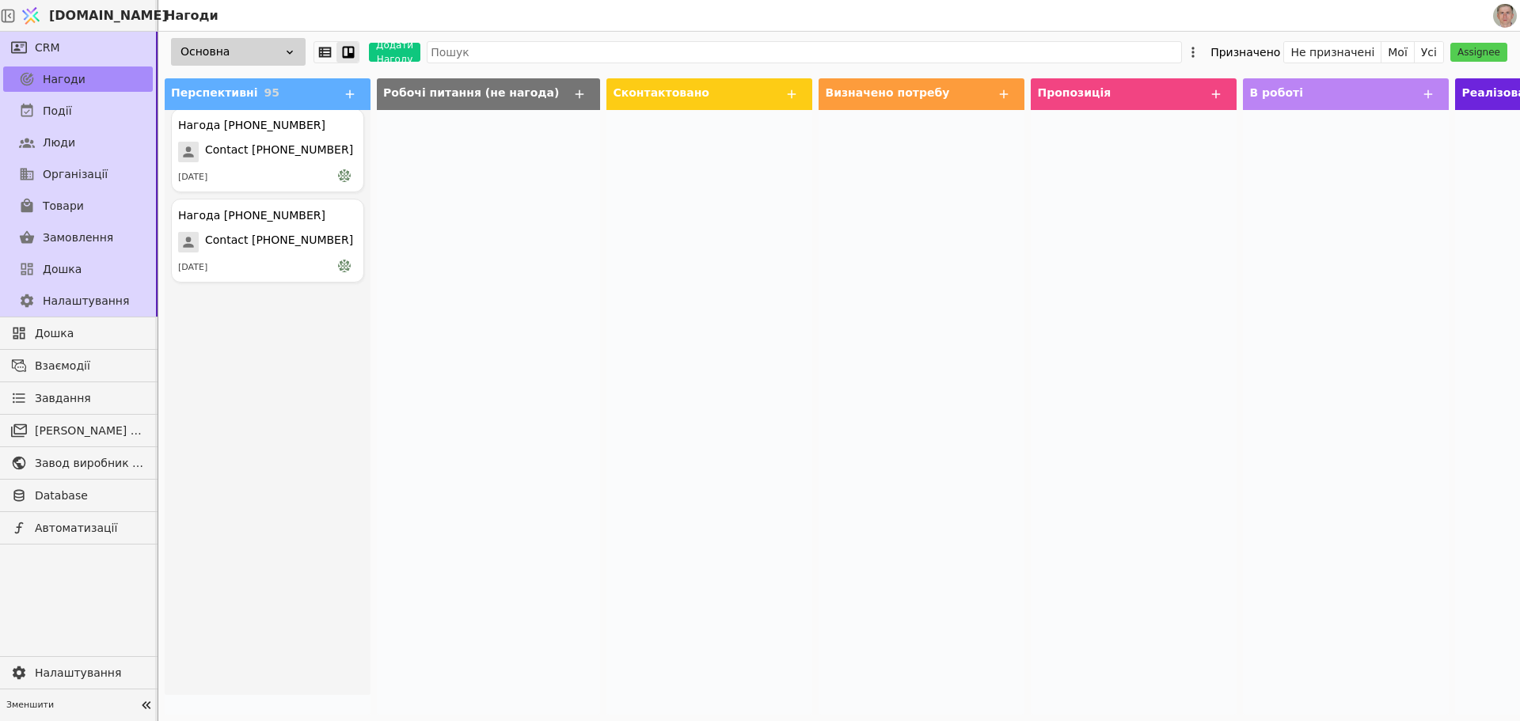
scroll to position [7184, 0]
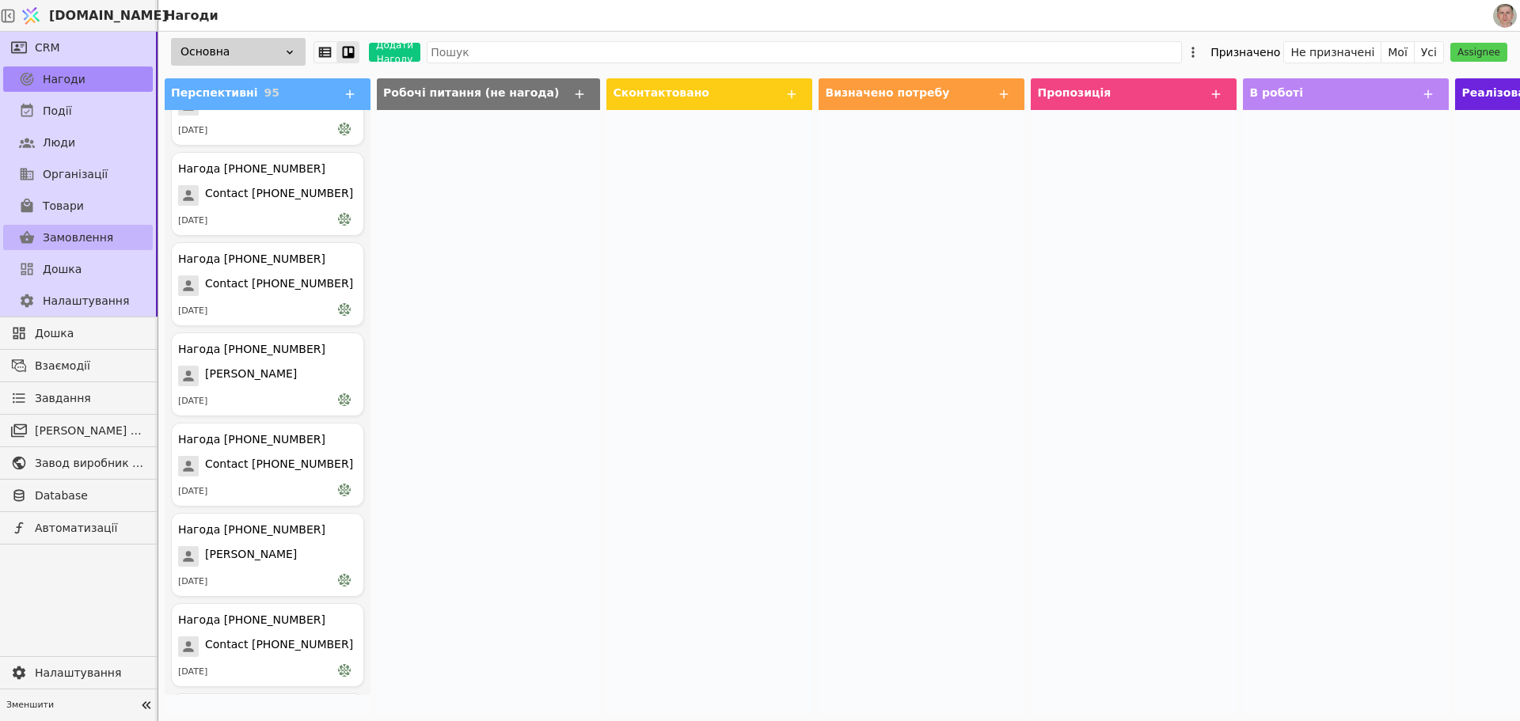
click at [96, 233] on span "Замовлення" at bounding box center [78, 238] width 70 height 17
